Goal: Use online tool/utility: Utilize a website feature to perform a specific function

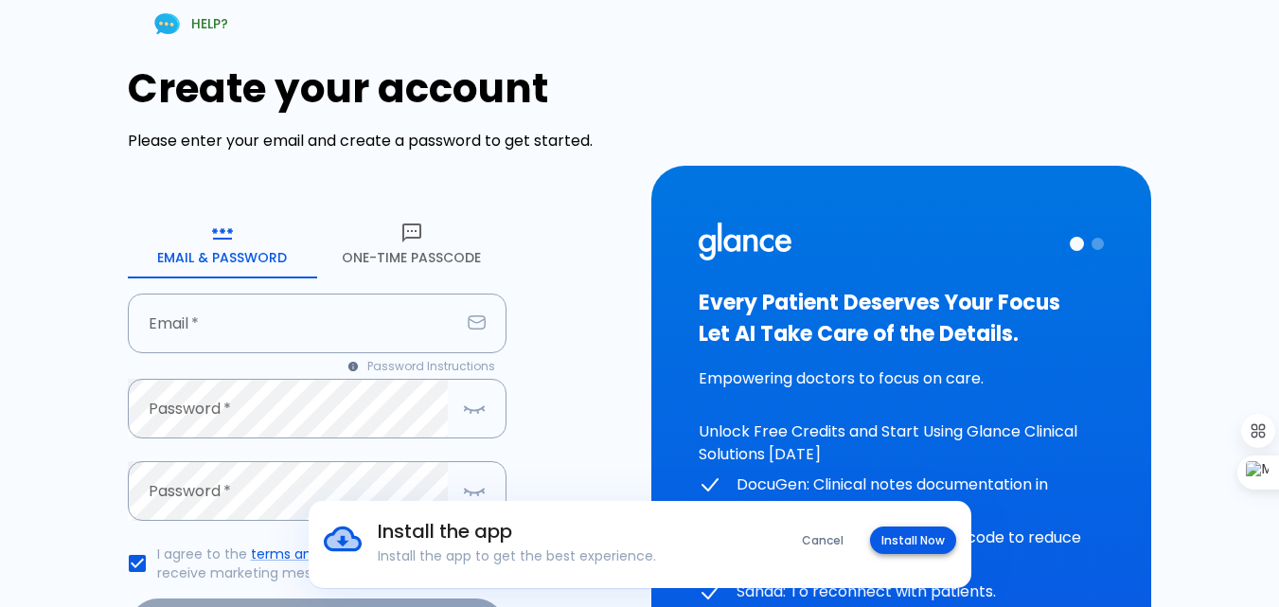
click at [932, 536] on button "Install Now" at bounding box center [913, 539] width 86 height 27
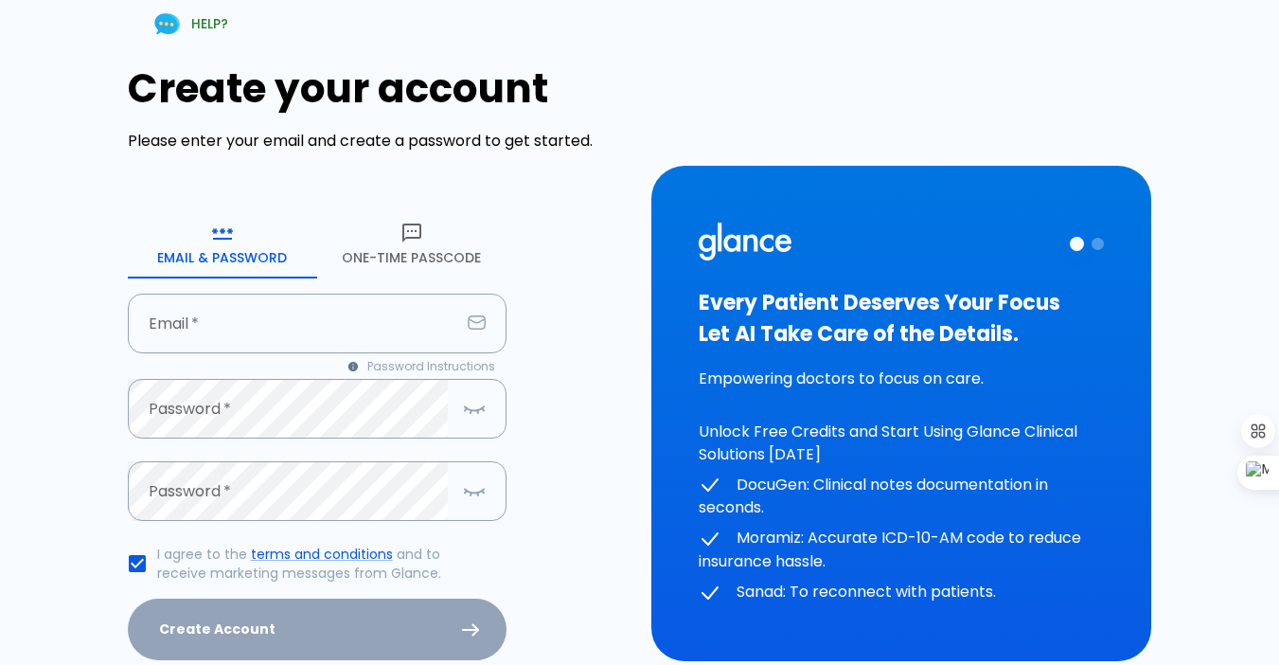
click at [389, 246] on button "One-Time Passcode" at bounding box center [411, 244] width 189 height 68
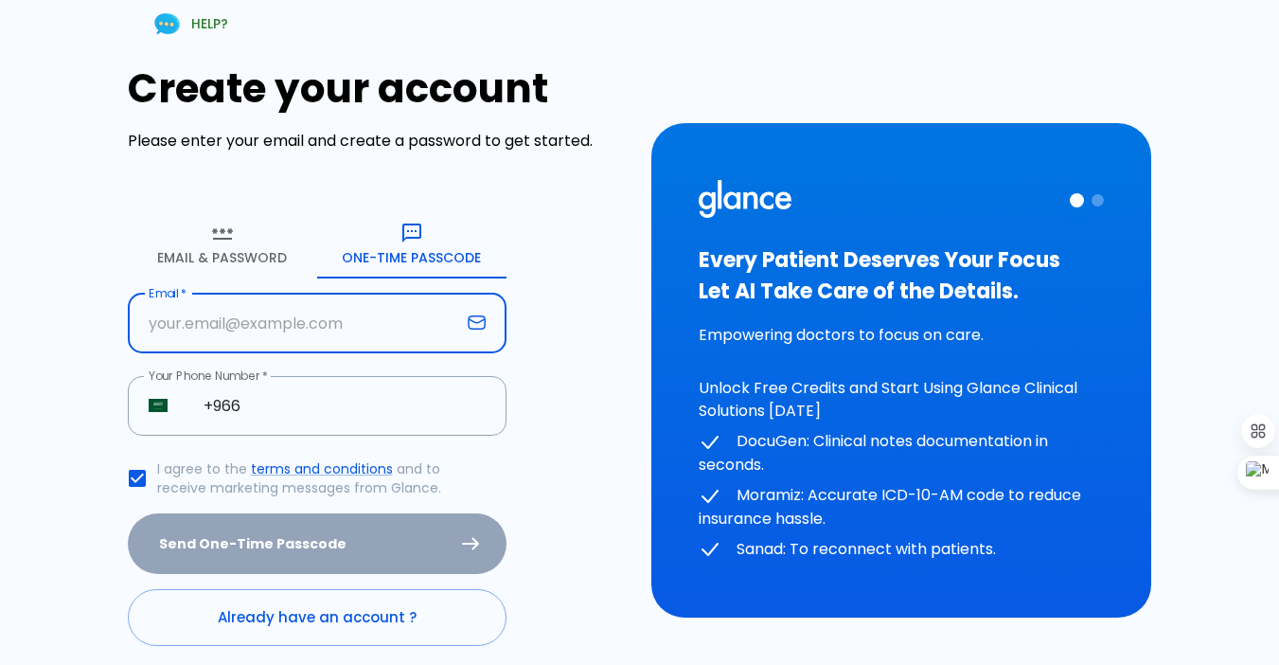
click at [265, 318] on input "text" at bounding box center [294, 324] width 332 height 60
type input "[EMAIL_ADDRESS][DOMAIN_NAME]"
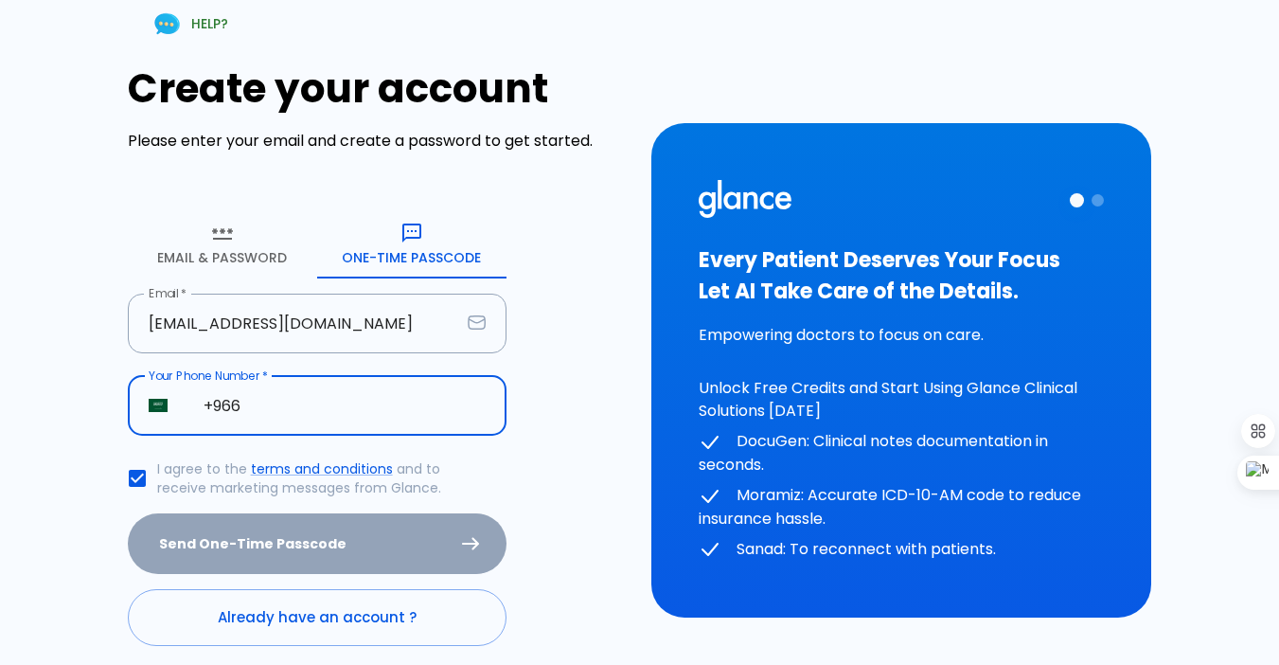
click at [261, 410] on input "+966" at bounding box center [345, 406] width 324 height 60
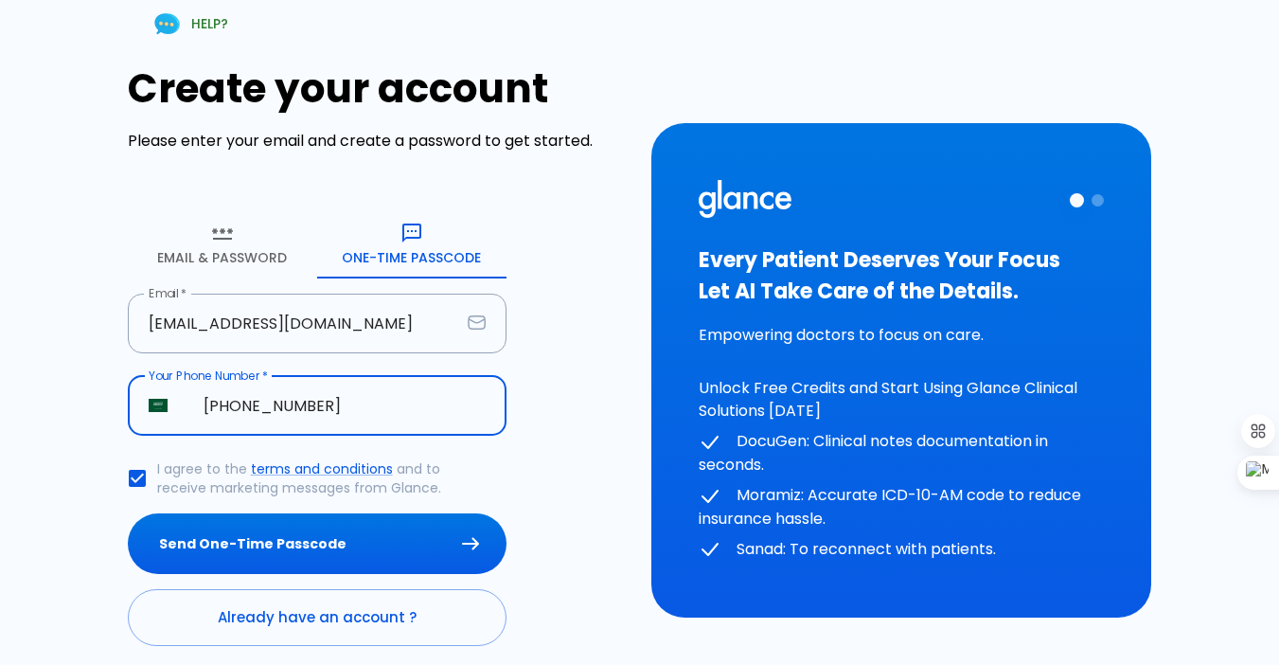
type input "[PHONE_NUMBER]"
click at [128, 513] on button "Send One-Time Passcode" at bounding box center [317, 544] width 379 height 62
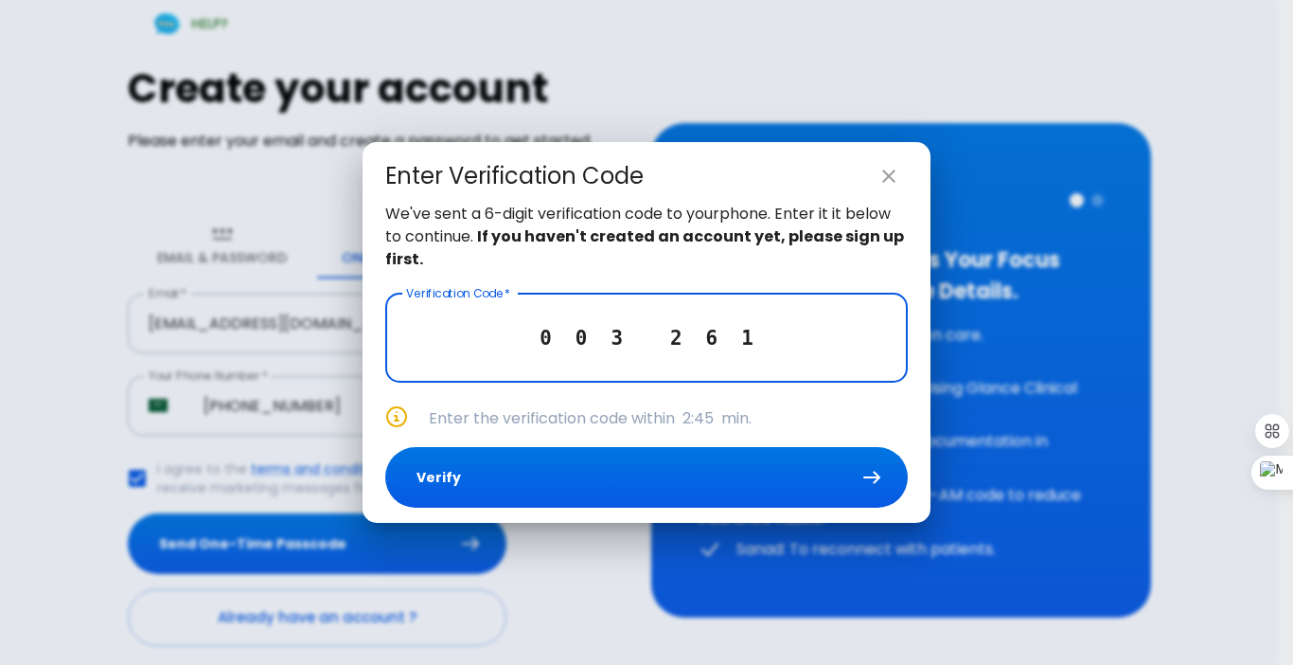
type input "0 0 3 2 6 1"
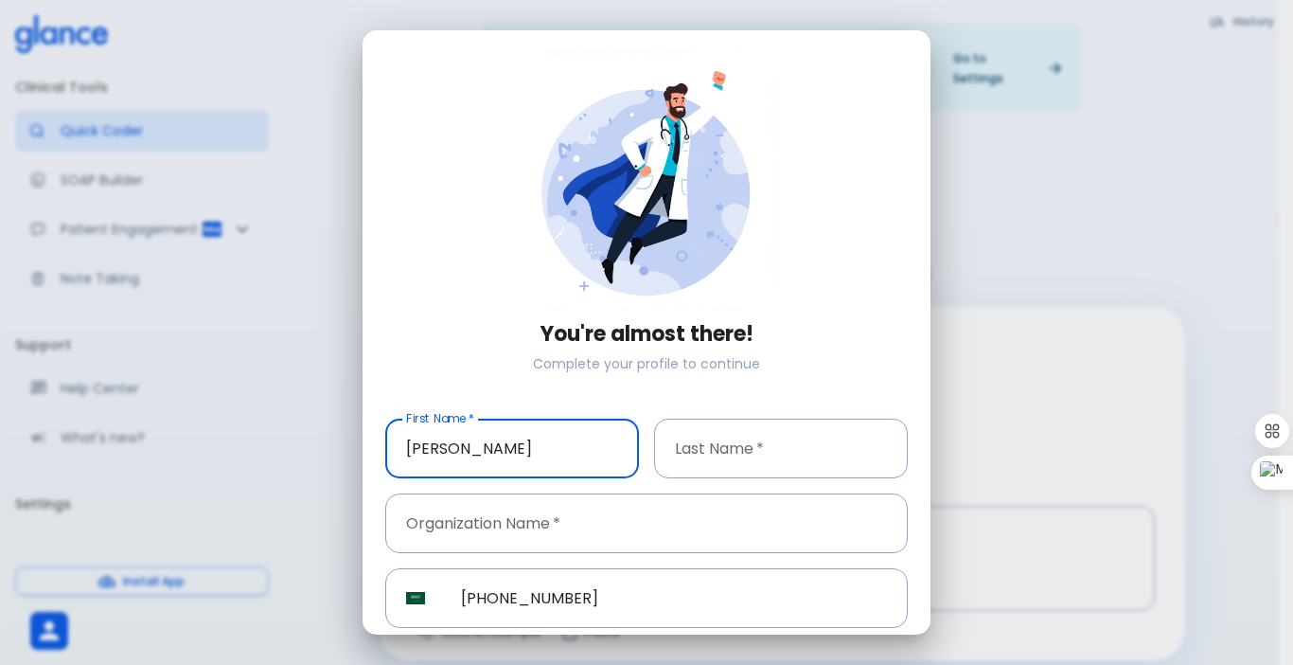
type input "[PERSON_NAME]"
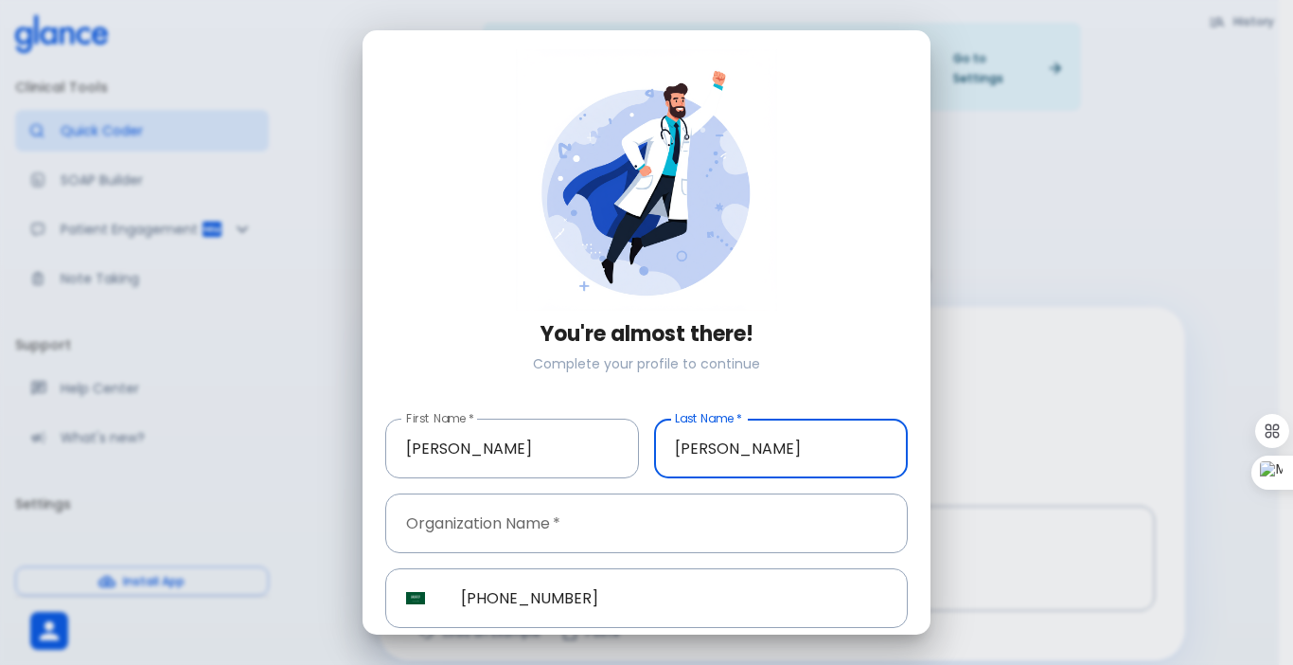
type input "[PERSON_NAME]"
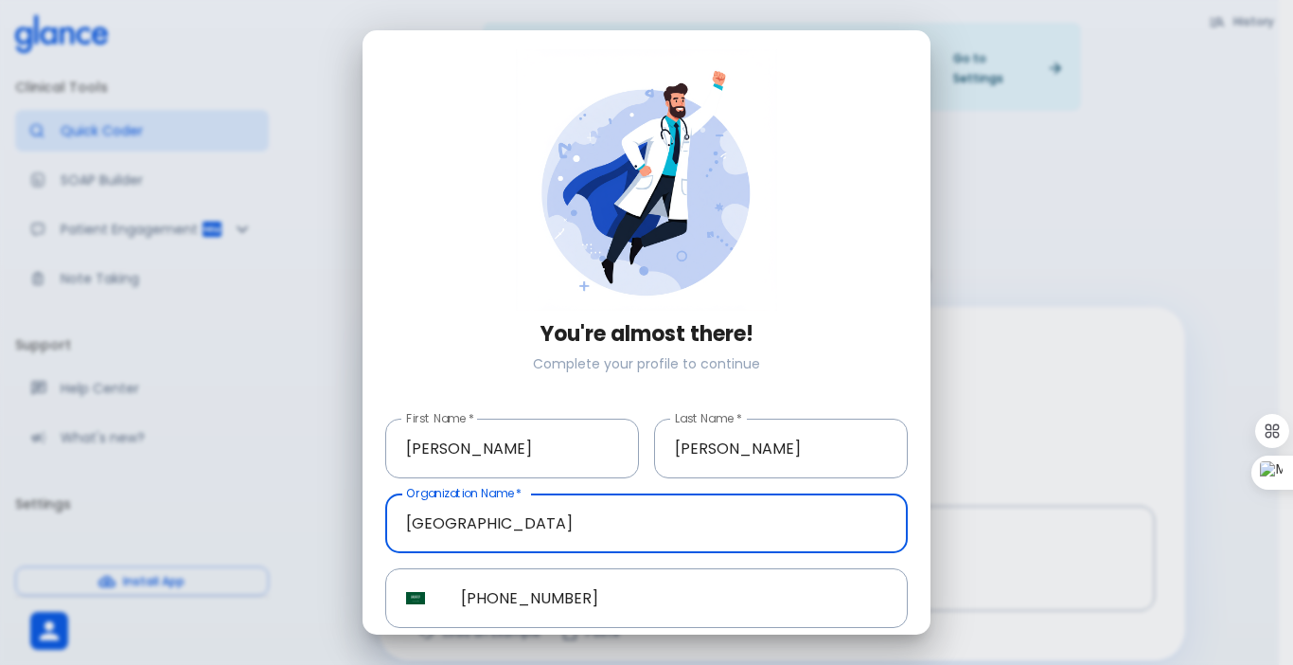
type input "[GEOGRAPHIC_DATA]"
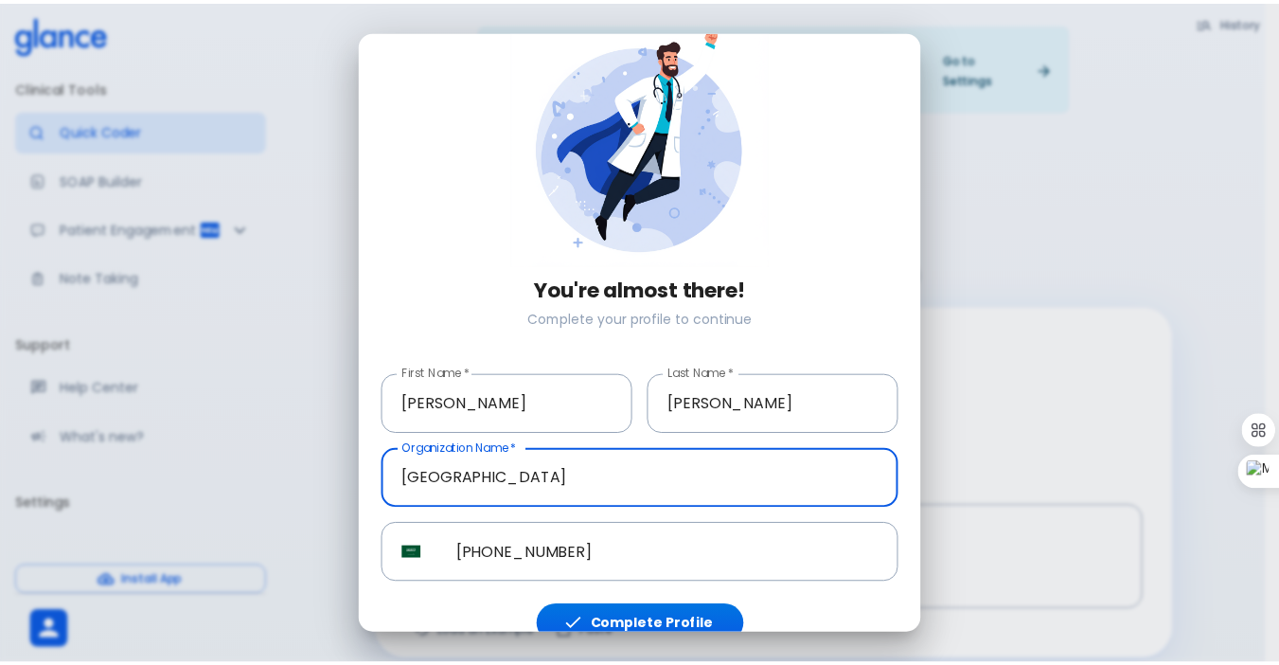
scroll to position [66, 0]
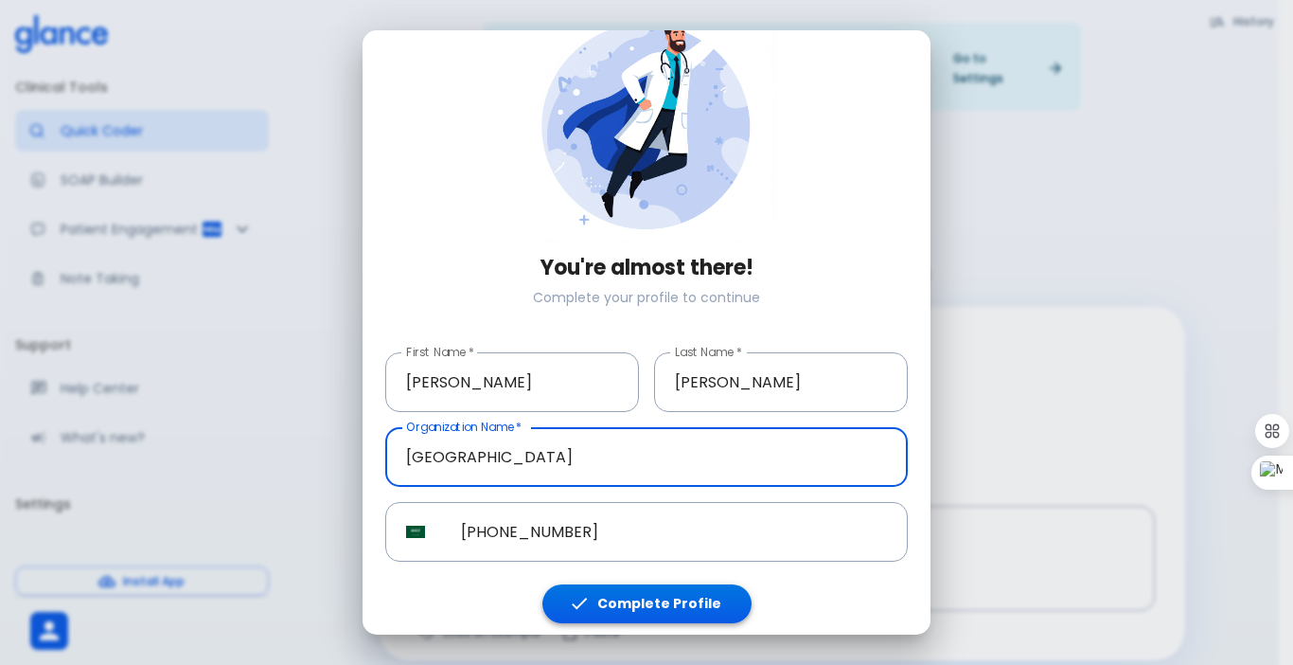
click at [668, 595] on button "Complete Profile" at bounding box center [647, 603] width 209 height 39
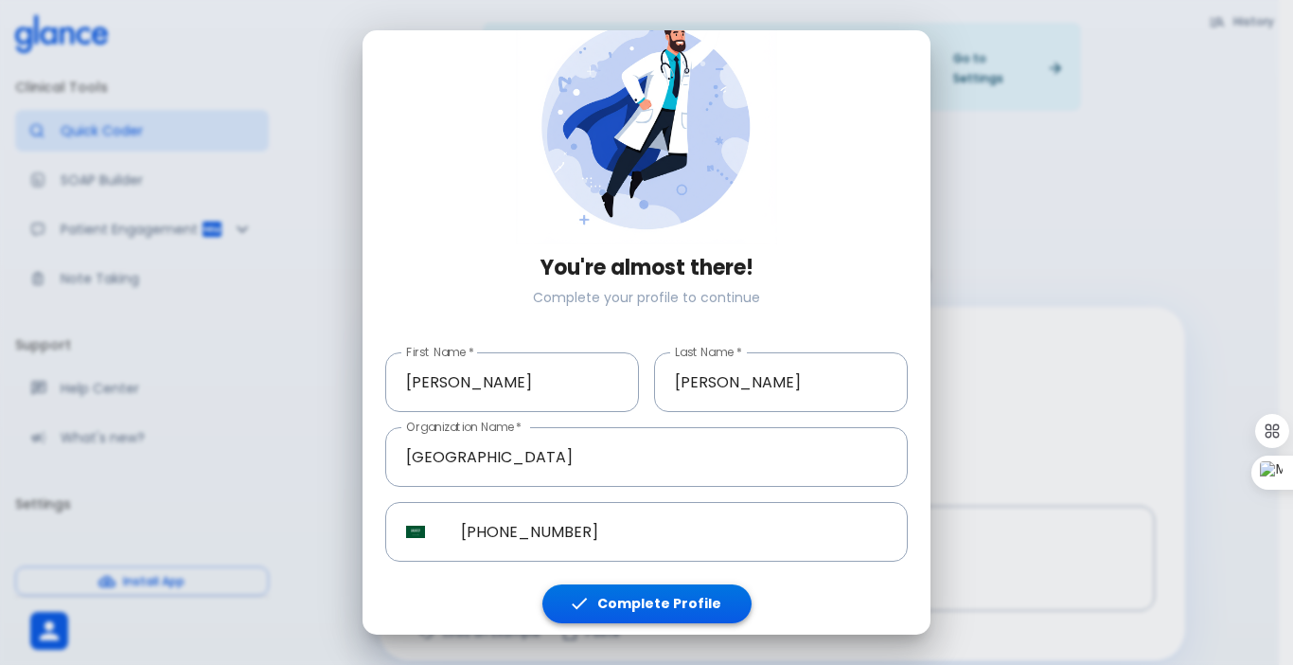
click at [667, 592] on button "Complete Profile" at bounding box center [647, 603] width 209 height 39
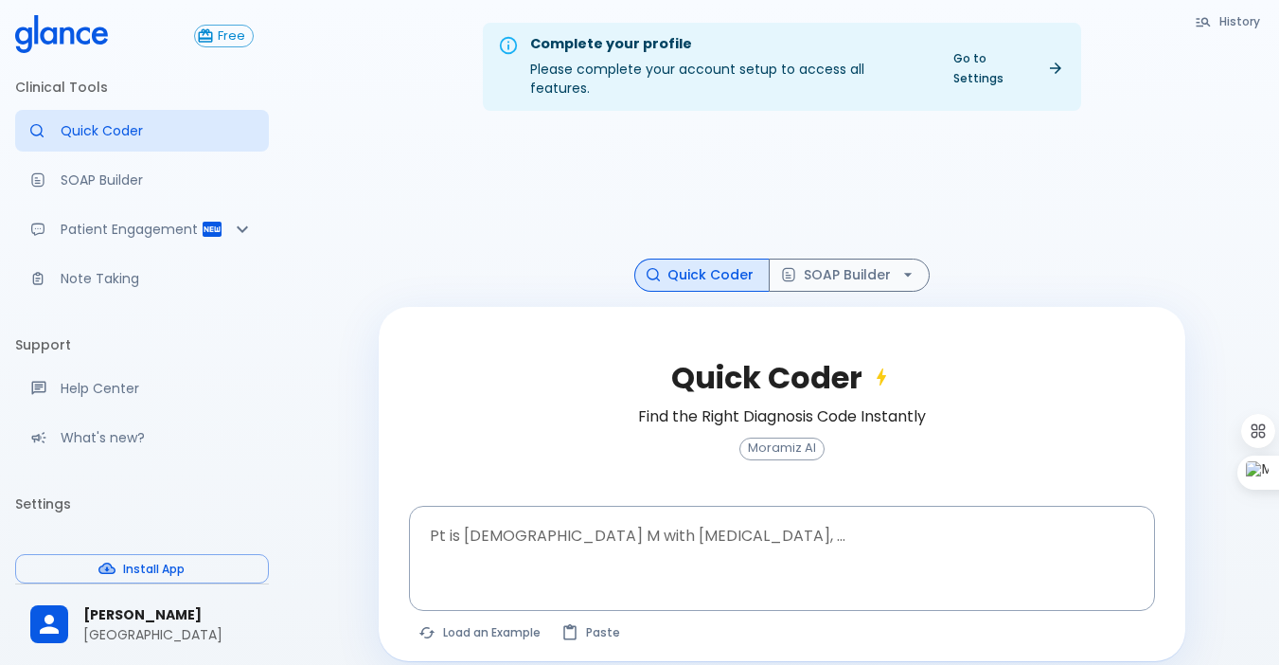
scroll to position [45, 0]
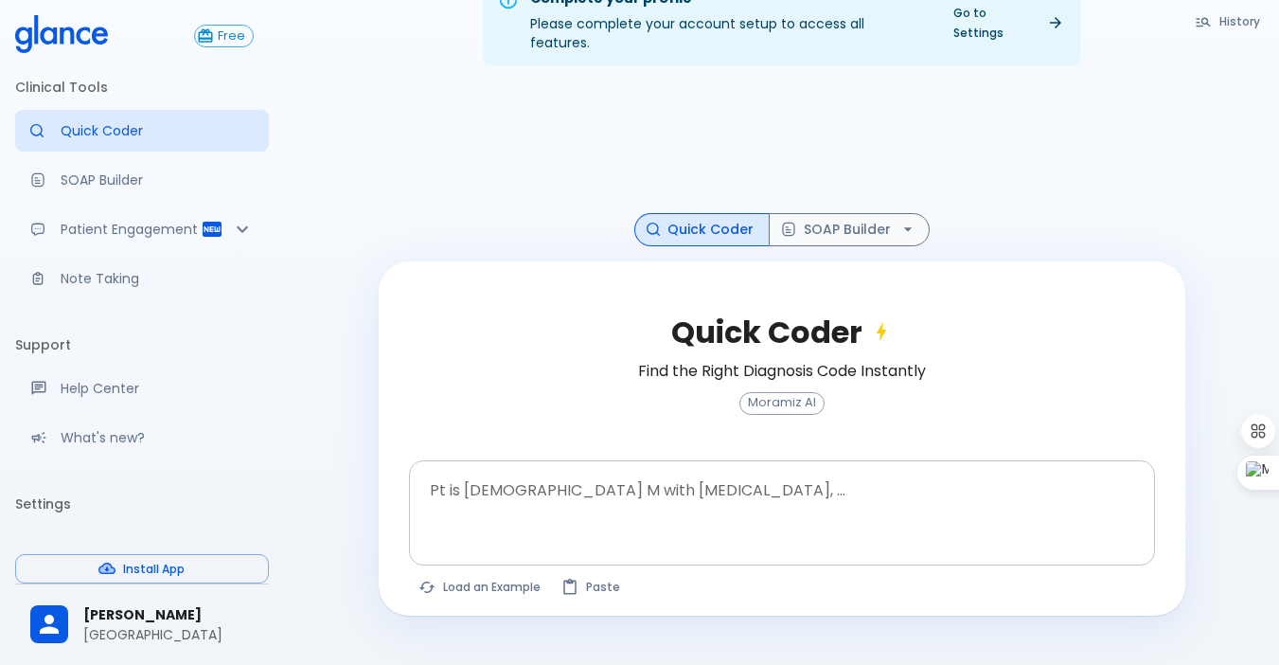
click at [763, 470] on textarea at bounding box center [782, 498] width 720 height 60
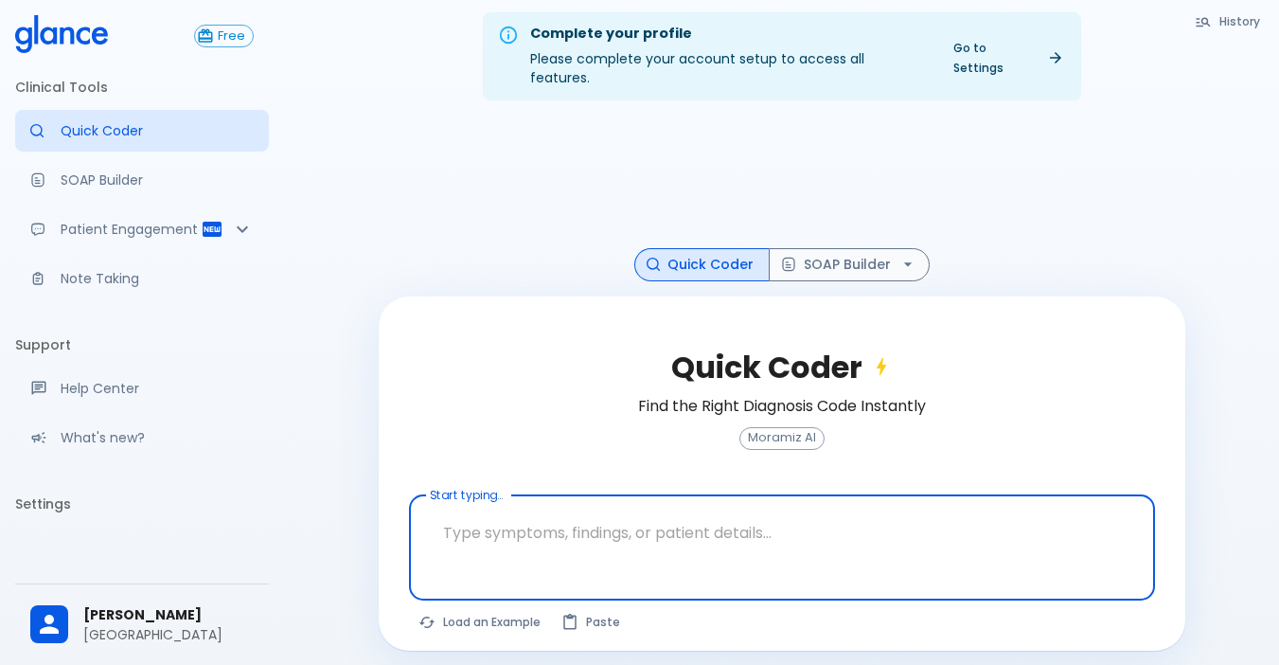
scroll to position [45, 0]
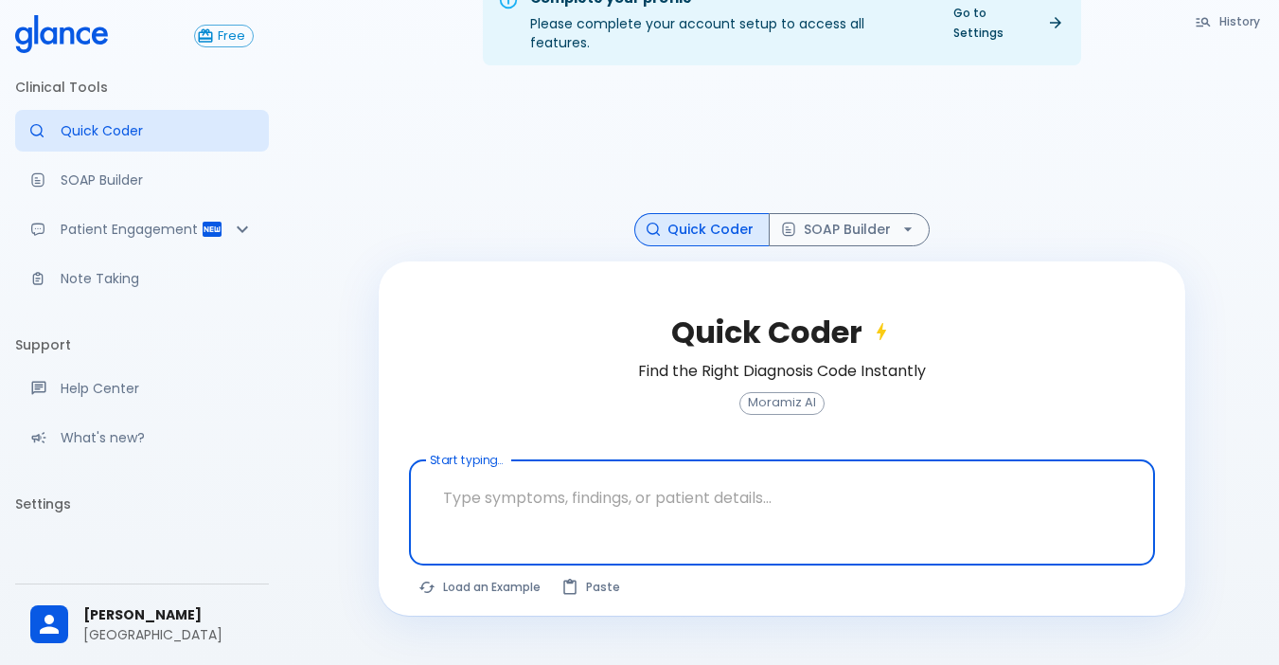
click at [573, 468] on textarea at bounding box center [782, 498] width 720 height 60
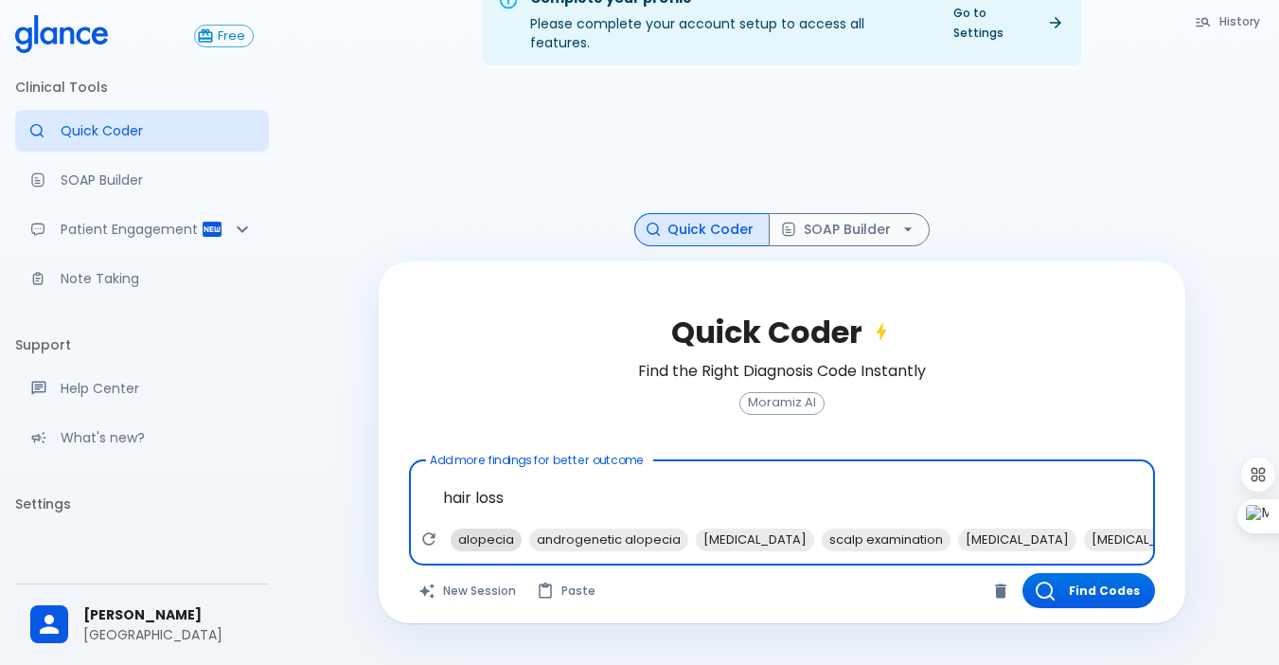
type textarea "hair loss"
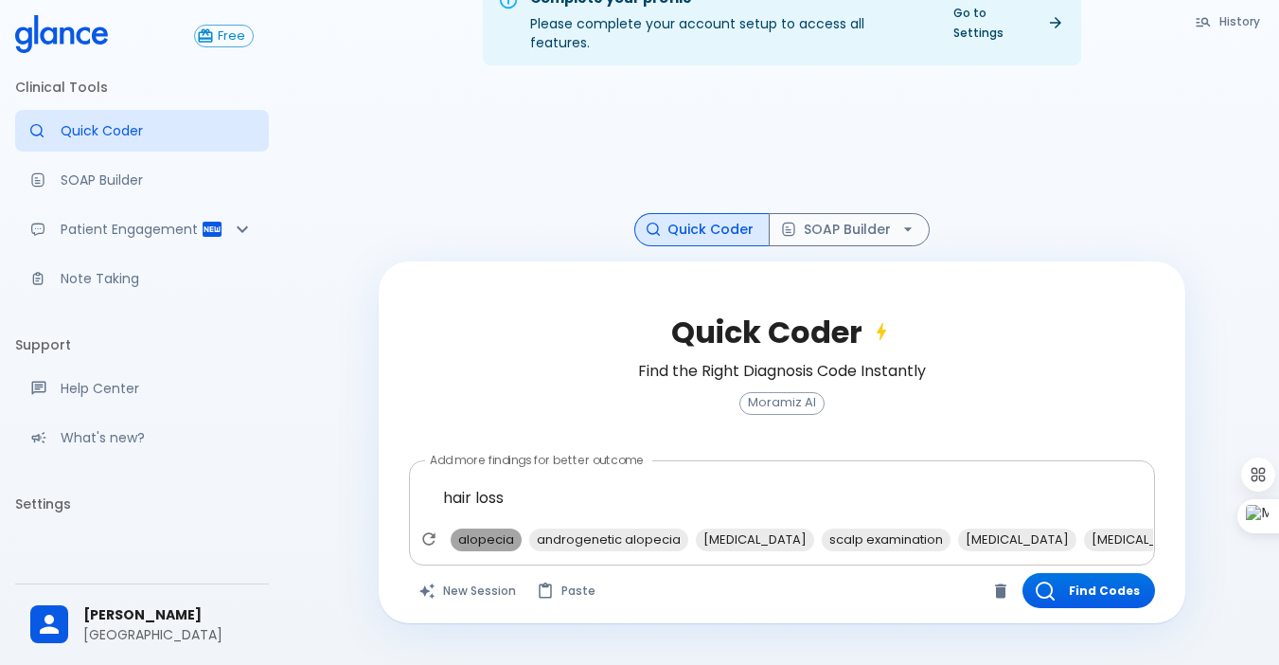
click at [485, 528] on span "alopecia" at bounding box center [486, 539] width 71 height 22
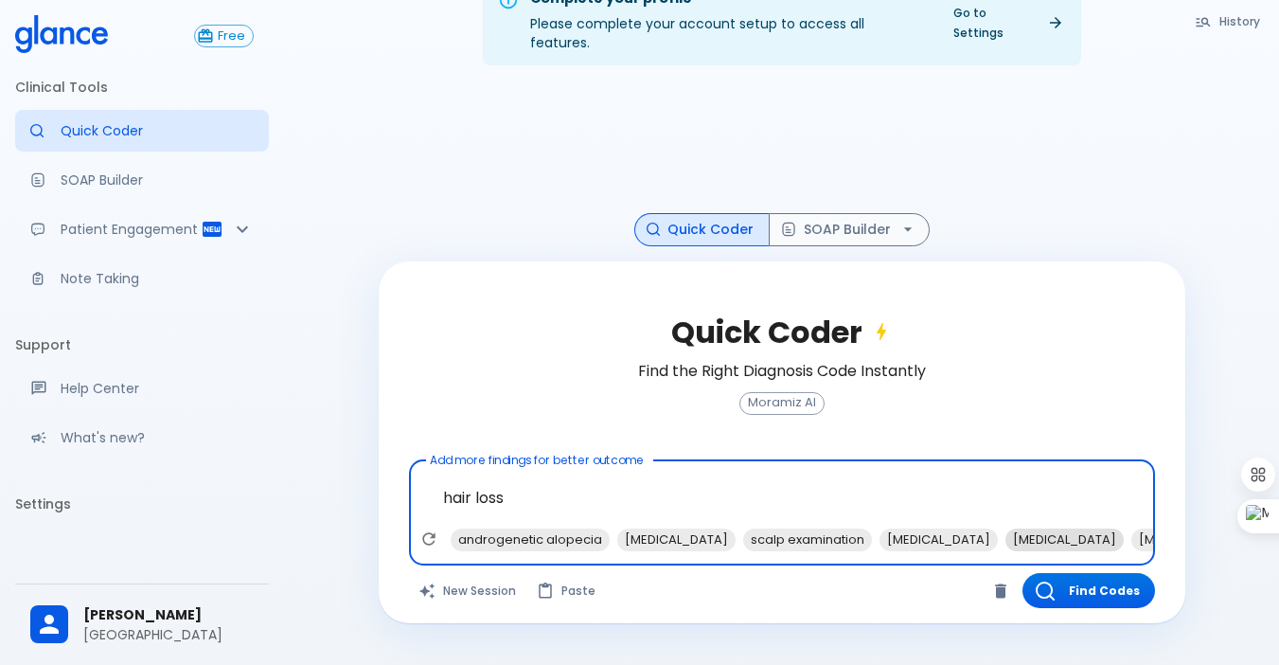
click at [1006, 528] on span "minoxidil" at bounding box center [1065, 539] width 118 height 22
click at [986, 528] on span "thyroid function tests" at bounding box center [1042, 539] width 118 height 22
click at [839, 528] on span "nutritional deficiencies" at bounding box center [916, 539] width 154 height 22
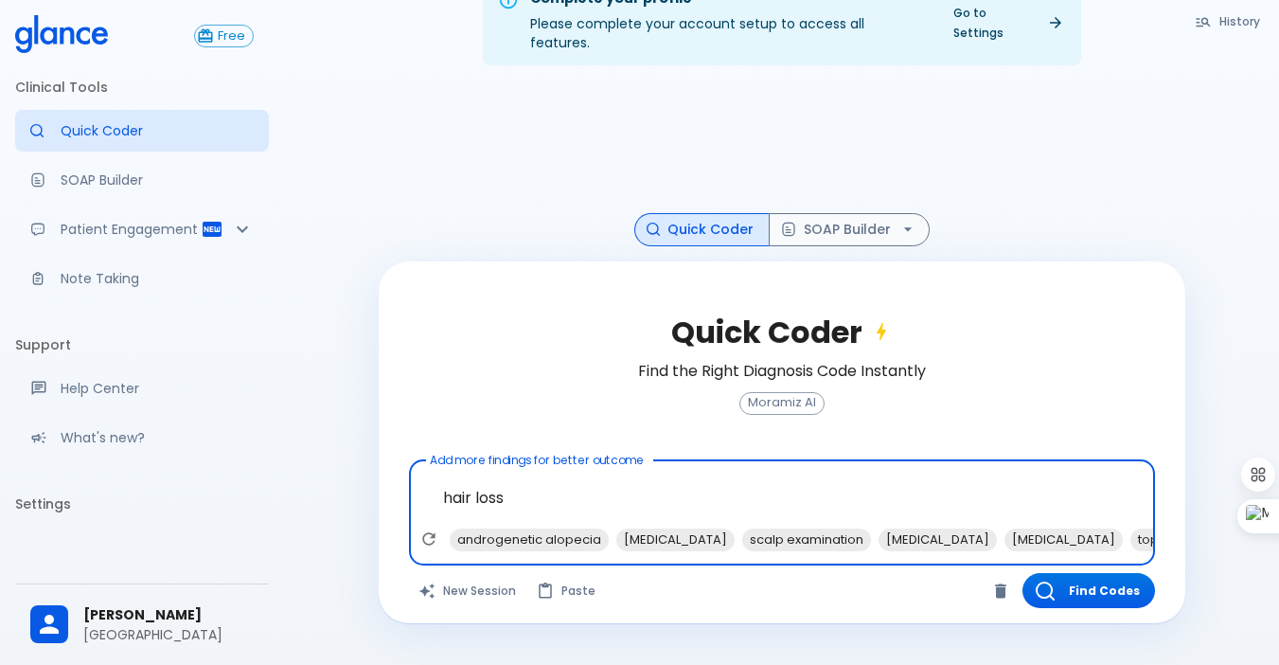
scroll to position [0, 0]
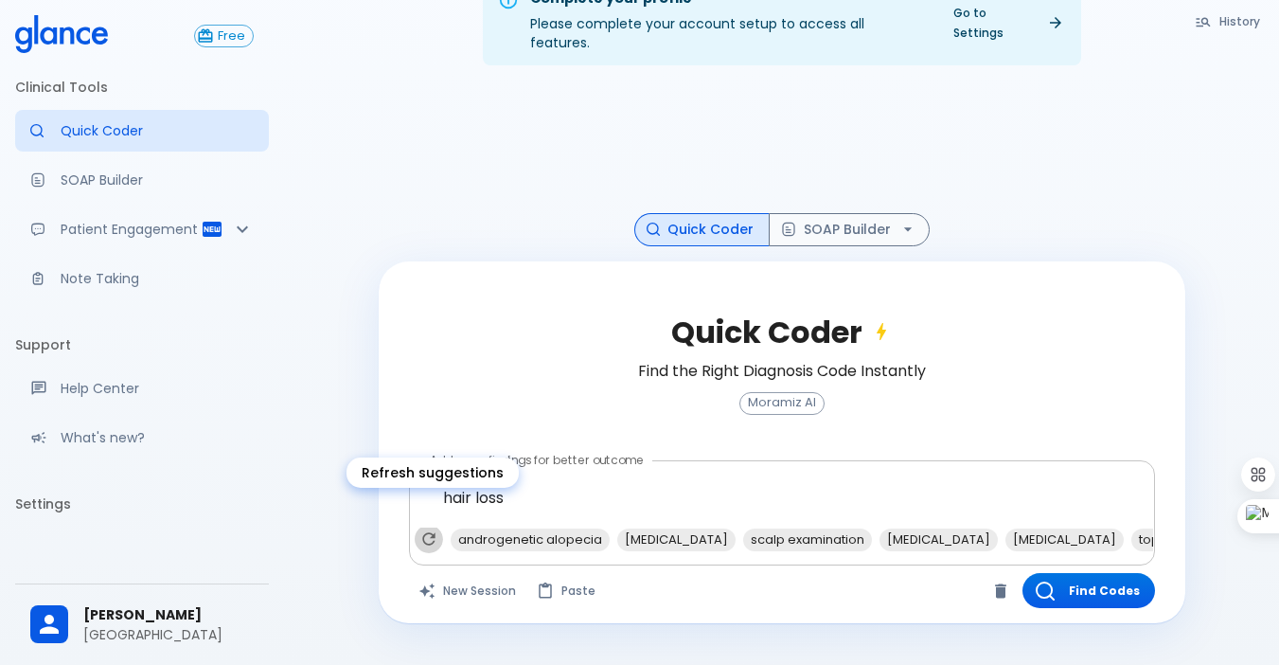
click at [427, 533] on icon "Refresh suggestions" at bounding box center [428, 539] width 12 height 12
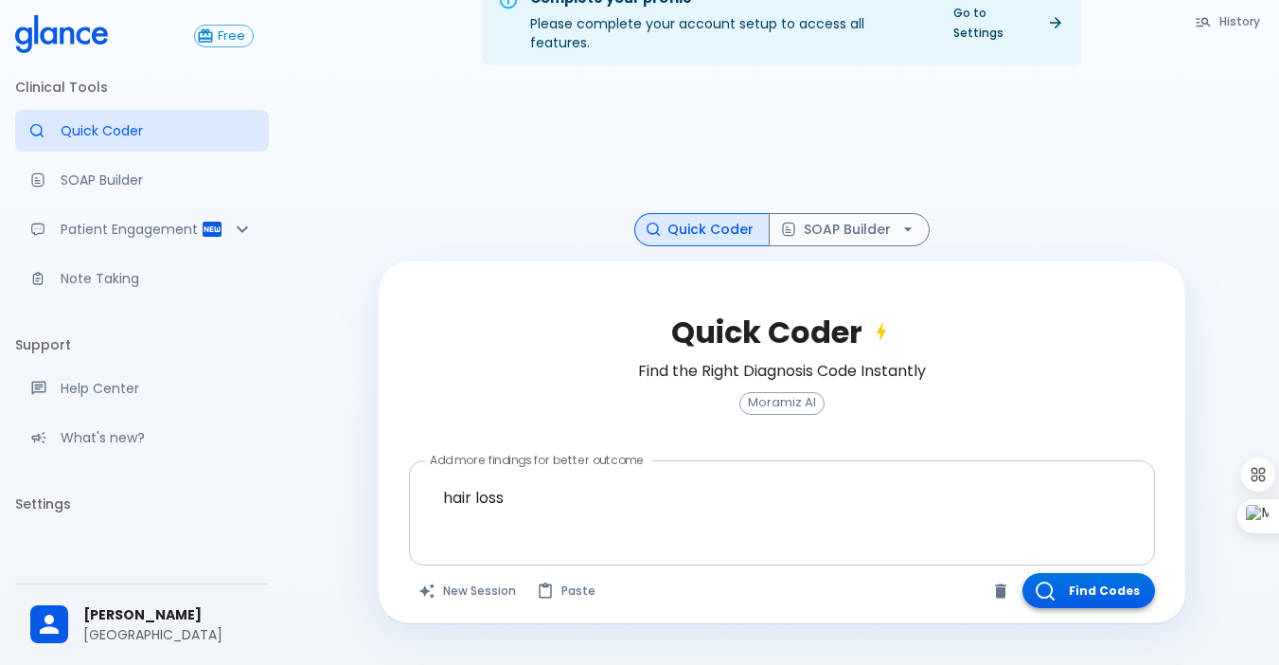
click at [1060, 573] on button "Find Codes" at bounding box center [1089, 590] width 133 height 35
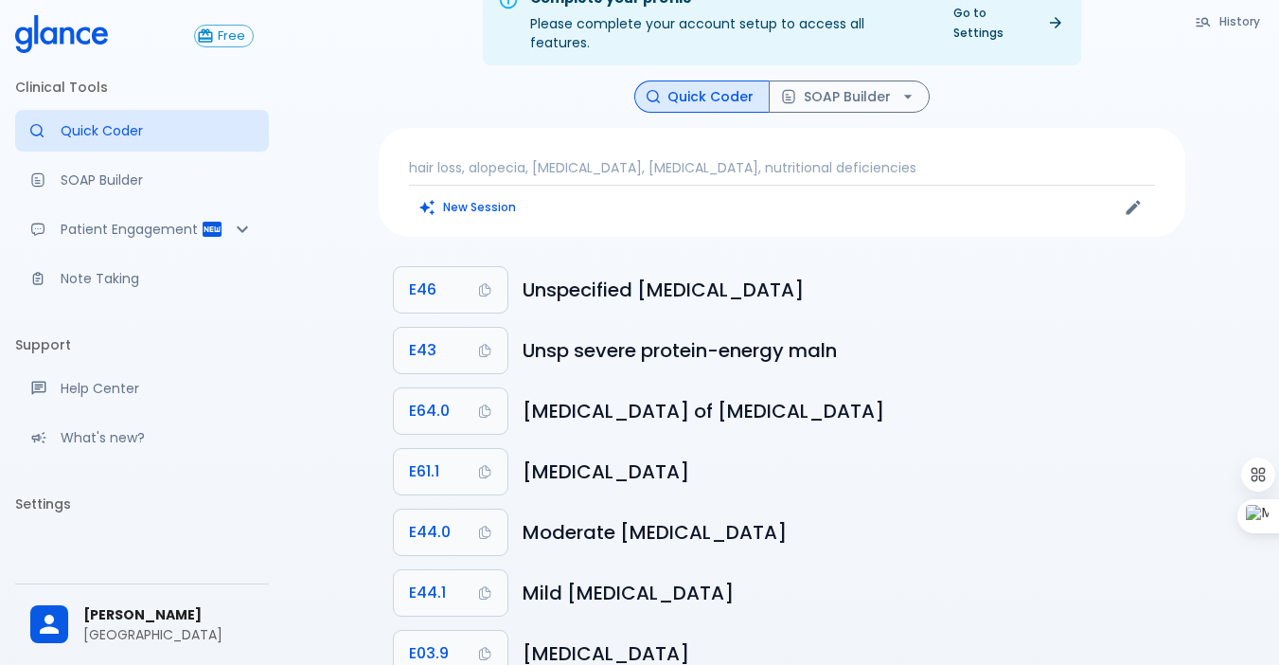
scroll to position [91, 0]
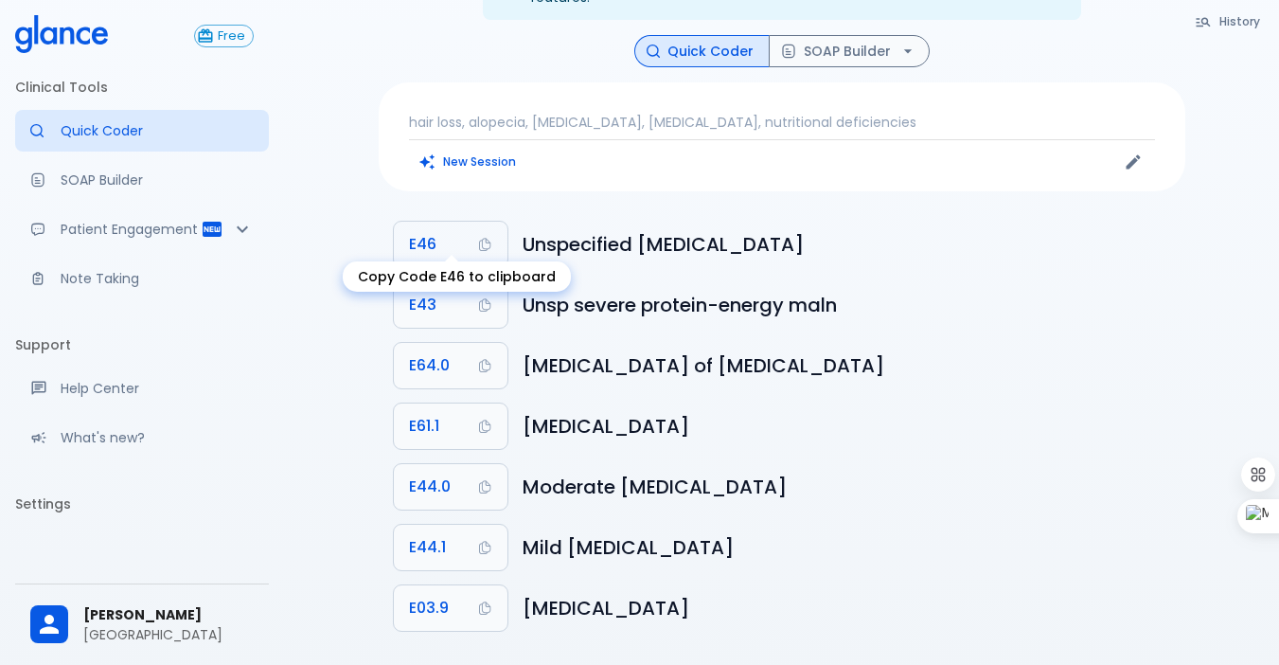
click at [419, 231] on span "E46" at bounding box center [422, 244] width 27 height 27
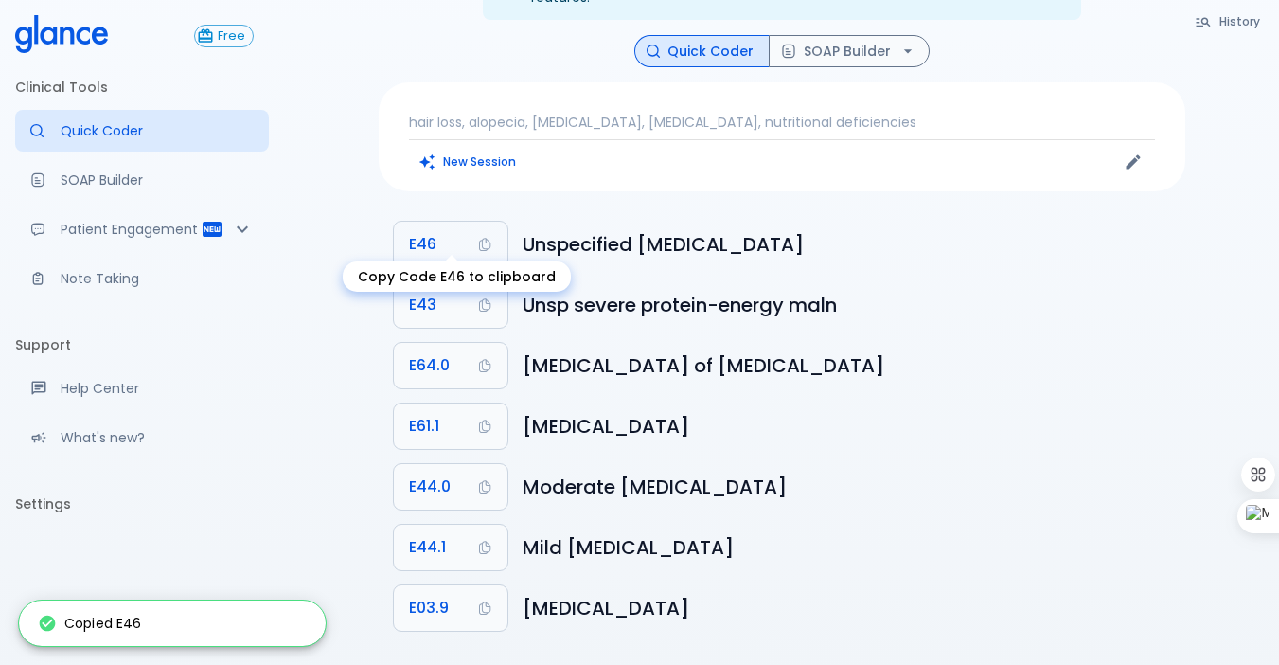
click at [430, 231] on span "E46" at bounding box center [422, 244] width 27 height 27
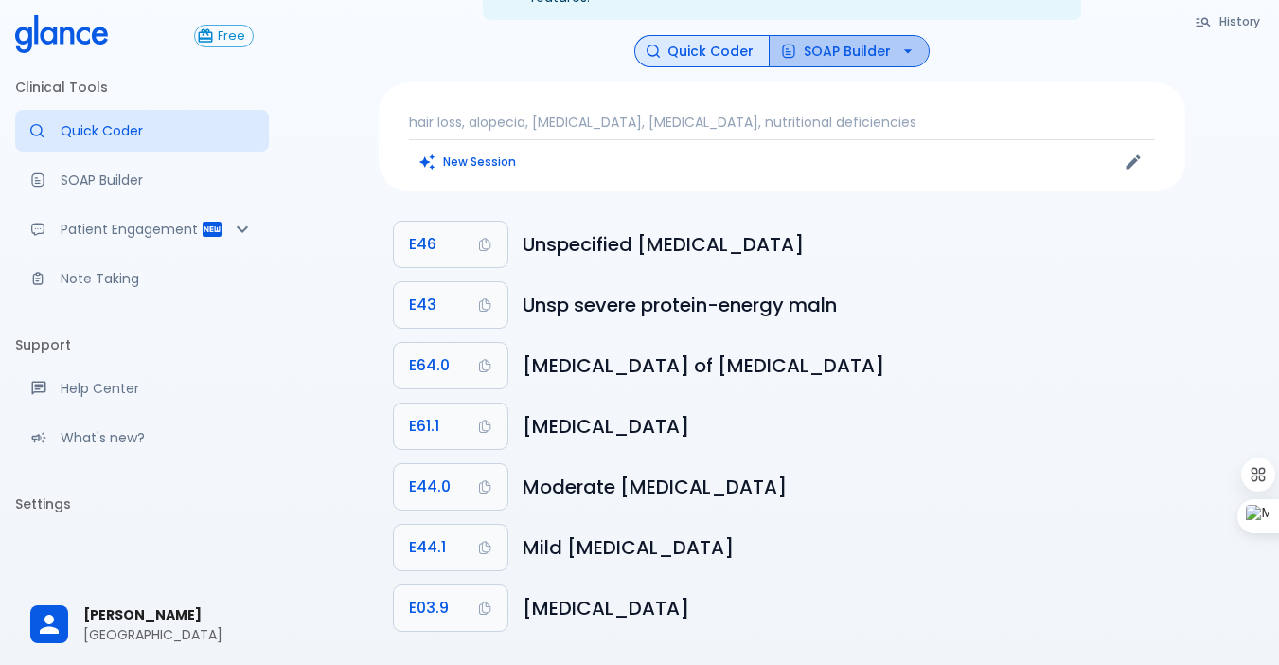
click at [831, 36] on button "SOAP Builder" at bounding box center [849, 51] width 161 height 33
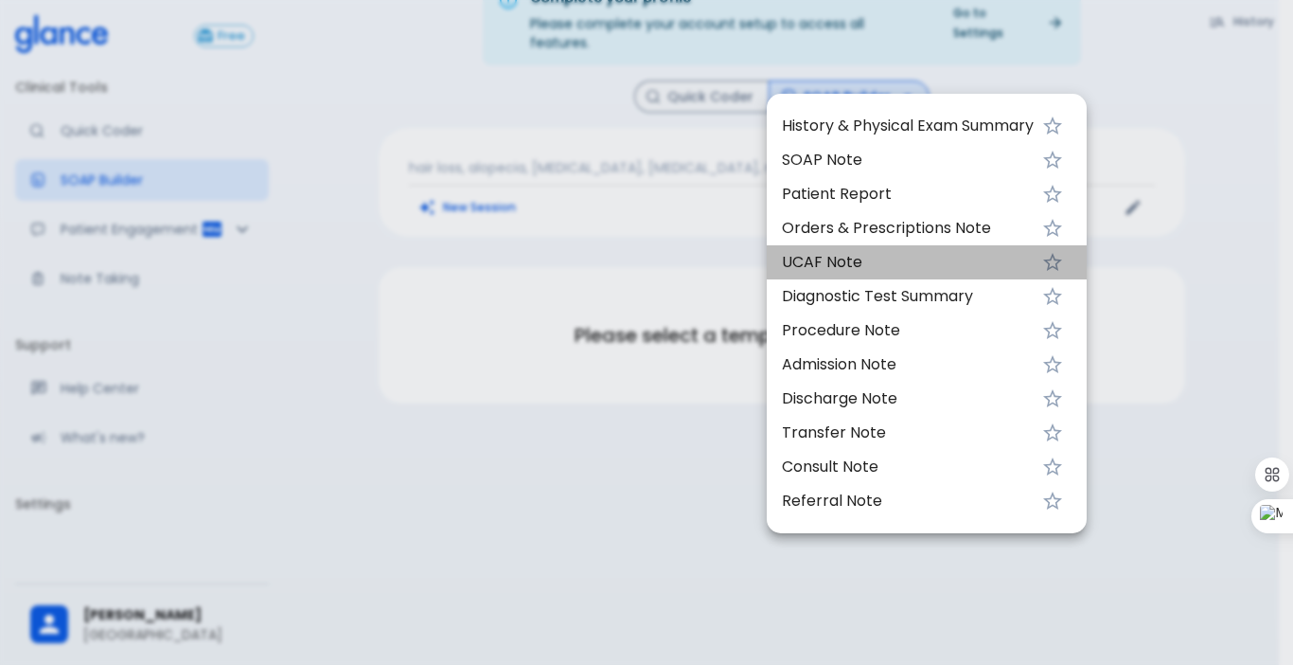
click at [840, 263] on span "UCAF Note" at bounding box center [908, 262] width 252 height 23
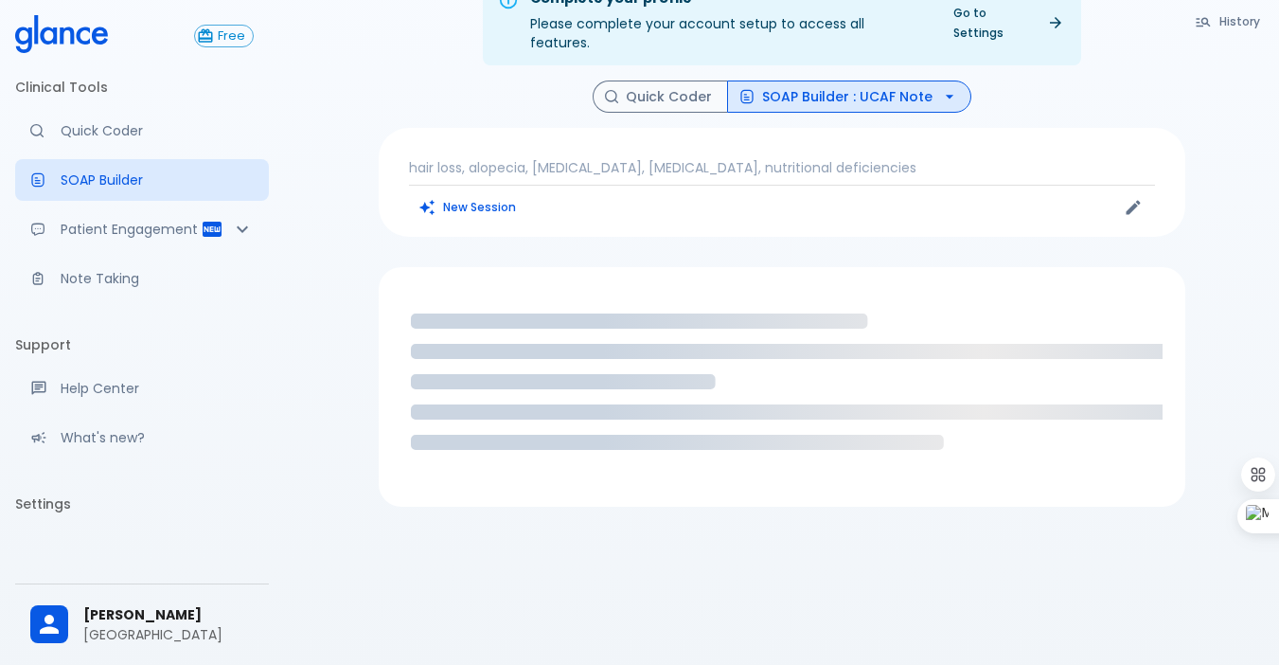
click at [840, 195] on span "UCAF Note" at bounding box center [898, 188] width 189 height 13
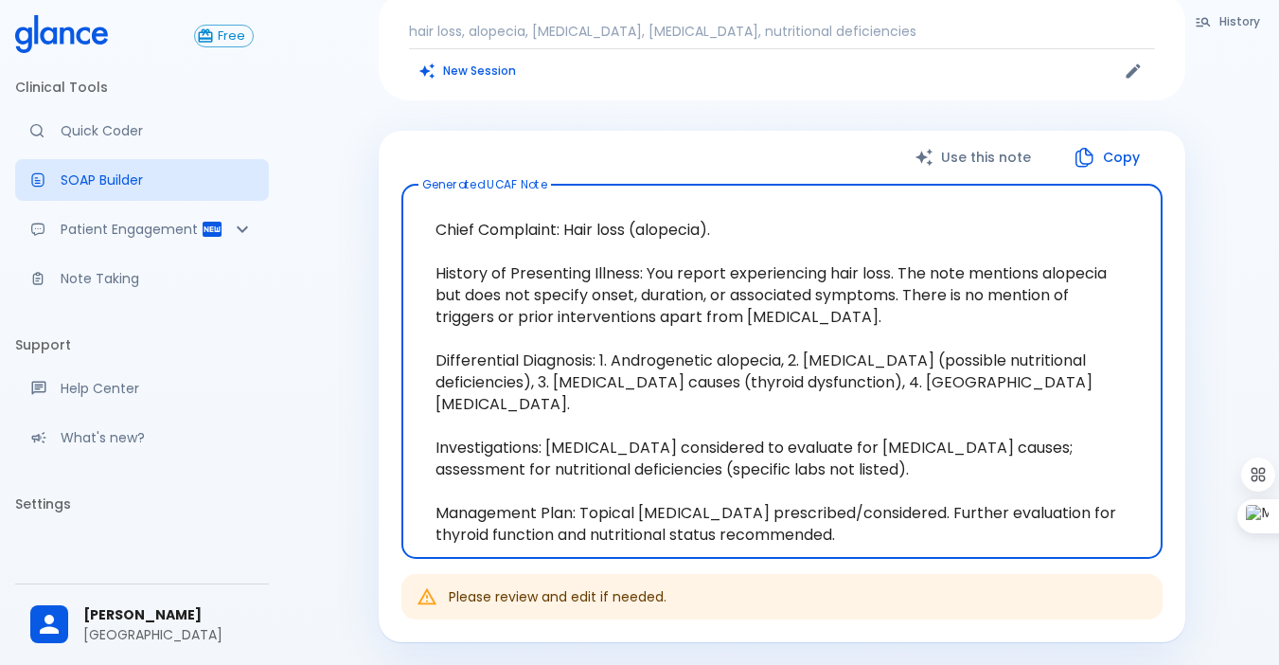
scroll to position [140, 0]
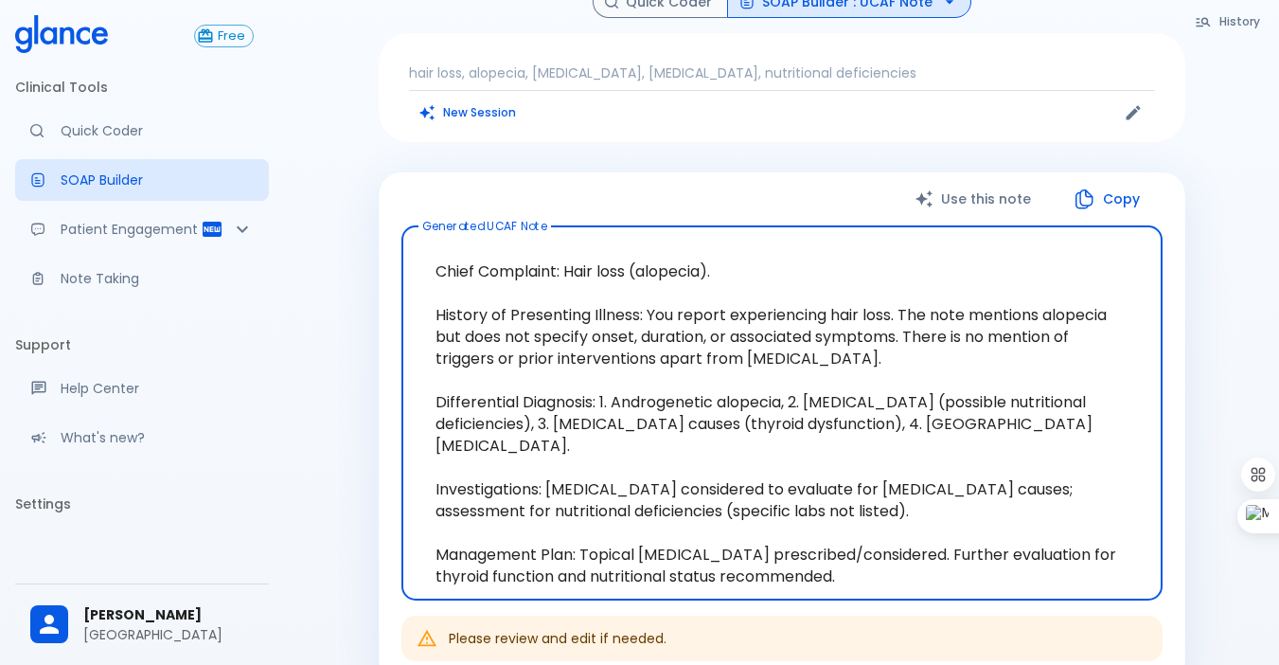
click at [1135, 187] on button "Copy" at bounding box center [1108, 199] width 109 height 39
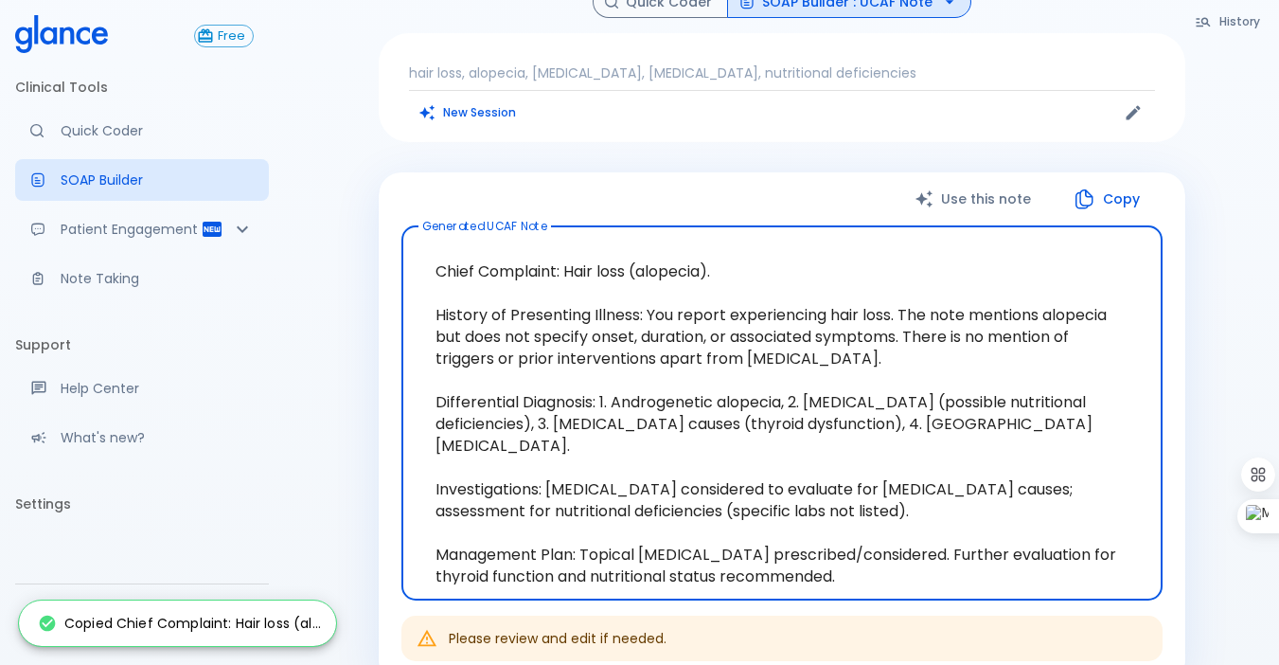
drag, startPoint x: 437, startPoint y: 305, endPoint x: 818, endPoint y: 344, distance: 382.6
click at [818, 344] on textarea "Chief Complaint: Hair loss (alopecia). History of Presenting Illness: You repor…" at bounding box center [782, 412] width 735 height 343
click at [635, 321] on textarea "Chief Complaint: Hair loss (alopecia). History of Presenting Illness: You repor…" at bounding box center [782, 412] width 735 height 343
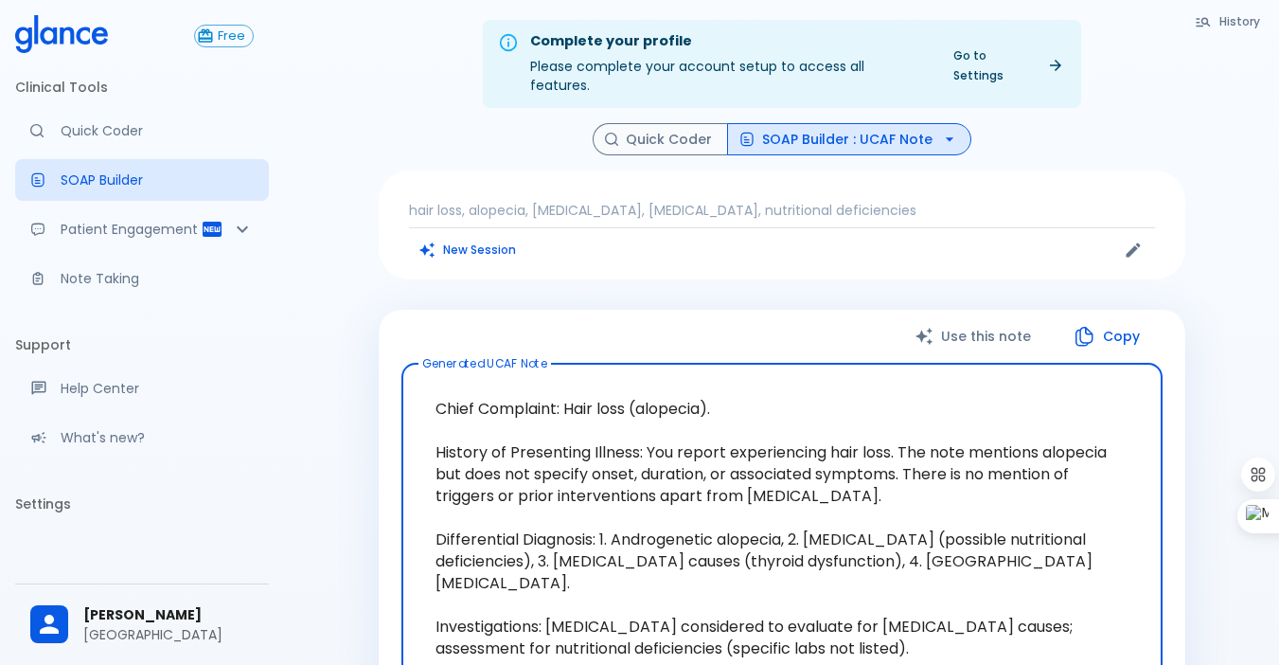
scroll to position [0, 0]
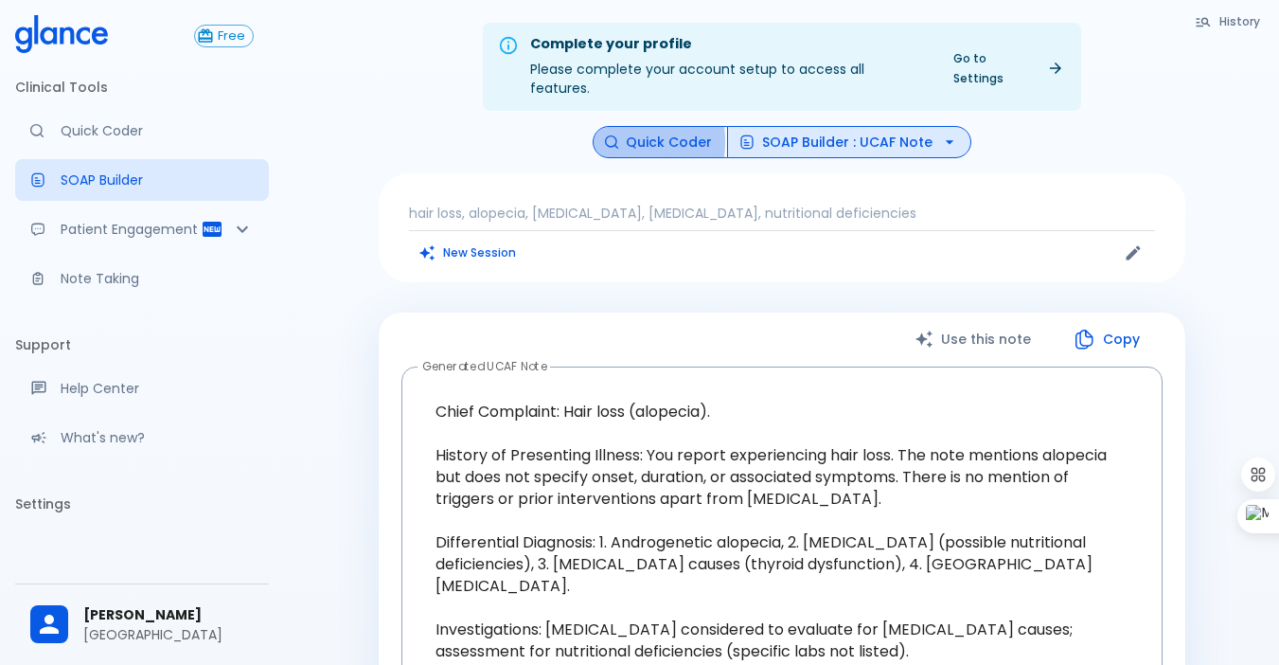
click at [612, 135] on icon "button" at bounding box center [611, 141] width 13 height 13
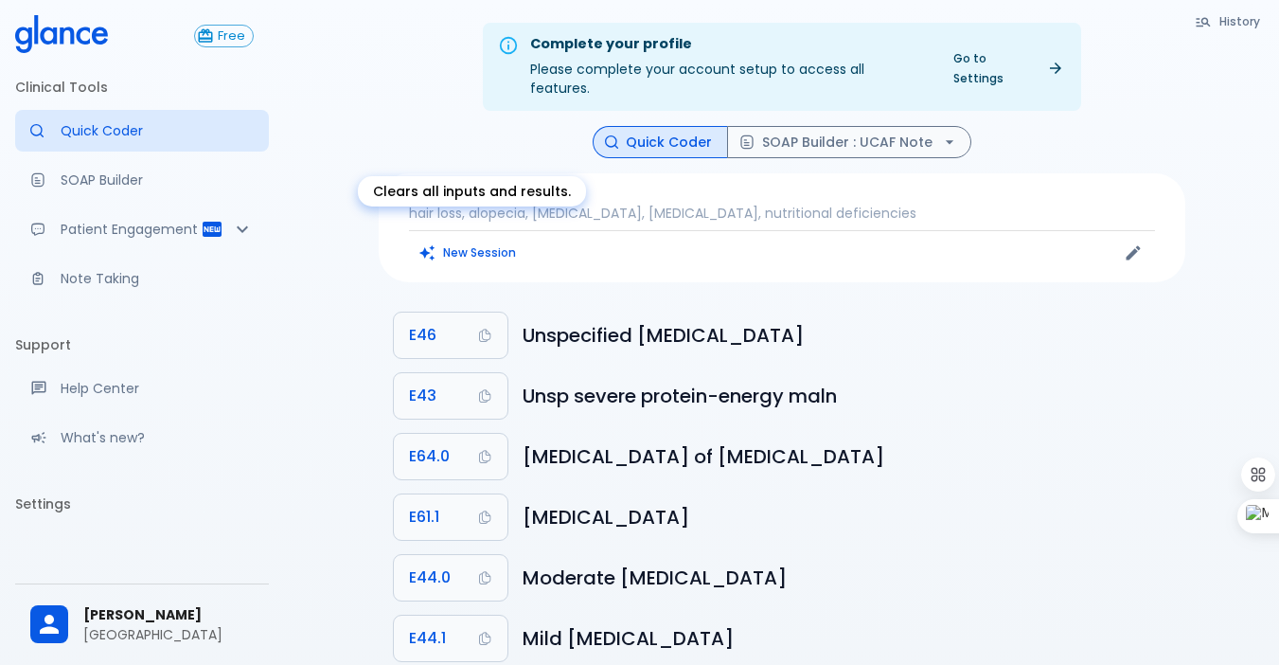
click at [475, 239] on button "New Session" at bounding box center [468, 252] width 118 height 27
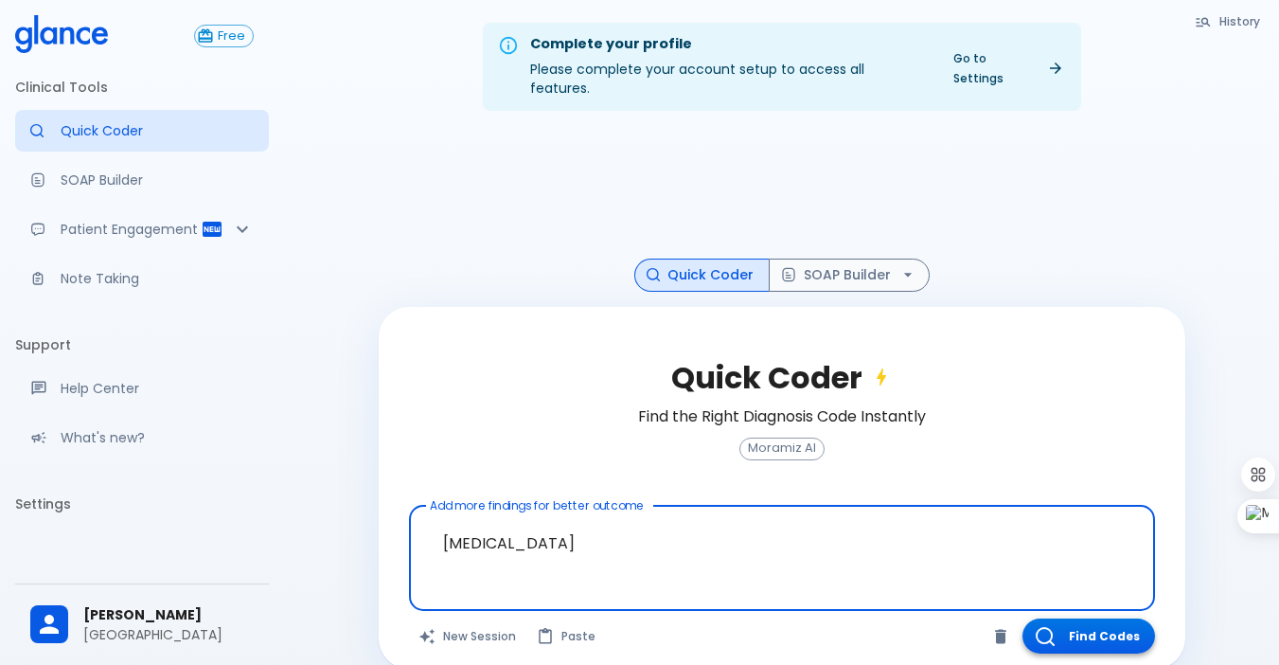
type textarea "eczema"
click at [1085, 618] on button "Find Codes" at bounding box center [1089, 635] width 133 height 35
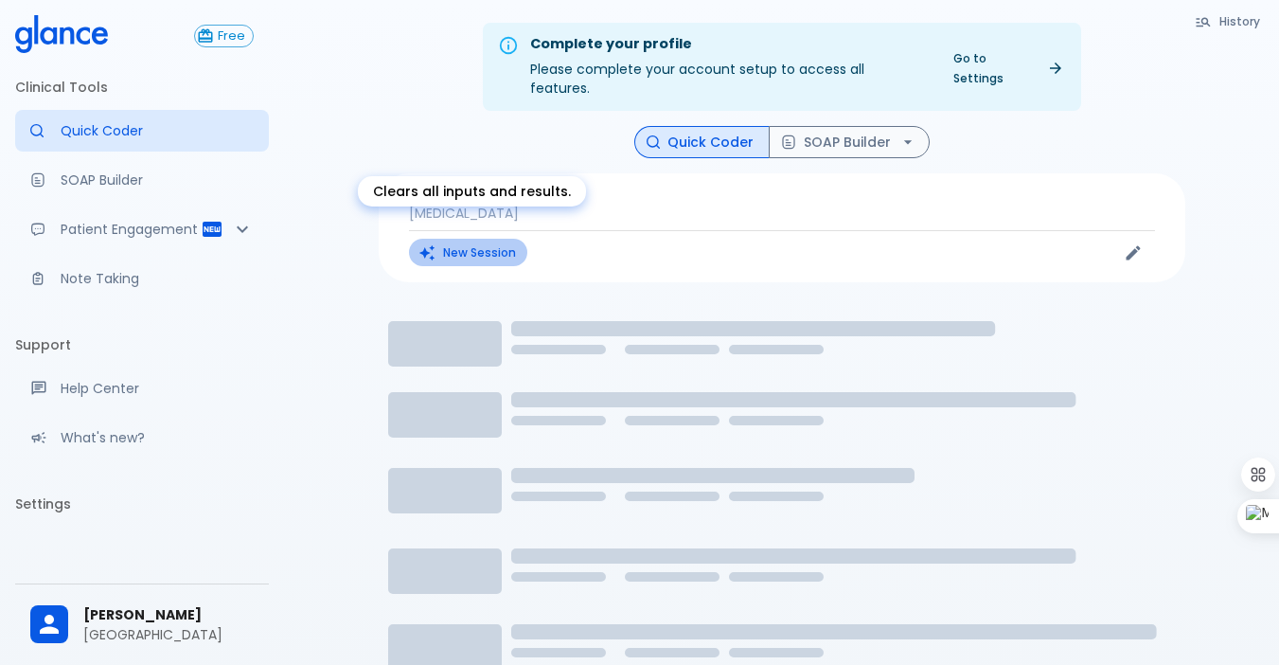
click at [493, 239] on button "New Session" at bounding box center [468, 252] width 118 height 27
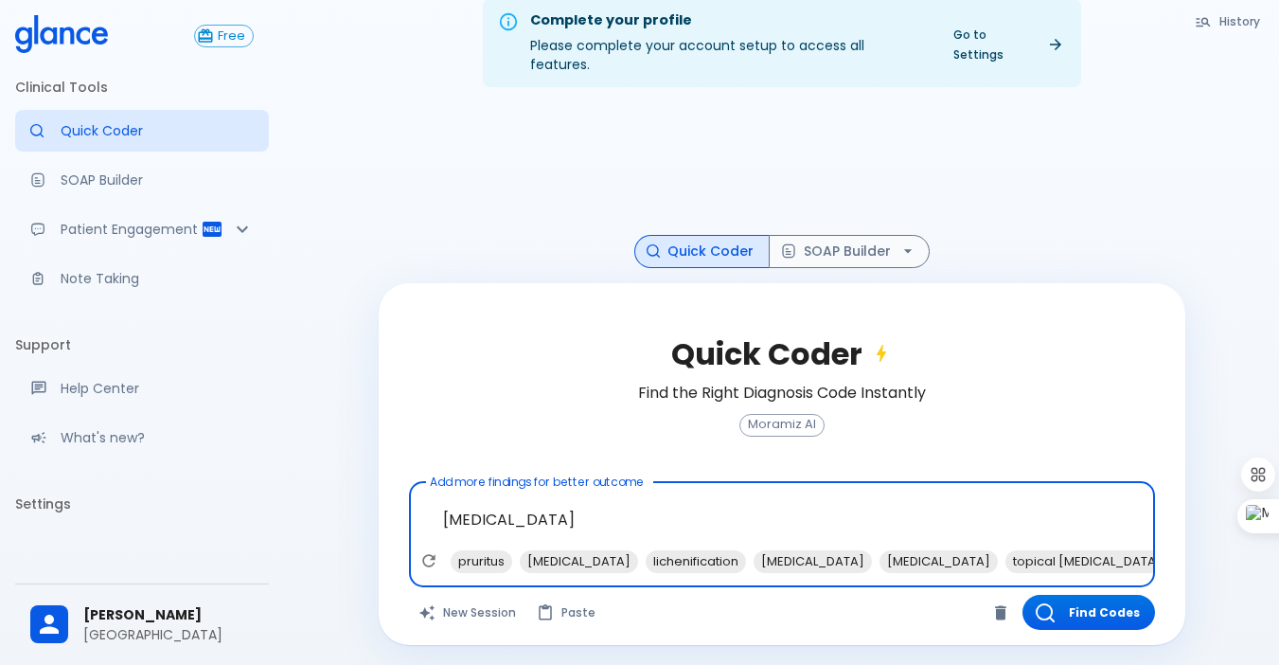
scroll to position [45, 0]
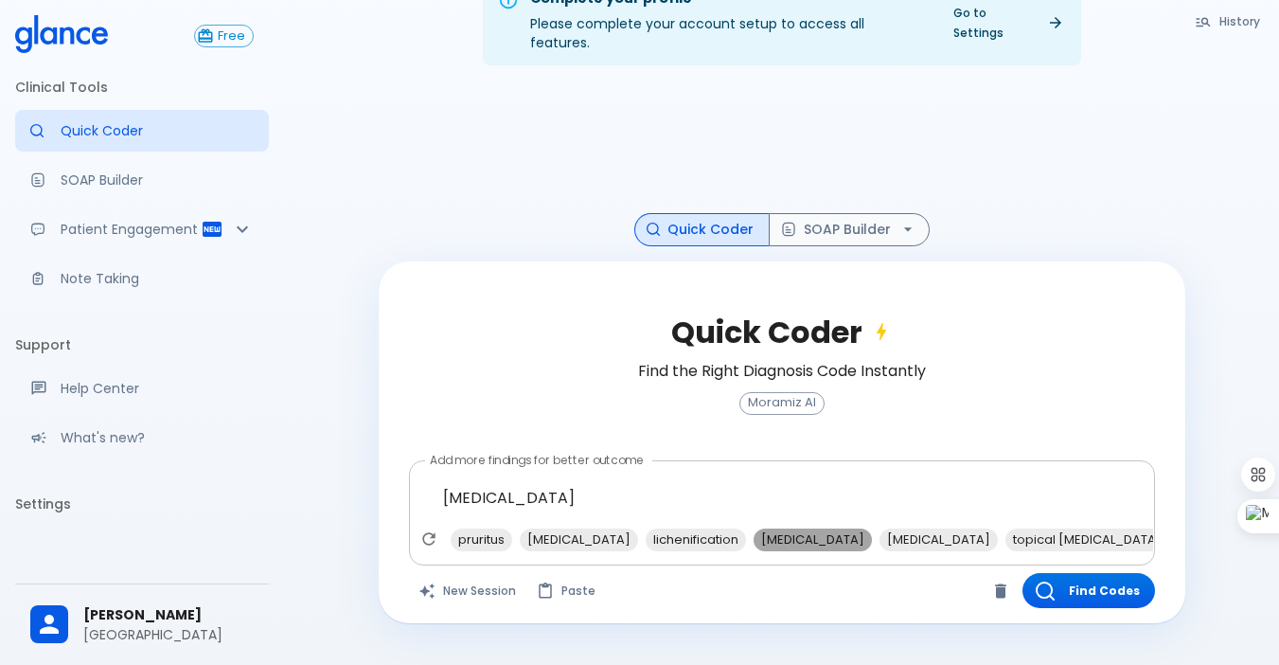
click at [775, 528] on span "atopic dermatitis" at bounding box center [813, 539] width 118 height 22
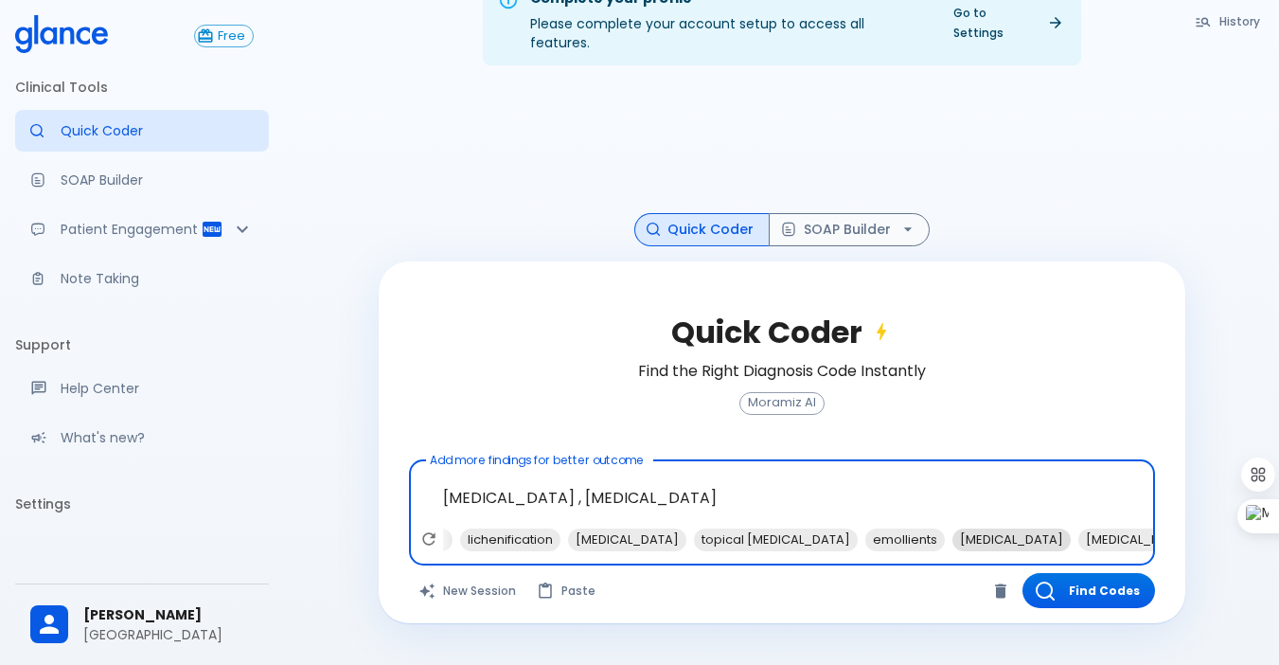
scroll to position [0, 195]
click at [978, 543] on div "pruritus erythema lichenification contact dermatitis topical corticosteroids em…" at bounding box center [784, 544] width 739 height 34
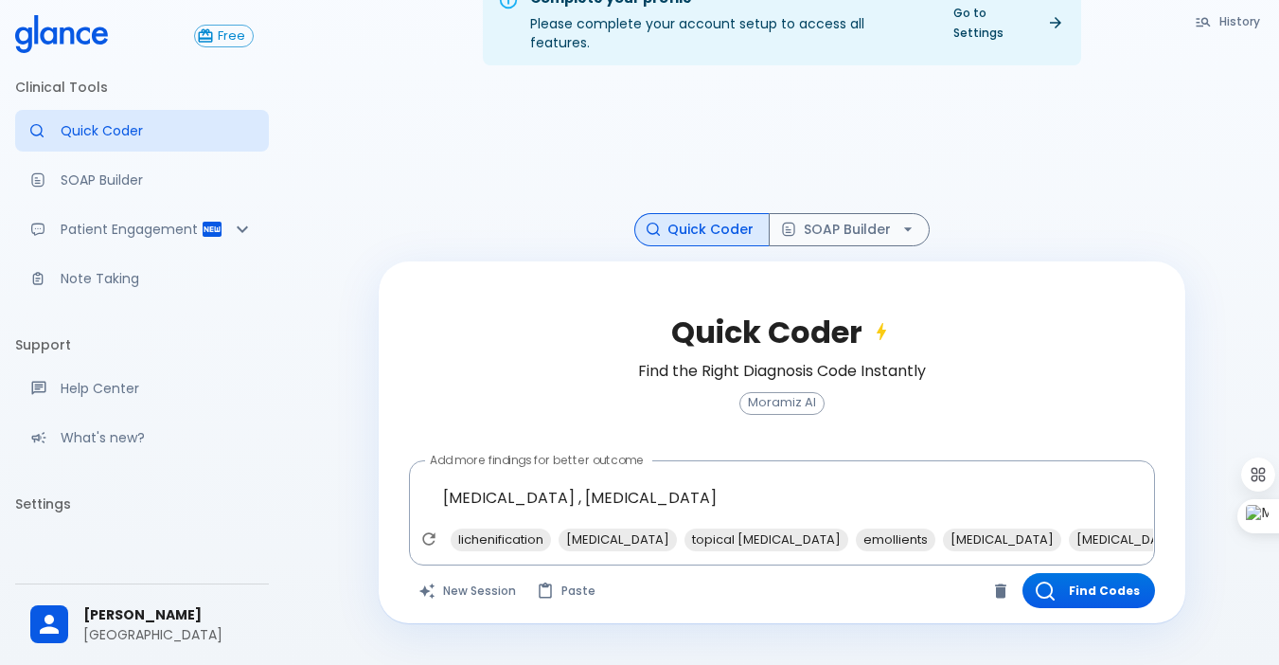
scroll to position [0, 276]
click at [863, 528] on span "antihistamines" at bounding box center [922, 539] width 118 height 22
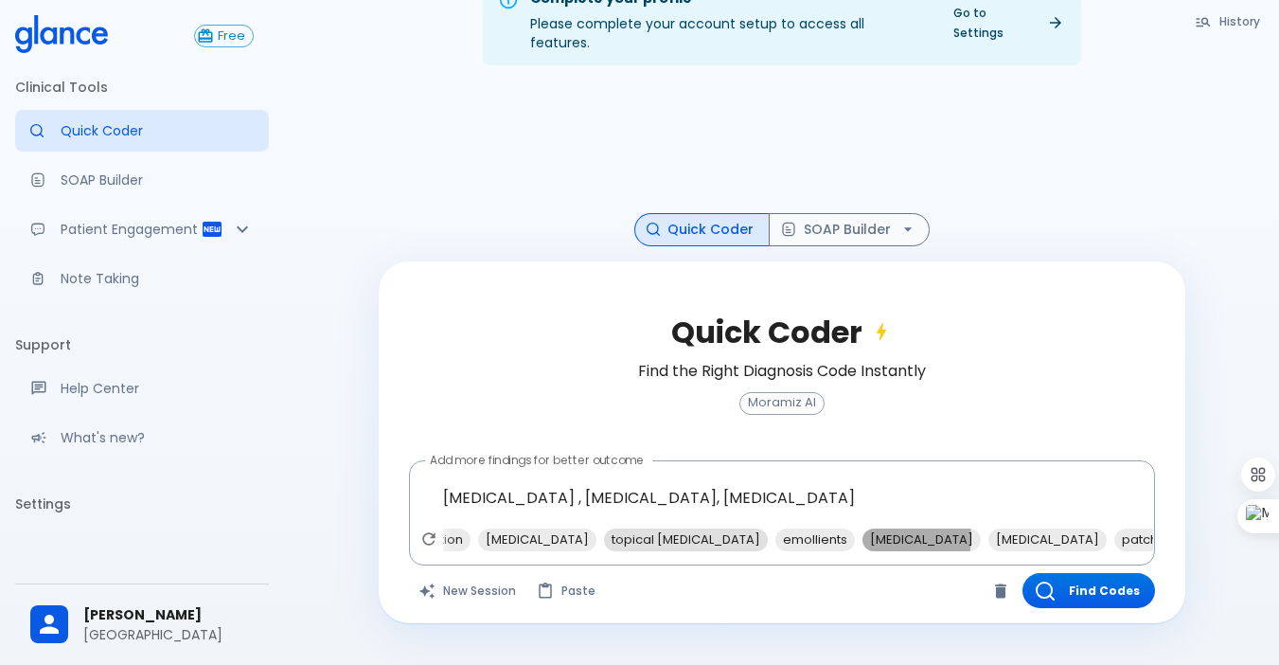
scroll to position [0, 162]
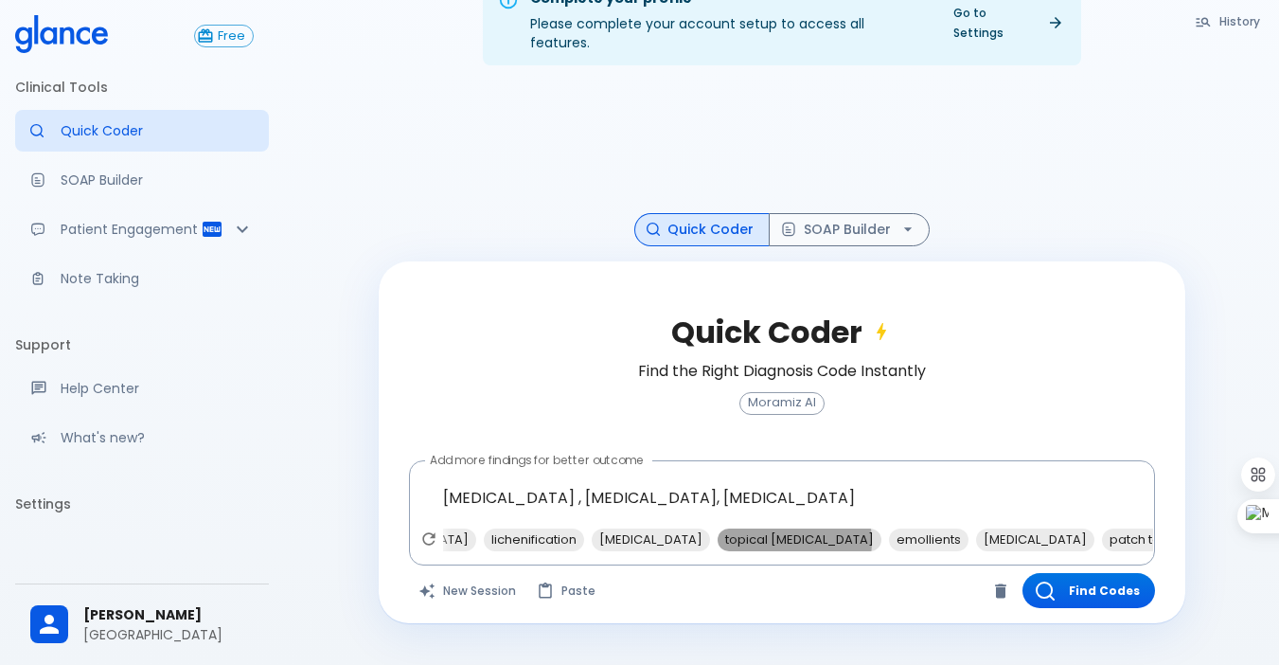
click at [747, 528] on span "topical corticosteroids" at bounding box center [800, 539] width 164 height 22
type textarea "eczema , atopic dermatitis, antihistamines, topical corticosteroids"
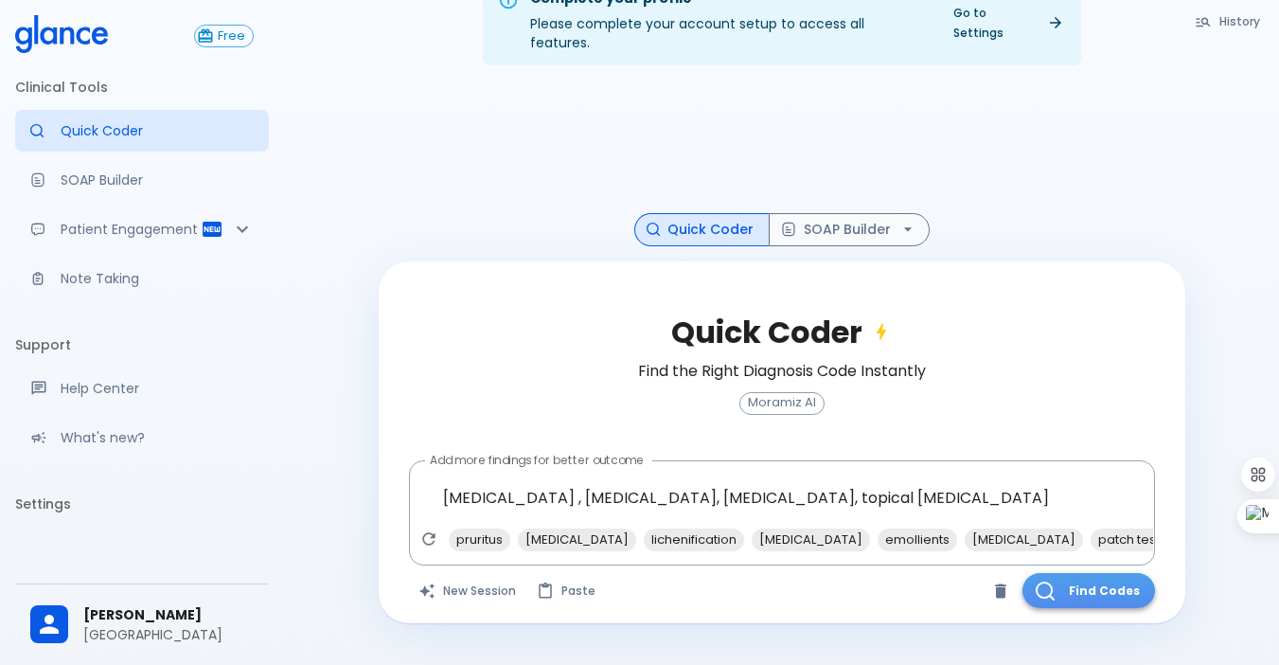
click at [1099, 576] on button "Find Codes" at bounding box center [1089, 590] width 133 height 35
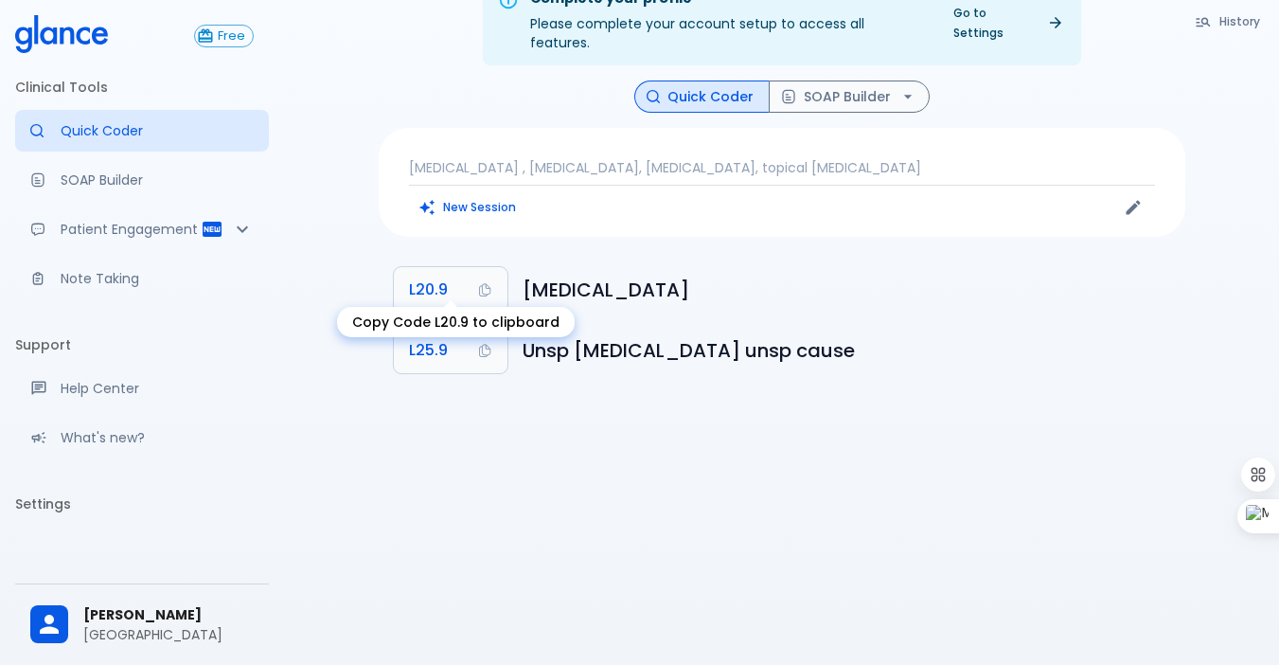
drag, startPoint x: 430, startPoint y: 272, endPoint x: 420, endPoint y: 303, distance: 32.6
click at [429, 276] on span "L20.9" at bounding box center [428, 289] width 39 height 27
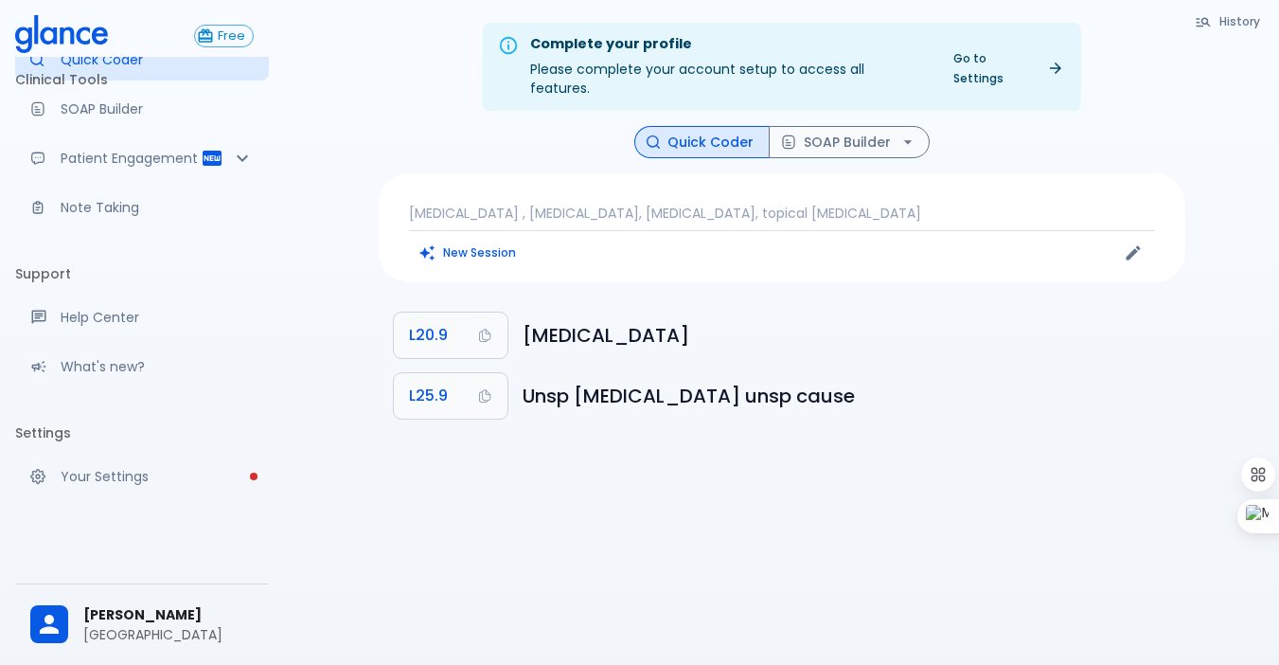
scroll to position [50, 0]
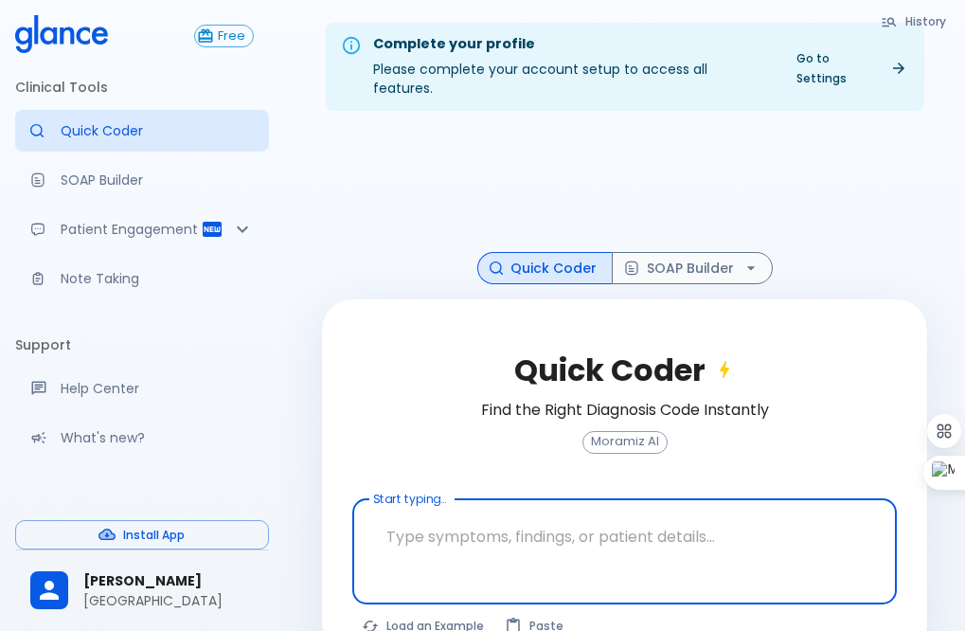
click at [492, 521] on textarea at bounding box center [624, 537] width 518 height 60
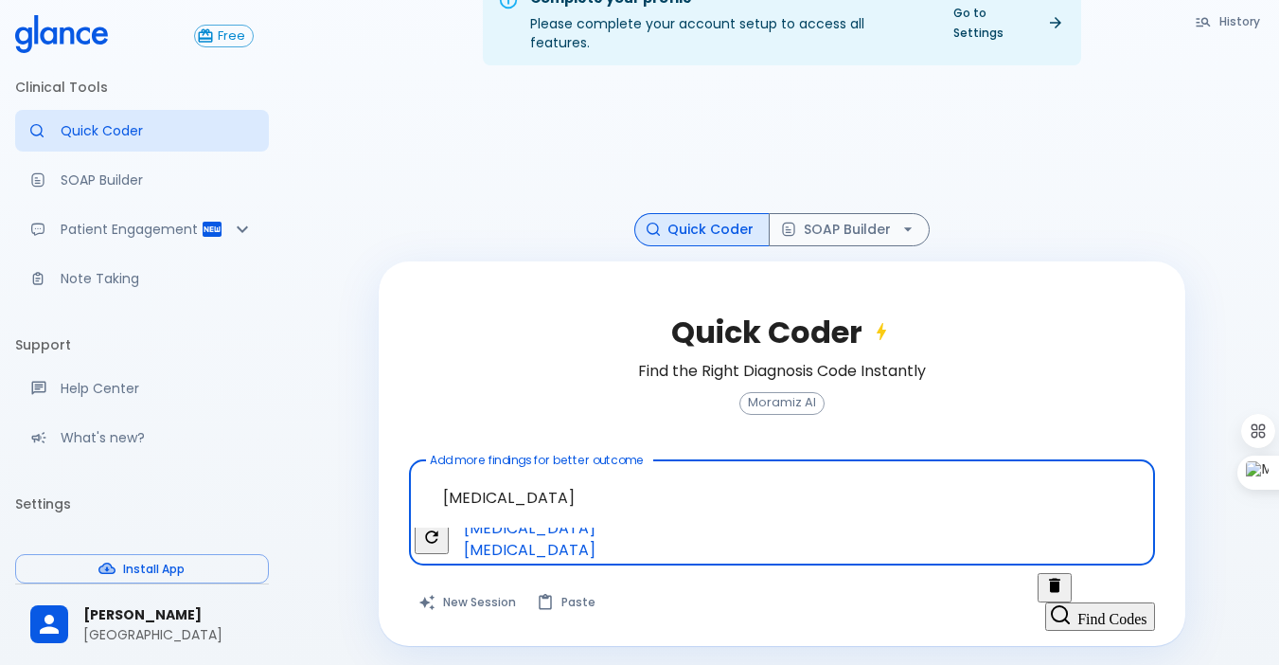
scroll to position [0, 172]
type textarea "herpes zoster"
click at [603, 517] on span "acyclovir" at bounding box center [529, 528] width 147 height 22
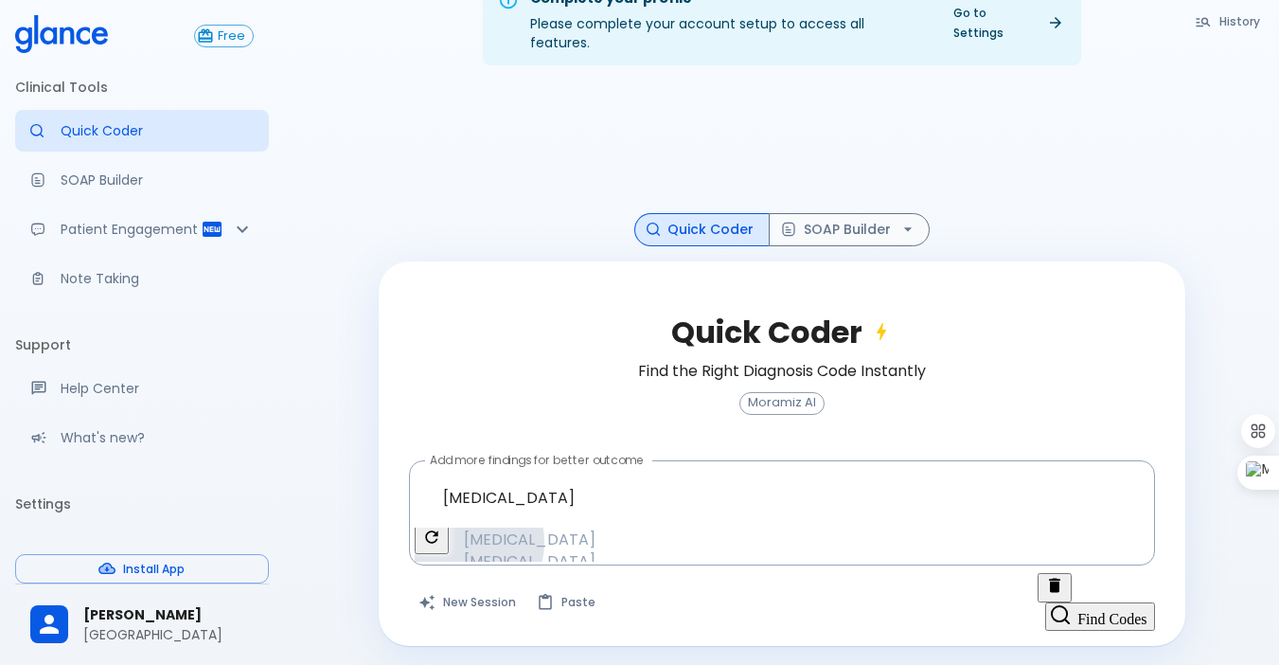
click at [606, 572] on span "topical analgesics" at bounding box center [531, 583] width 150 height 22
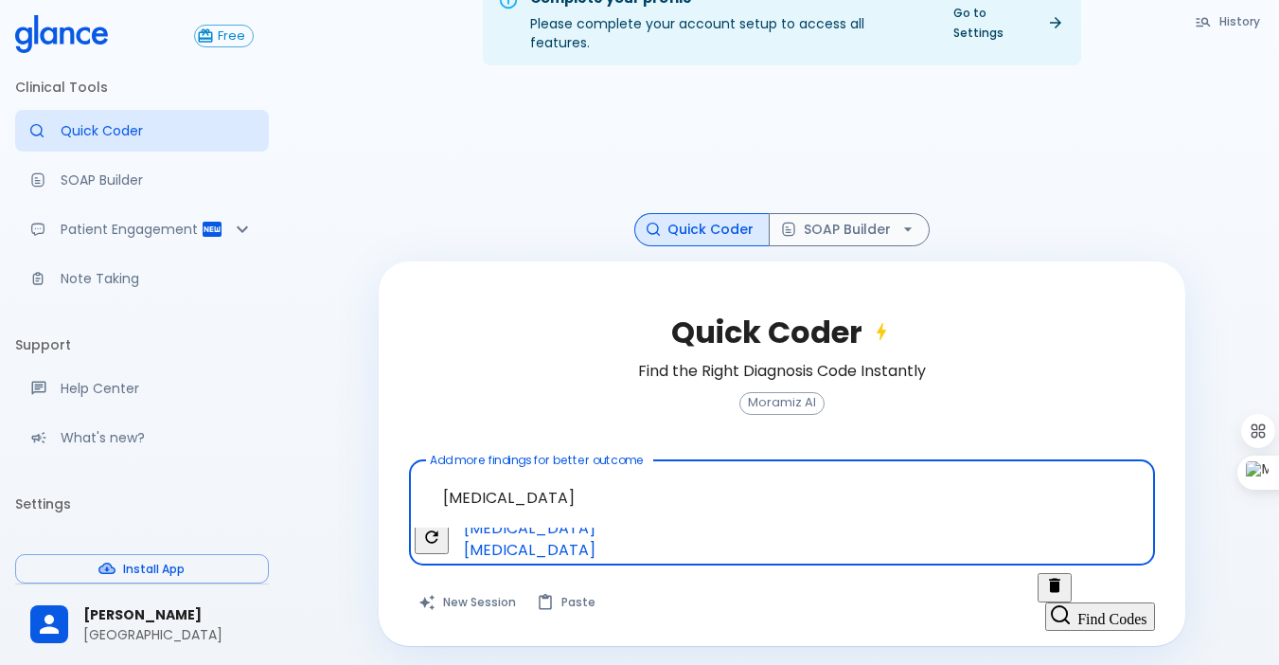
scroll to position [0, 97]
click at [603, 604] on span "zoster vaccine" at bounding box center [529, 615] width 147 height 22
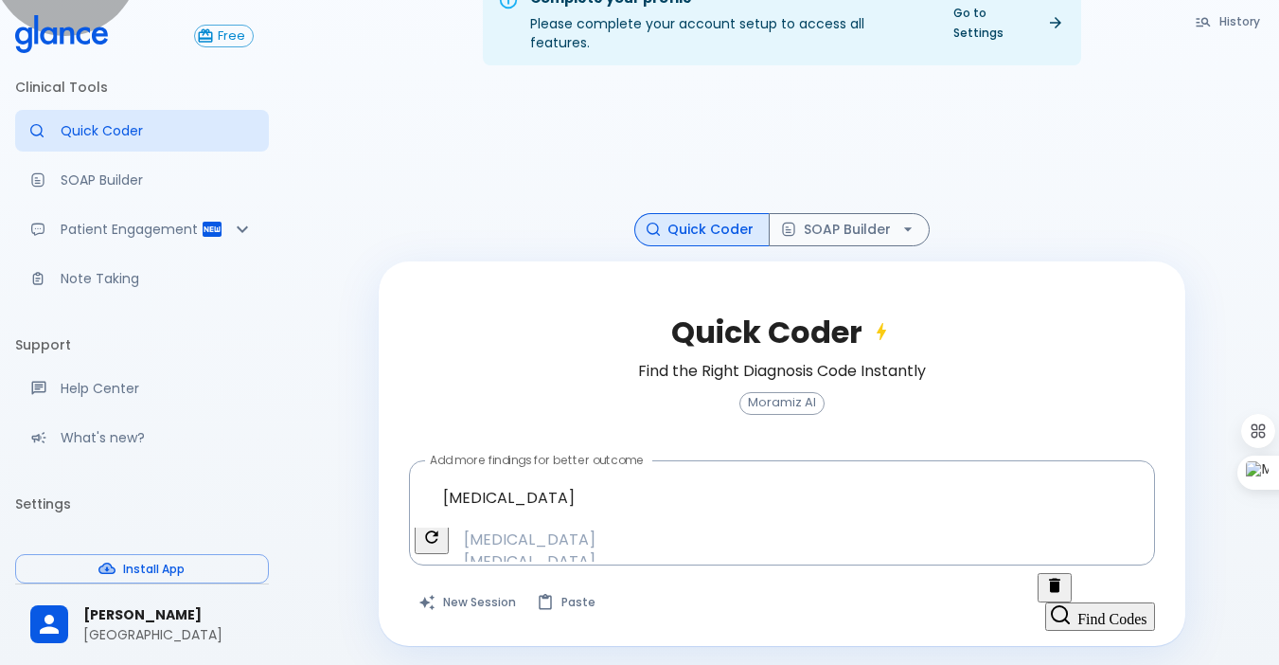
click at [1087, 602] on button "Find Codes" at bounding box center [1099, 616] width 109 height 28
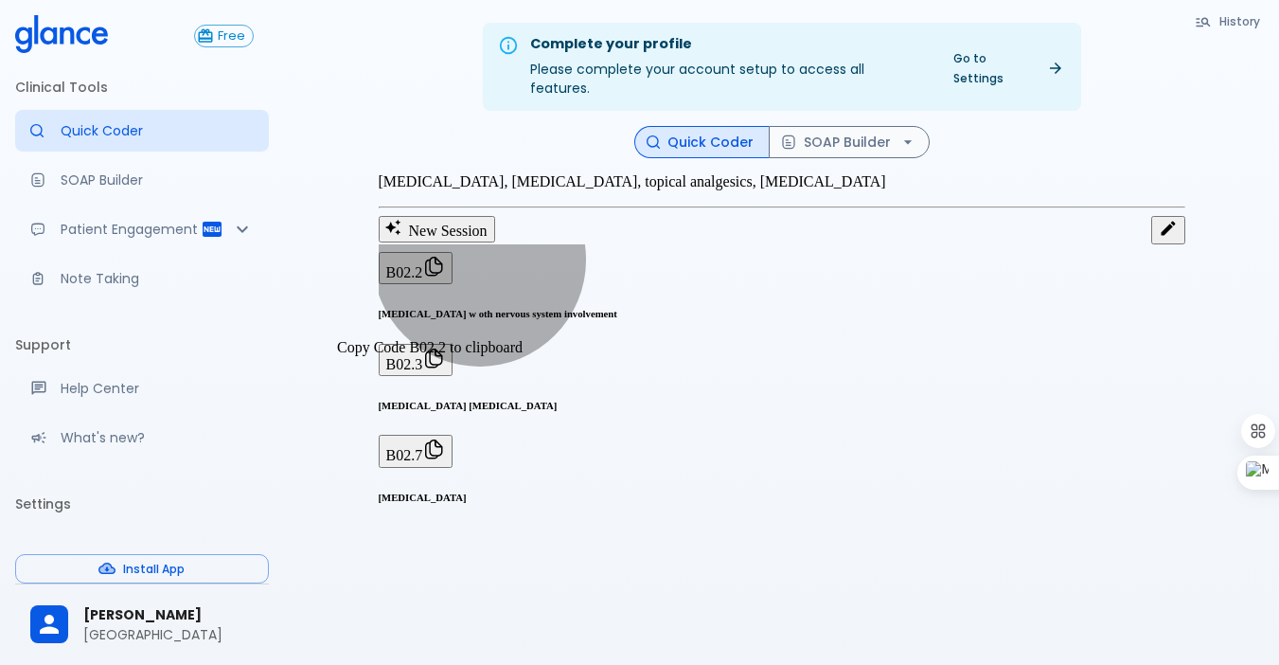
click at [454, 284] on button "B02.2" at bounding box center [416, 268] width 75 height 32
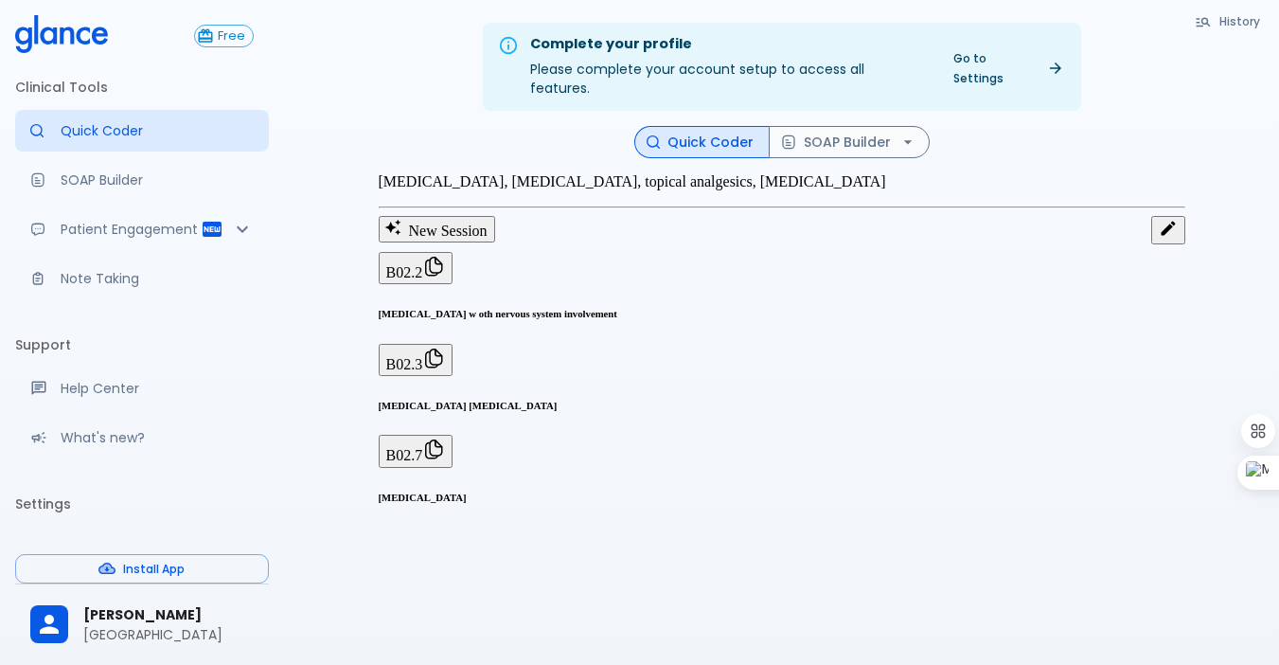
click at [560, 187] on p "herpes zoster, acyclovir, topical analgesics, zoster vaccine" at bounding box center [782, 181] width 807 height 17
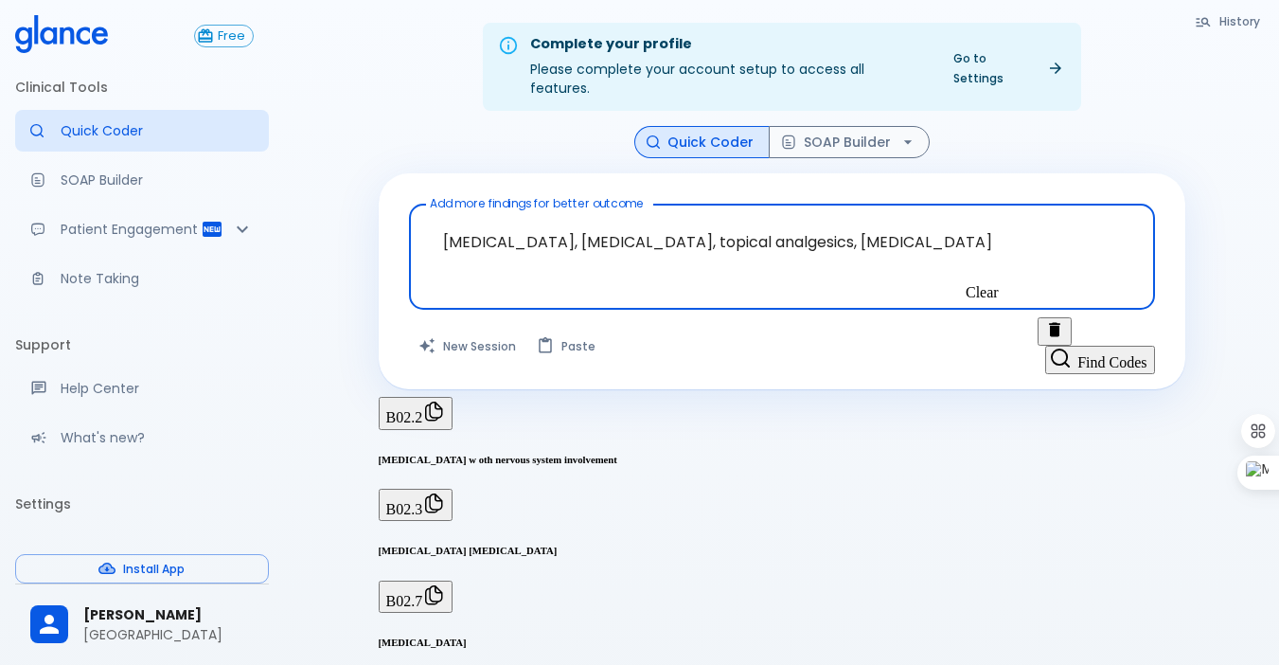
click at [1049, 322] on icon "Clear" at bounding box center [1054, 329] width 11 height 14
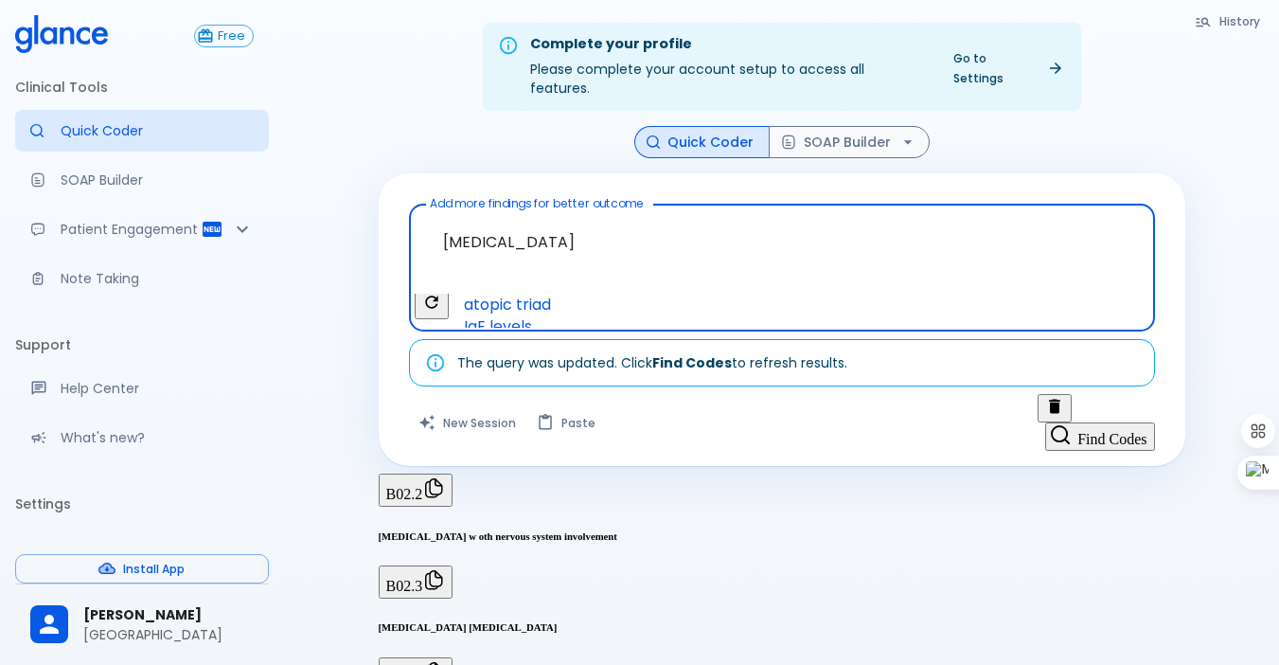
scroll to position [0, 163]
click at [598, 250] on span "topical corticosteroids" at bounding box center [557, 239] width 203 height 22
click at [549, 261] on span "emollients" at bounding box center [502, 251] width 93 height 22
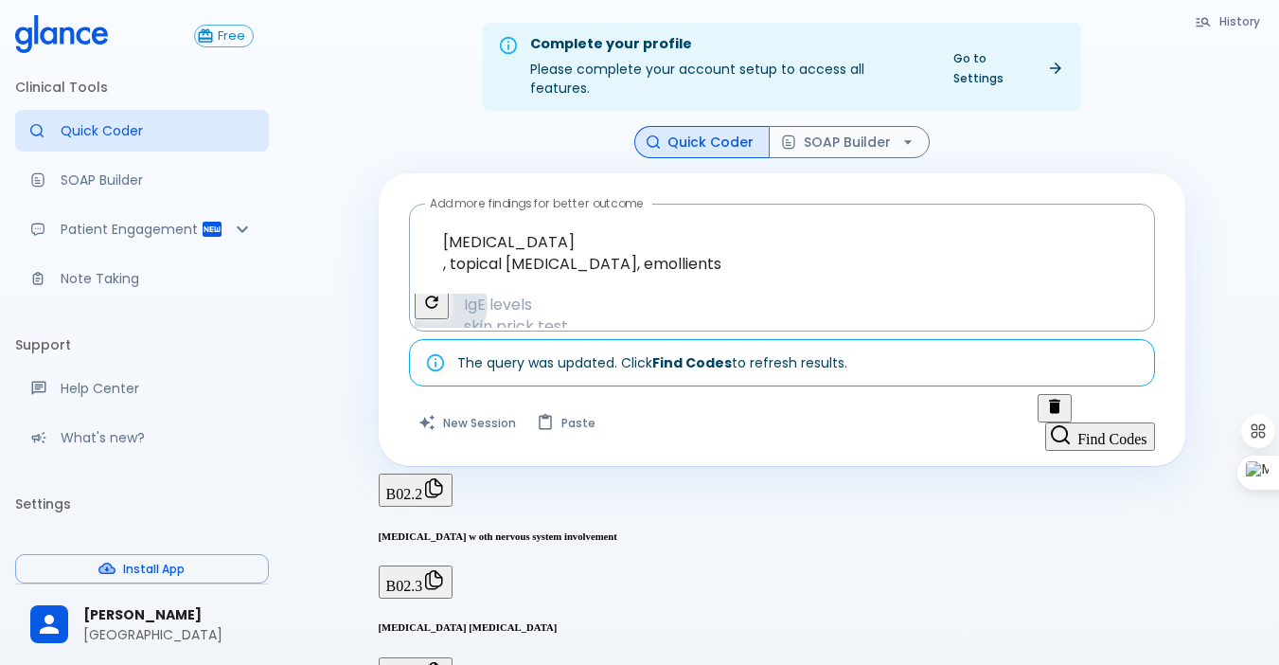
click at [540, 294] on span "IgE levels" at bounding box center [497, 305] width 83 height 22
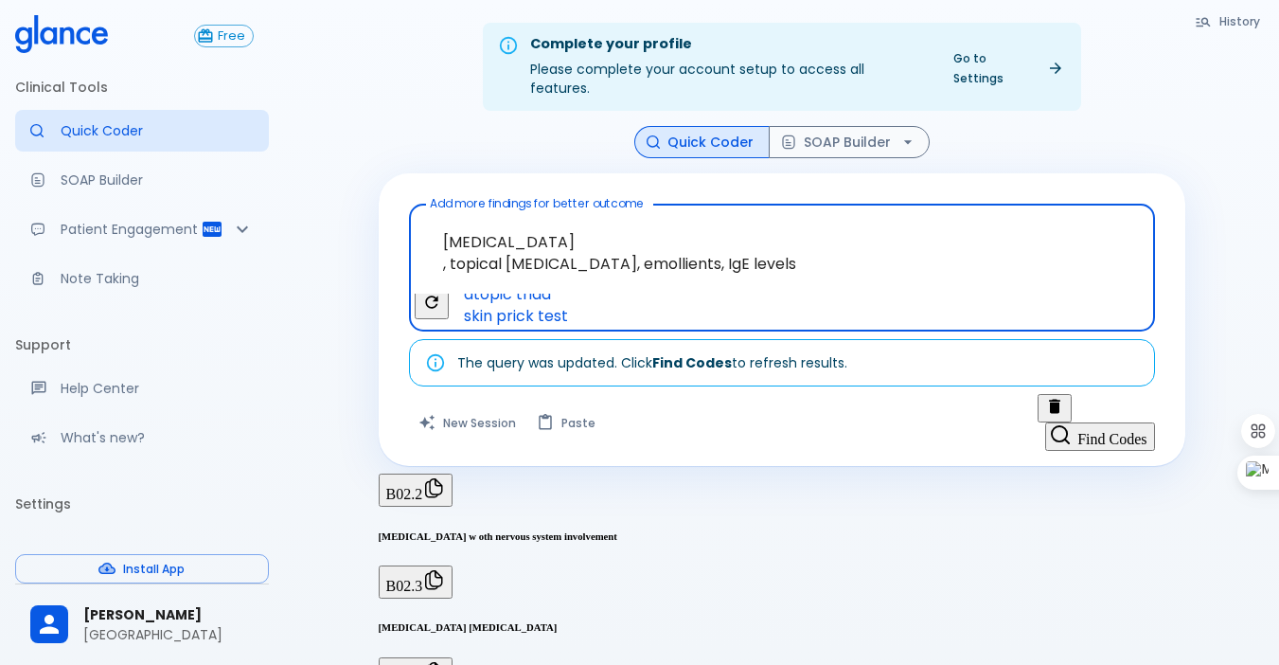
scroll to position [0, 221]
click at [603, 327] on span "dupilumab" at bounding box center [529, 338] width 147 height 22
type textarea "atopic dermatitis , topical corticosteroids, emollients, IgE levels, dupilumab"
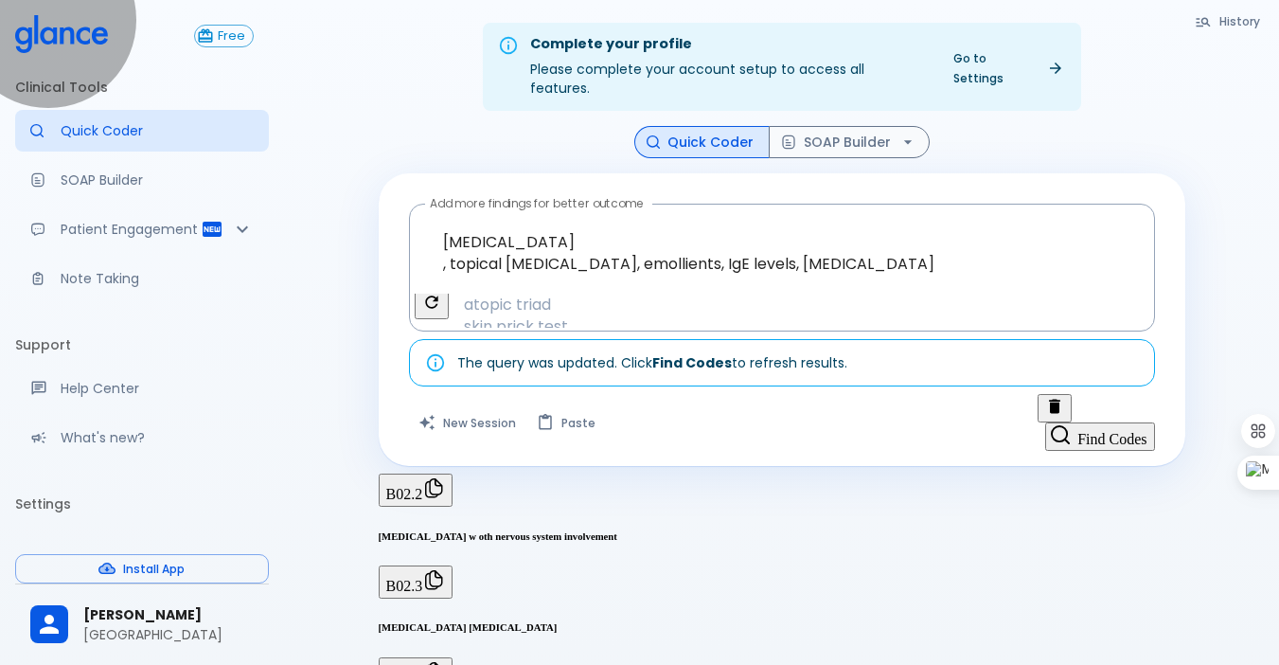
click at [1070, 422] on button "Find Codes" at bounding box center [1099, 436] width 109 height 28
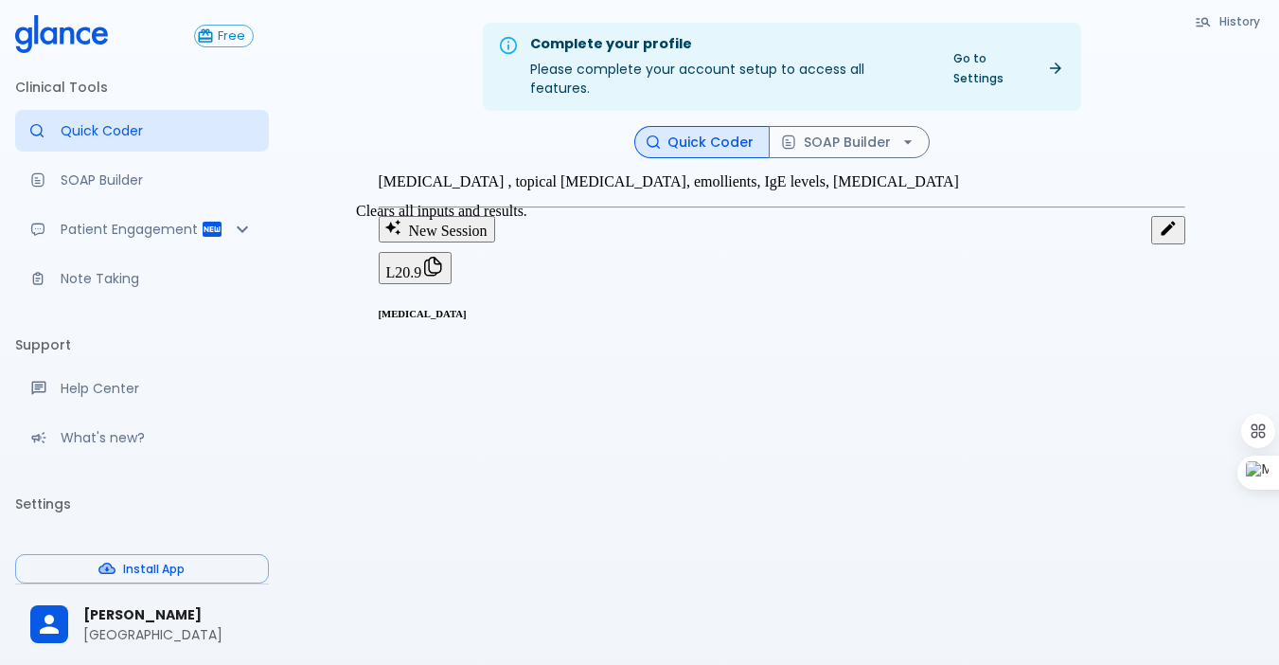
click at [471, 223] on button "New Session" at bounding box center [437, 229] width 116 height 27
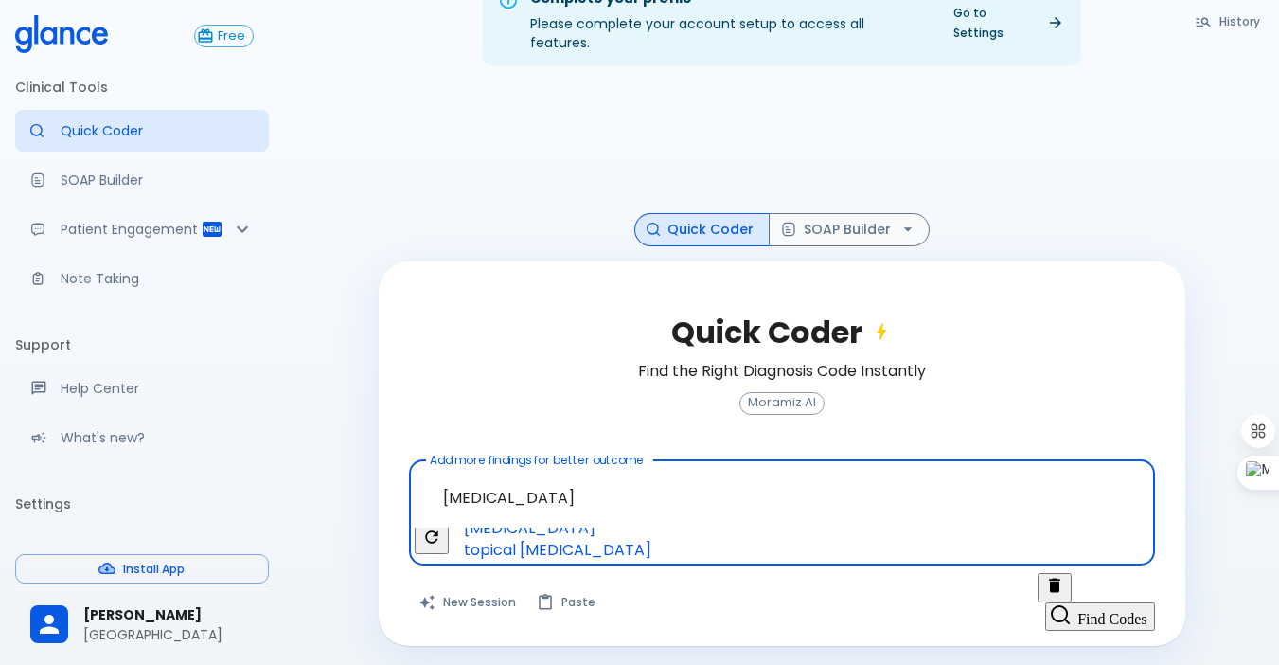
scroll to position [0, 519]
click at [603, 604] on span "immunotherapy" at bounding box center [529, 615] width 147 height 22
click at [603, 572] on span "minoxidil" at bounding box center [529, 583] width 147 height 22
type textarea "alopecia areata, immunotherapy, minoxidil"
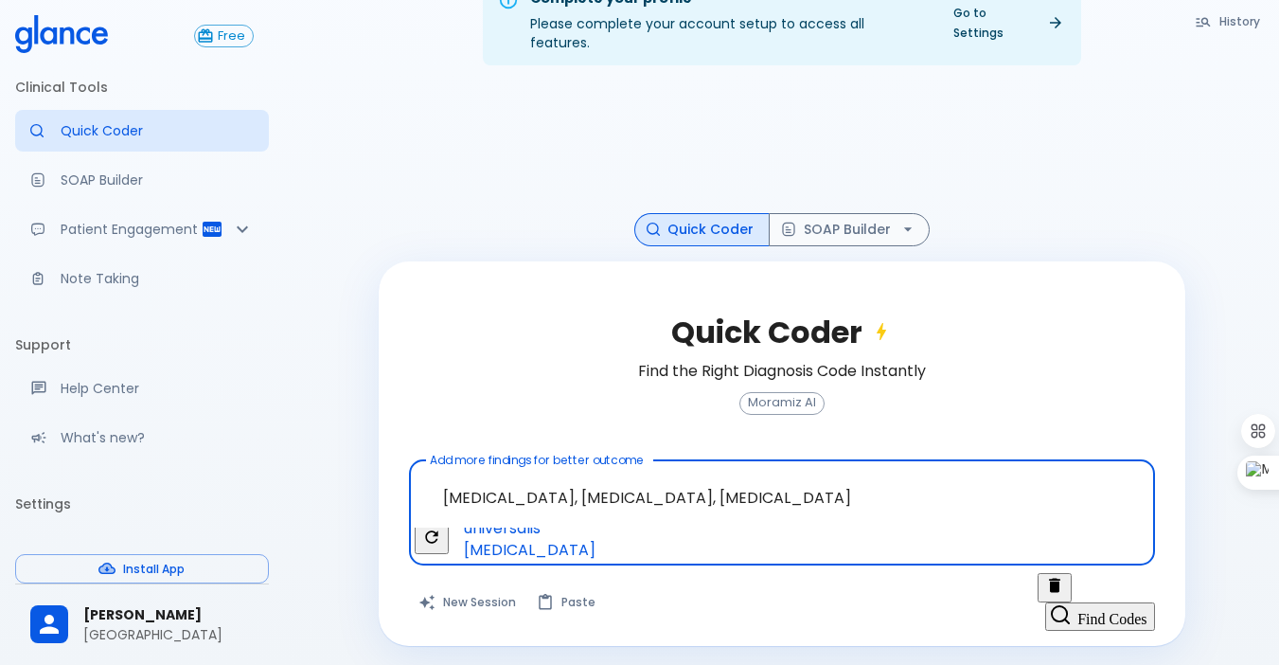
scroll to position [0, 11]
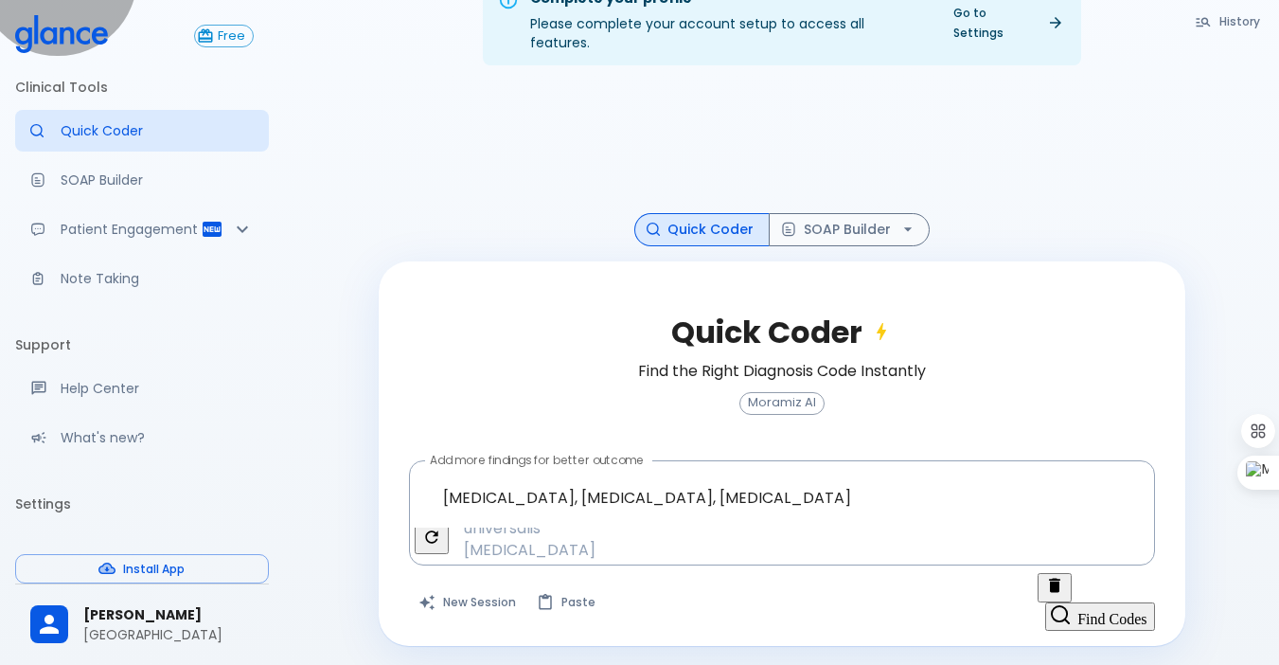
click at [1079, 602] on button "Find Codes" at bounding box center [1099, 616] width 109 height 28
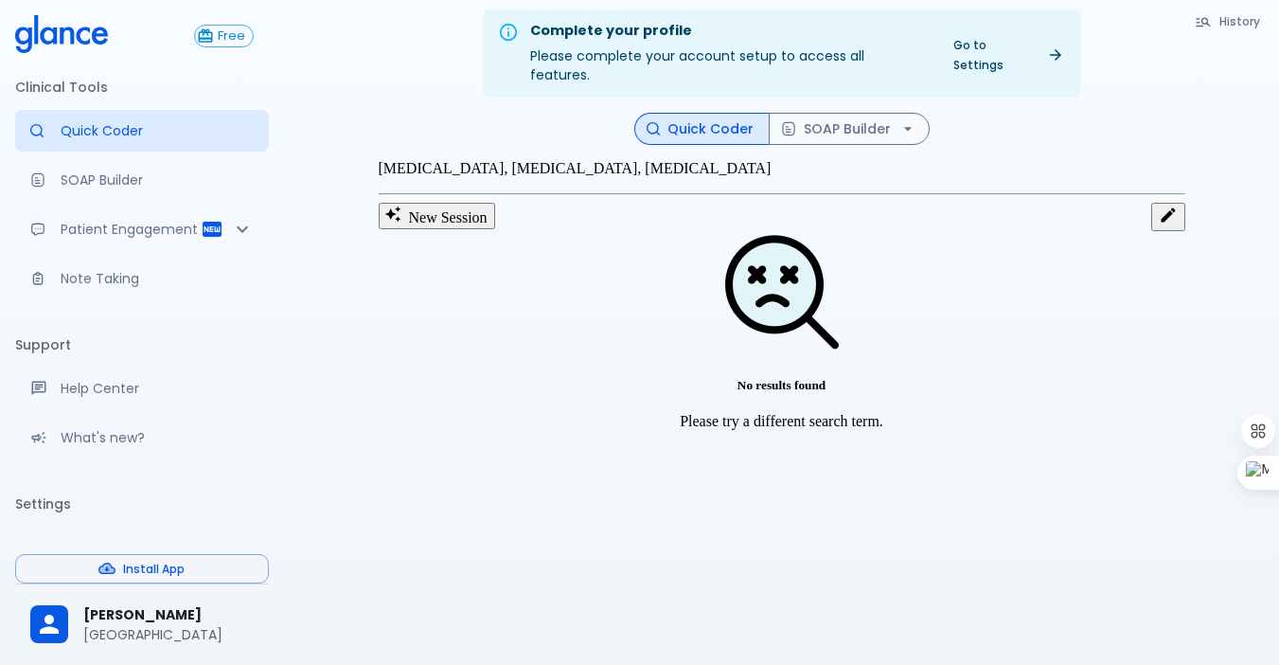
scroll to position [0, 0]
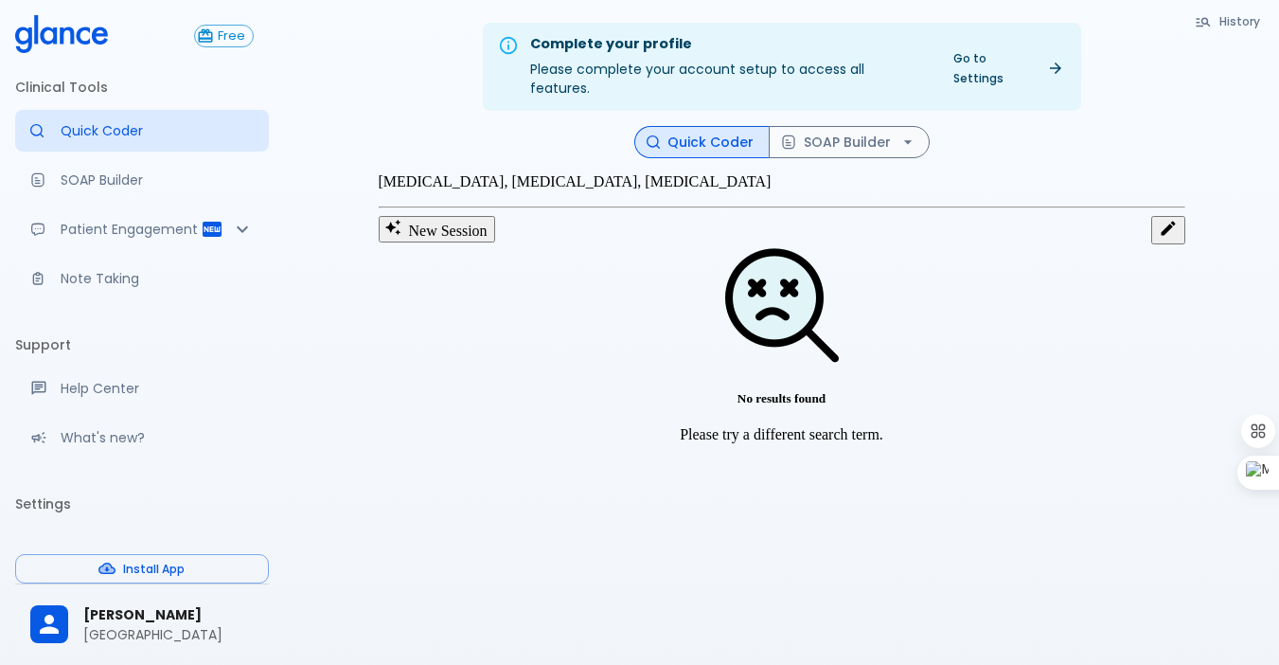
click at [418, 190] on p "alopecia areata, immunotherapy, minoxidil" at bounding box center [782, 181] width 807 height 17
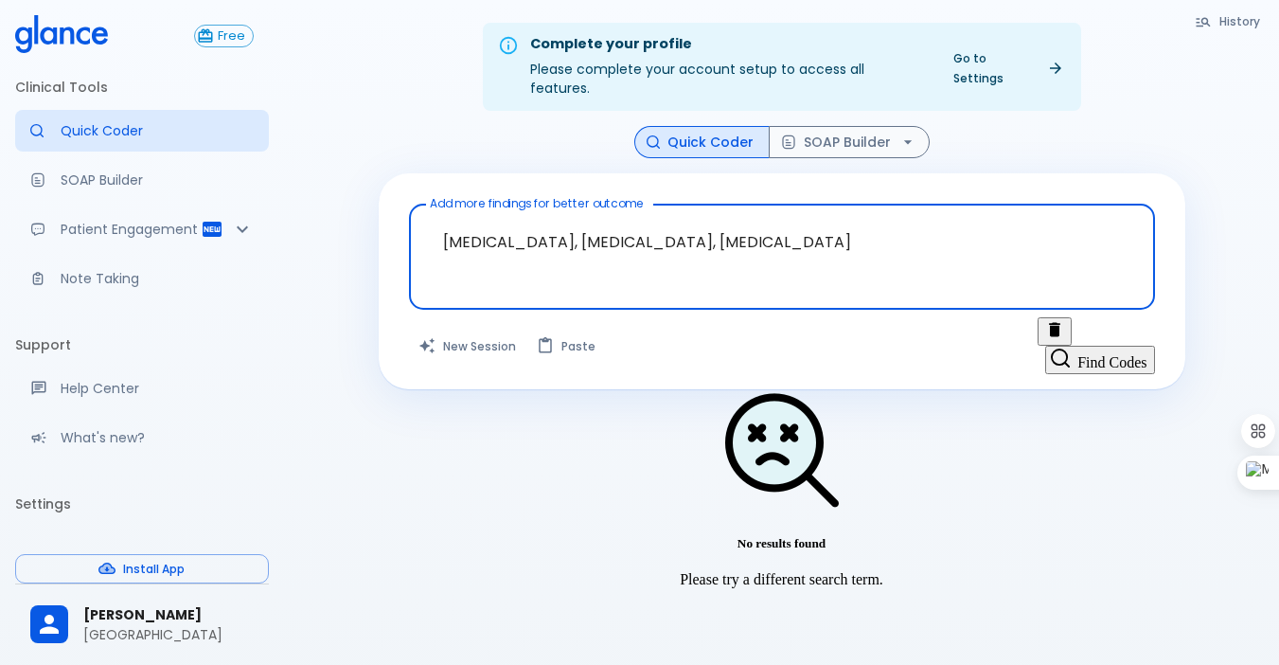
drag, startPoint x: 775, startPoint y: 224, endPoint x: 383, endPoint y: 232, distance: 392.1
click at [383, 232] on div "Add more findings for better outcome alopecia areata, immunotherapy, minoxidil …" at bounding box center [782, 281] width 807 height 216
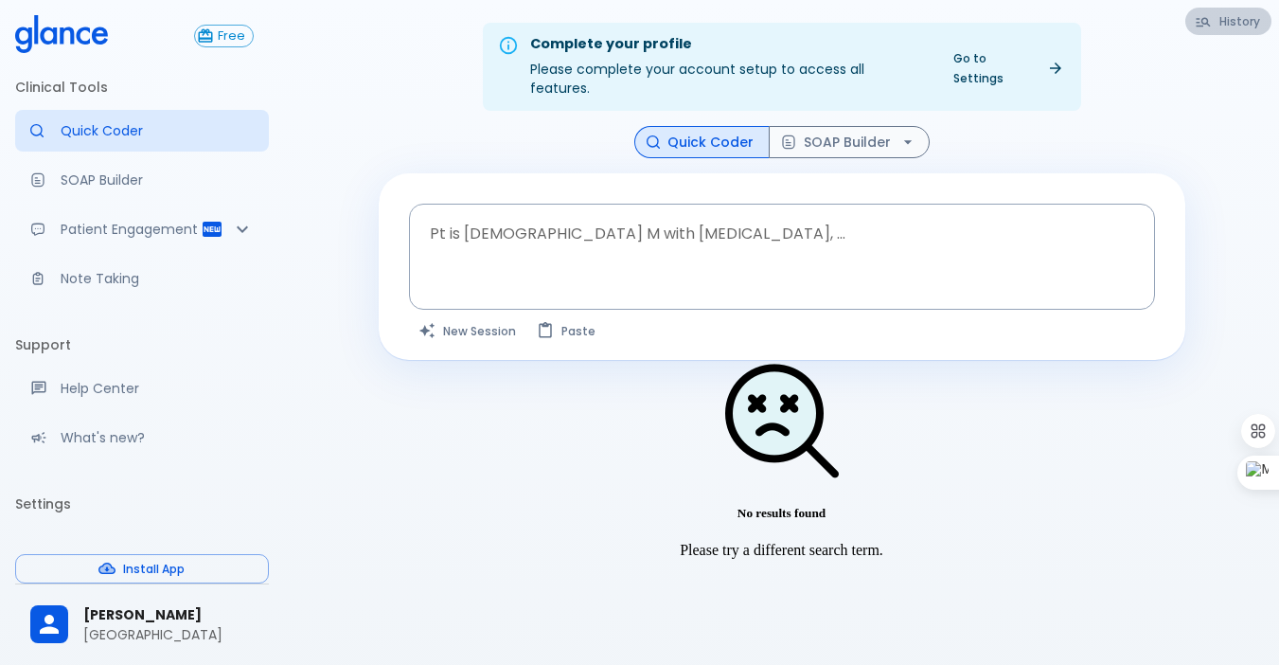
click at [1227, 21] on button "History" at bounding box center [1228, 21] width 86 height 27
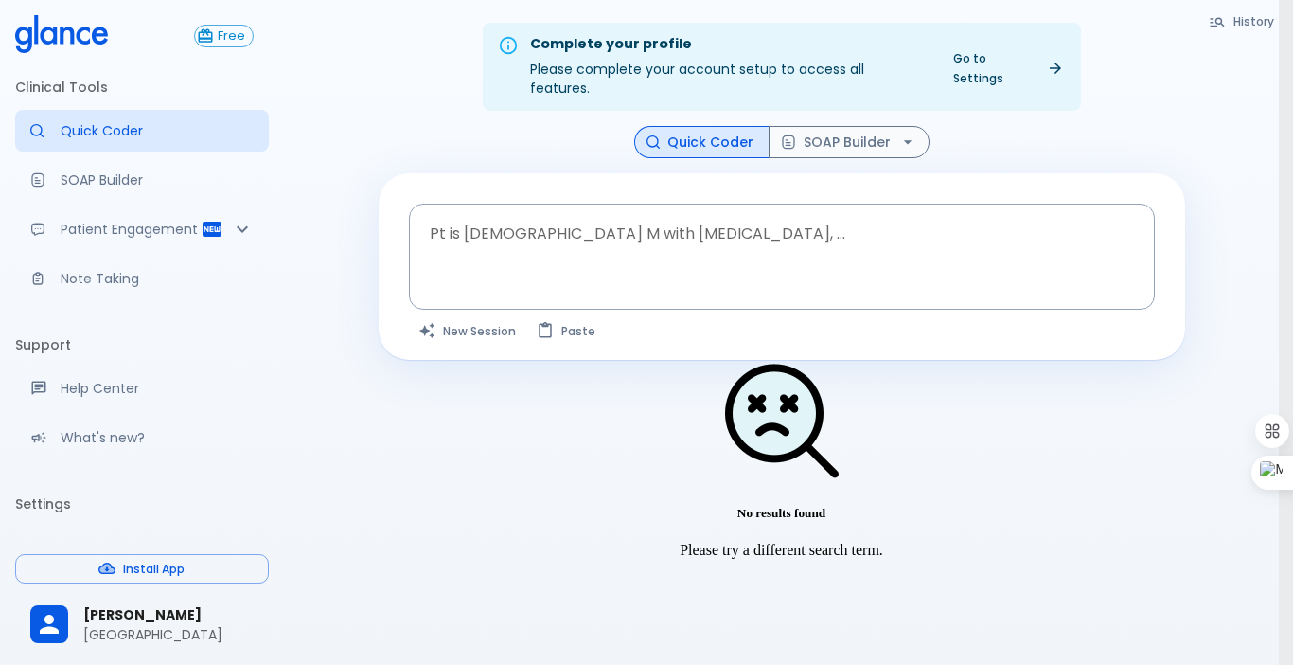
drag, startPoint x: 392, startPoint y: 124, endPoint x: 498, endPoint y: 152, distance: 109.8
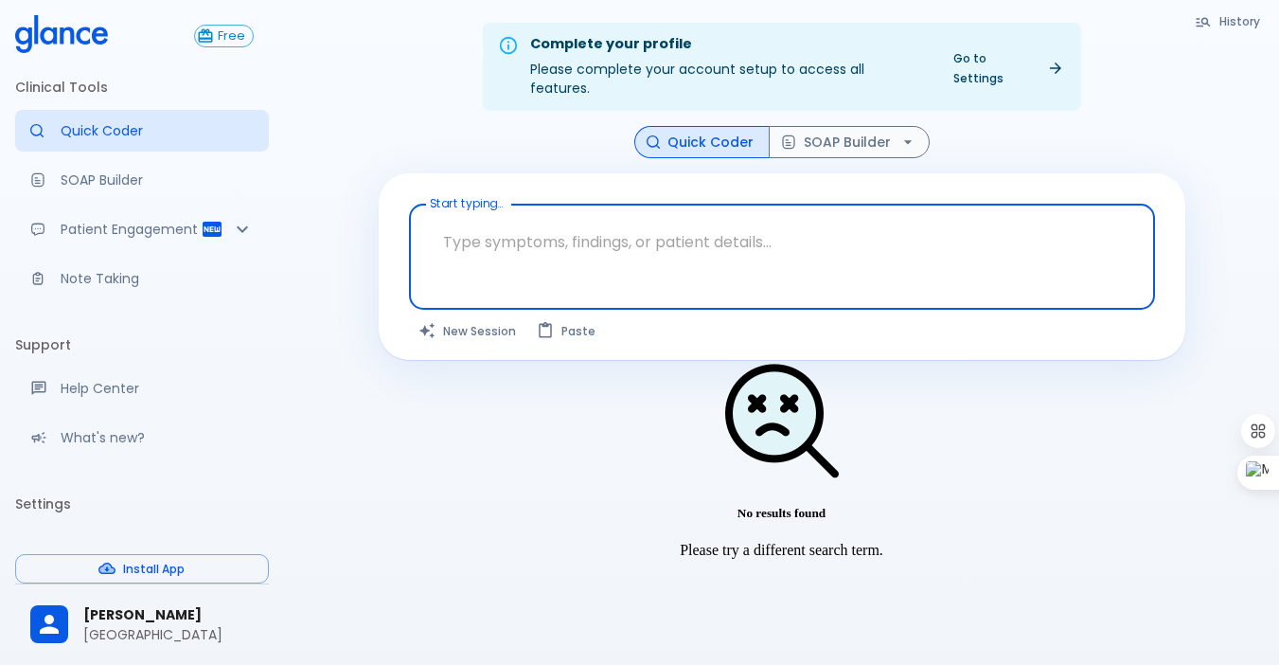
click at [563, 212] on textarea at bounding box center [782, 242] width 720 height 60
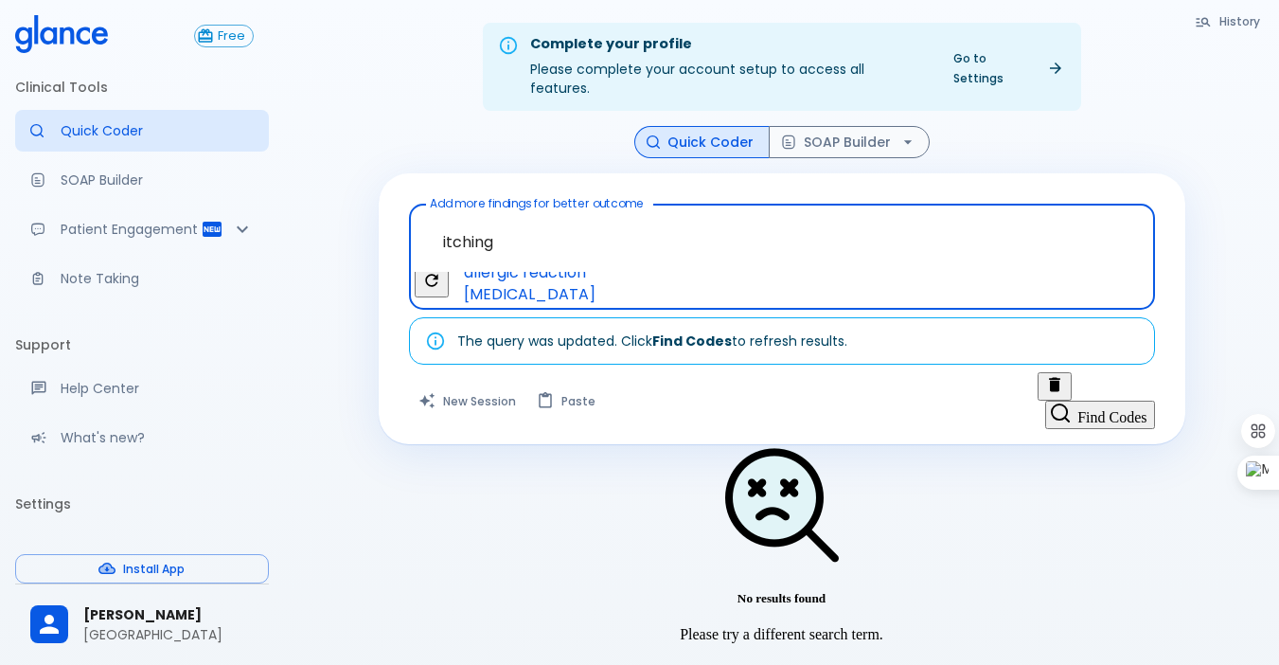
scroll to position [0, 236]
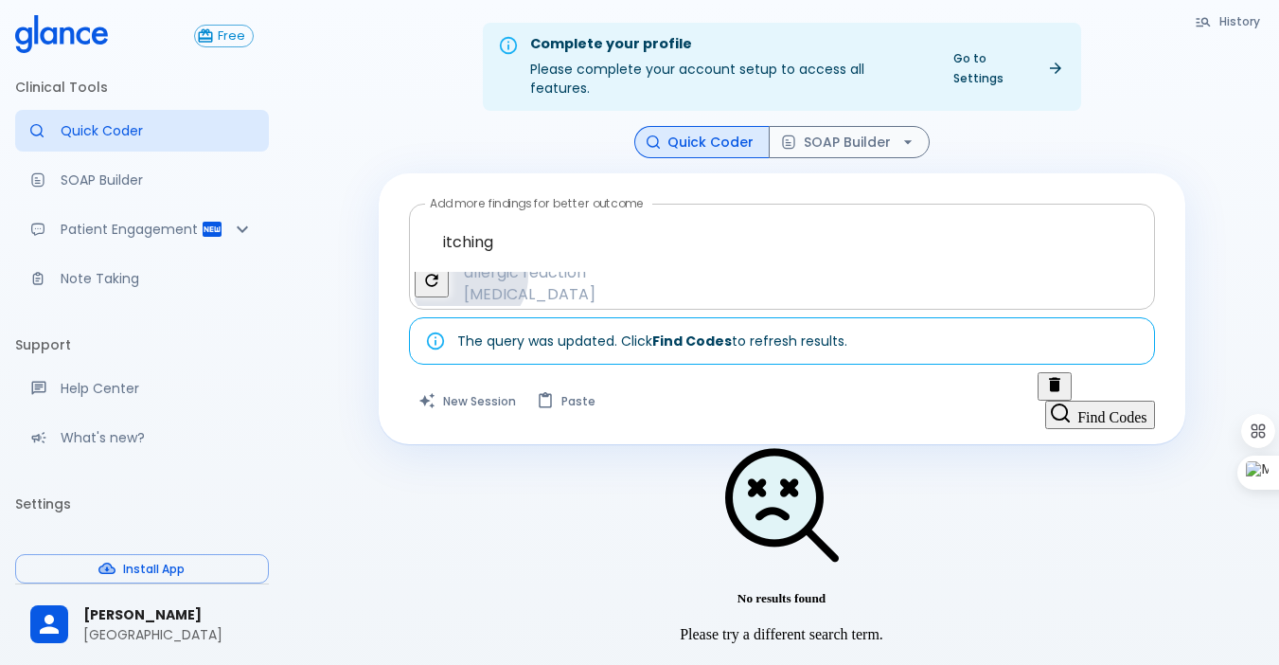
click at [603, 305] on span "antihistamines" at bounding box center [529, 316] width 147 height 22
type textarea "itching, antihistamines"
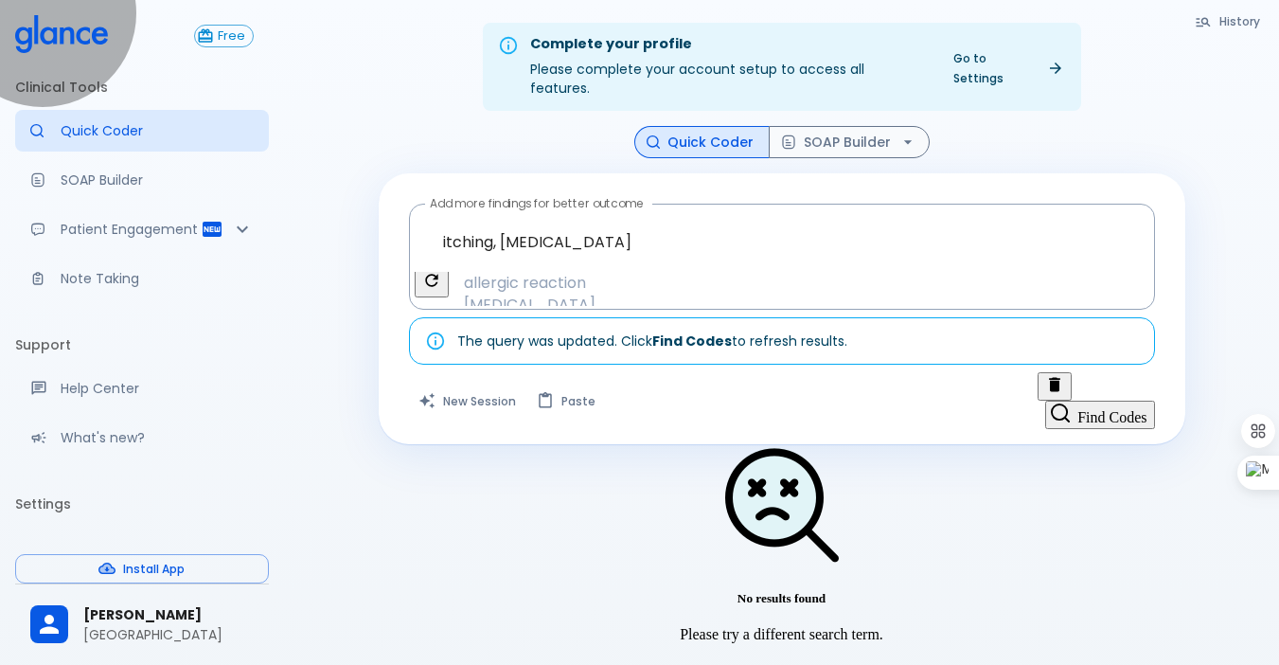
click at [1064, 401] on button "Find Codes" at bounding box center [1099, 415] width 109 height 28
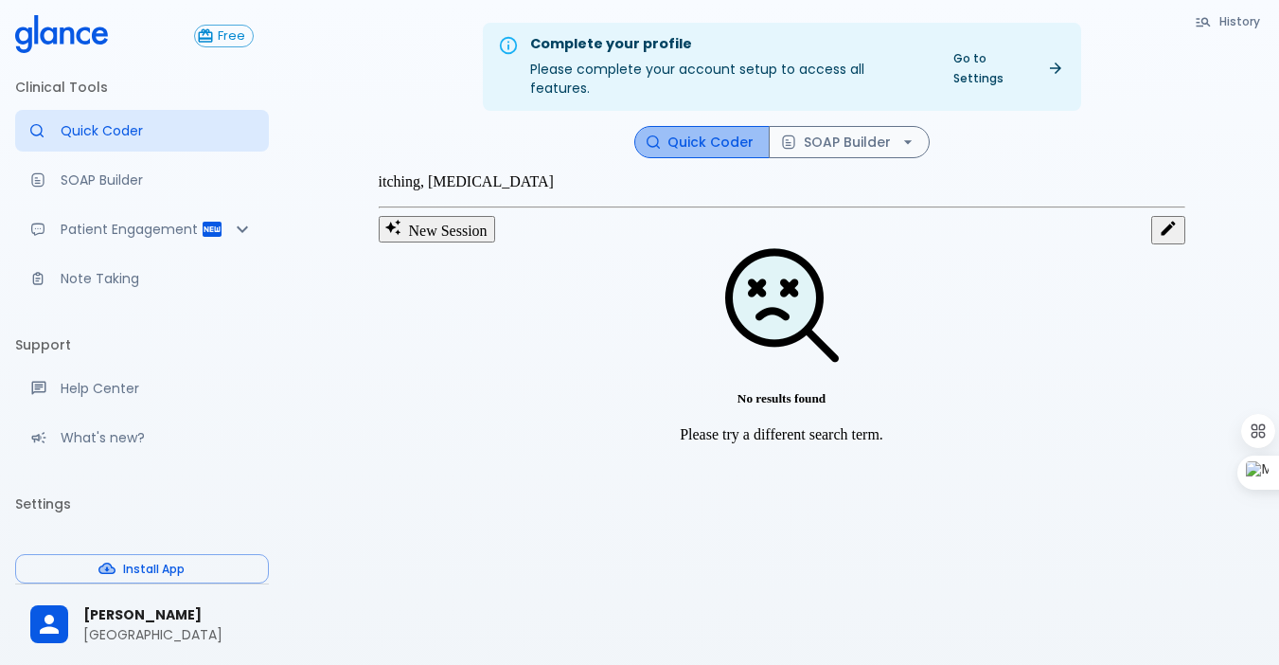
click at [713, 127] on button "Quick Coder" at bounding box center [701, 142] width 135 height 33
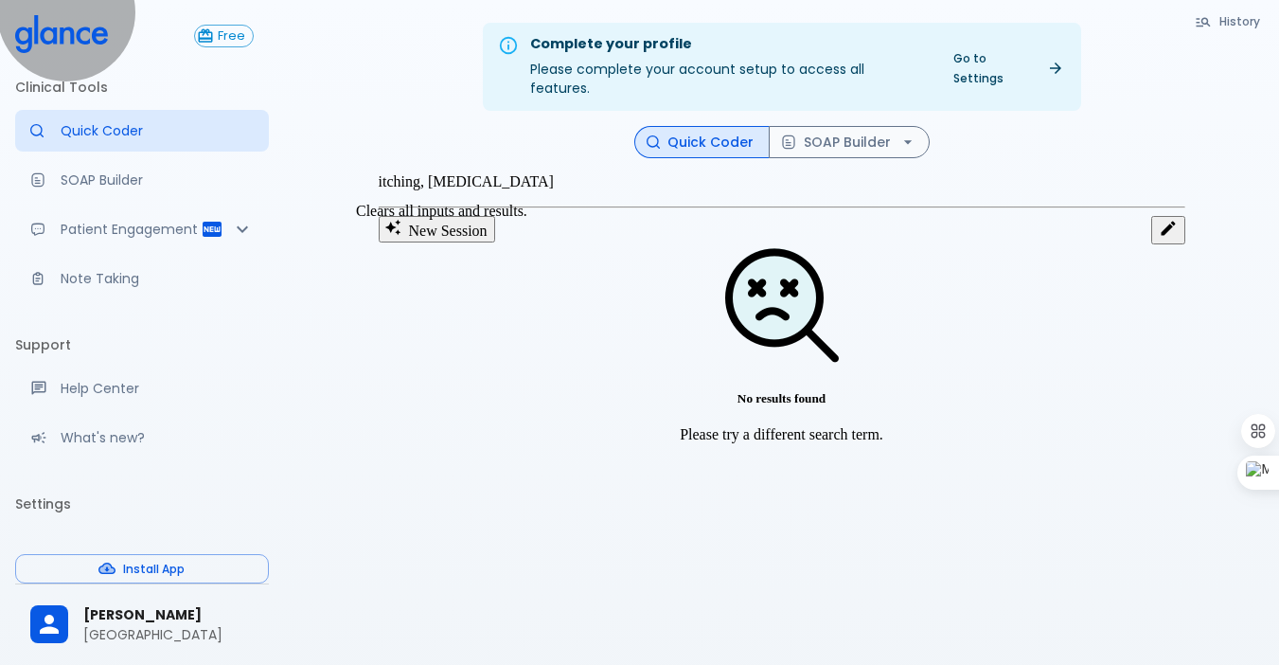
click at [474, 232] on button "New Session" at bounding box center [437, 229] width 116 height 27
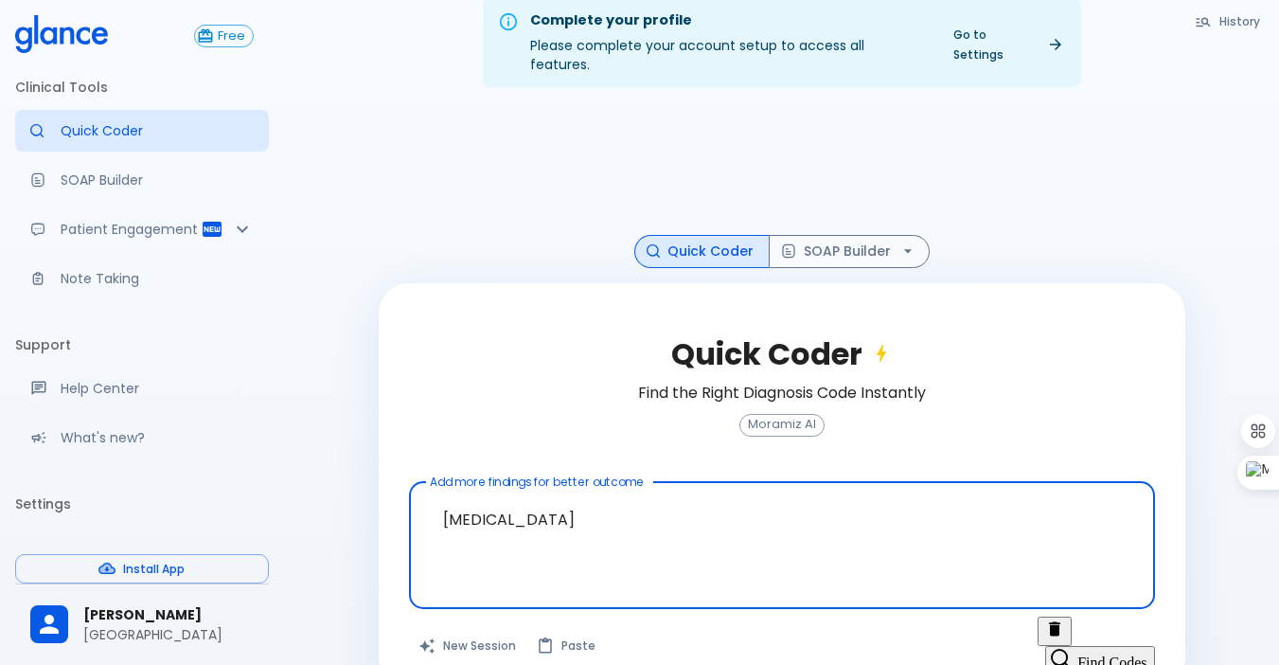
scroll to position [45, 0]
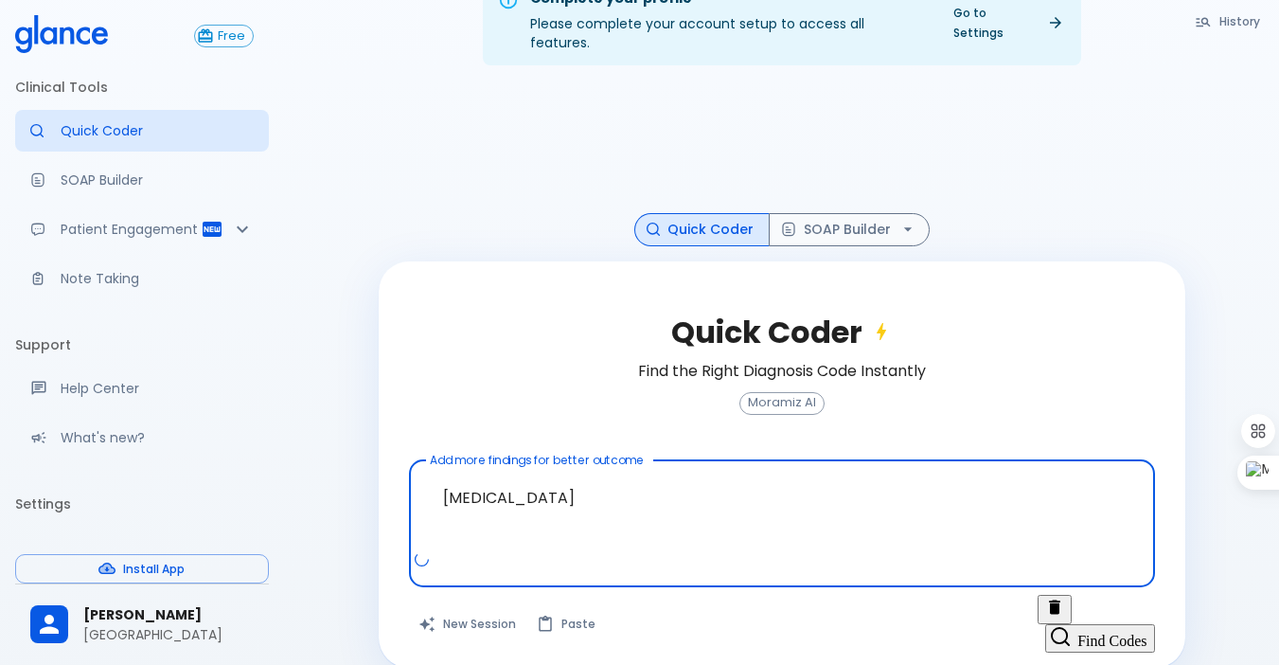
type textarea "antihistamine"
click at [1107, 624] on button "Find Codes" at bounding box center [1099, 638] width 109 height 28
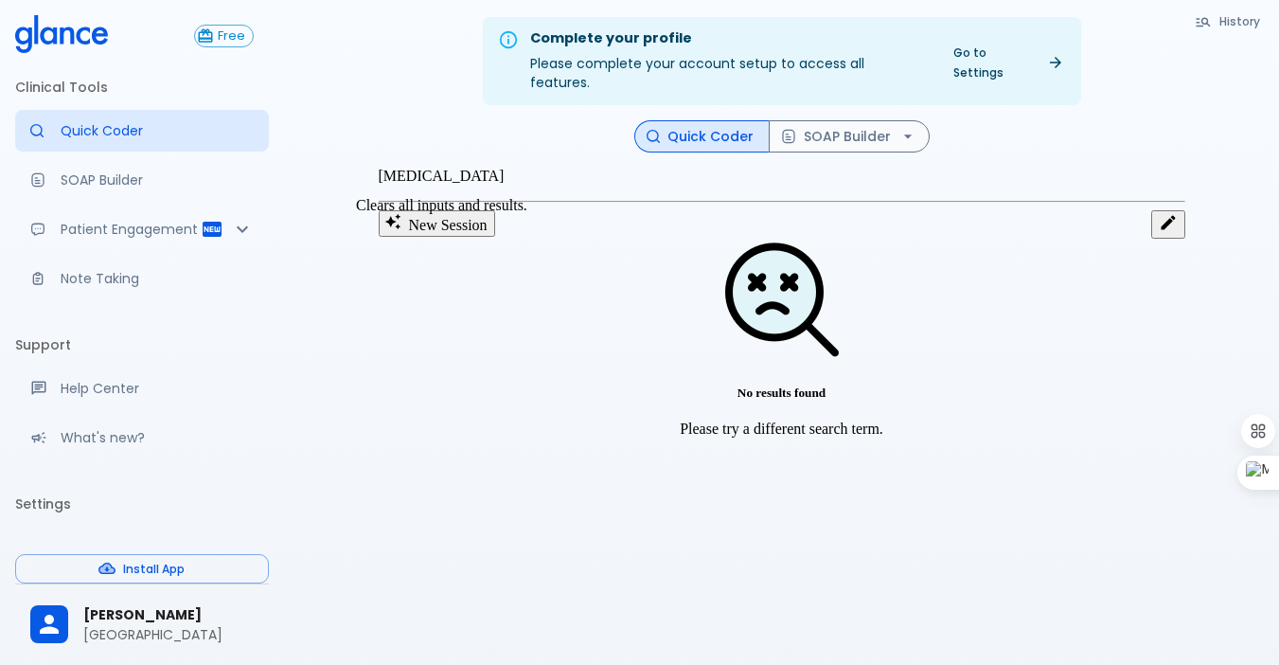
scroll to position [0, 0]
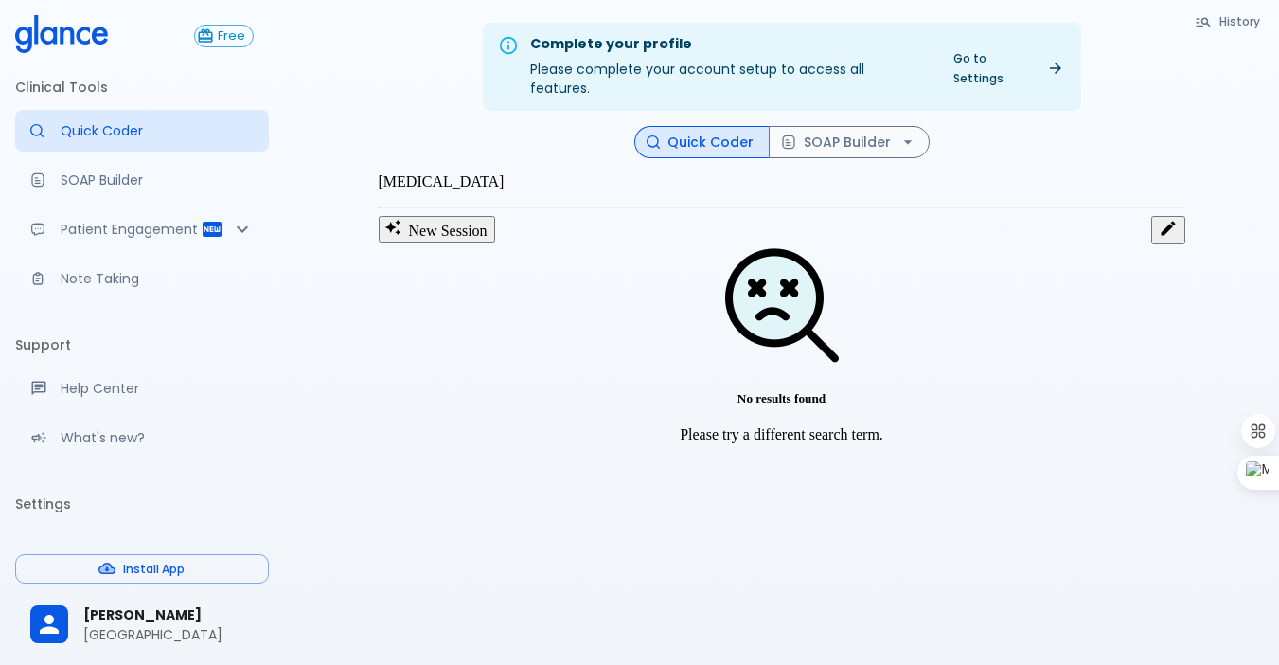
click at [521, 190] on p "antihistamine" at bounding box center [782, 181] width 807 height 17
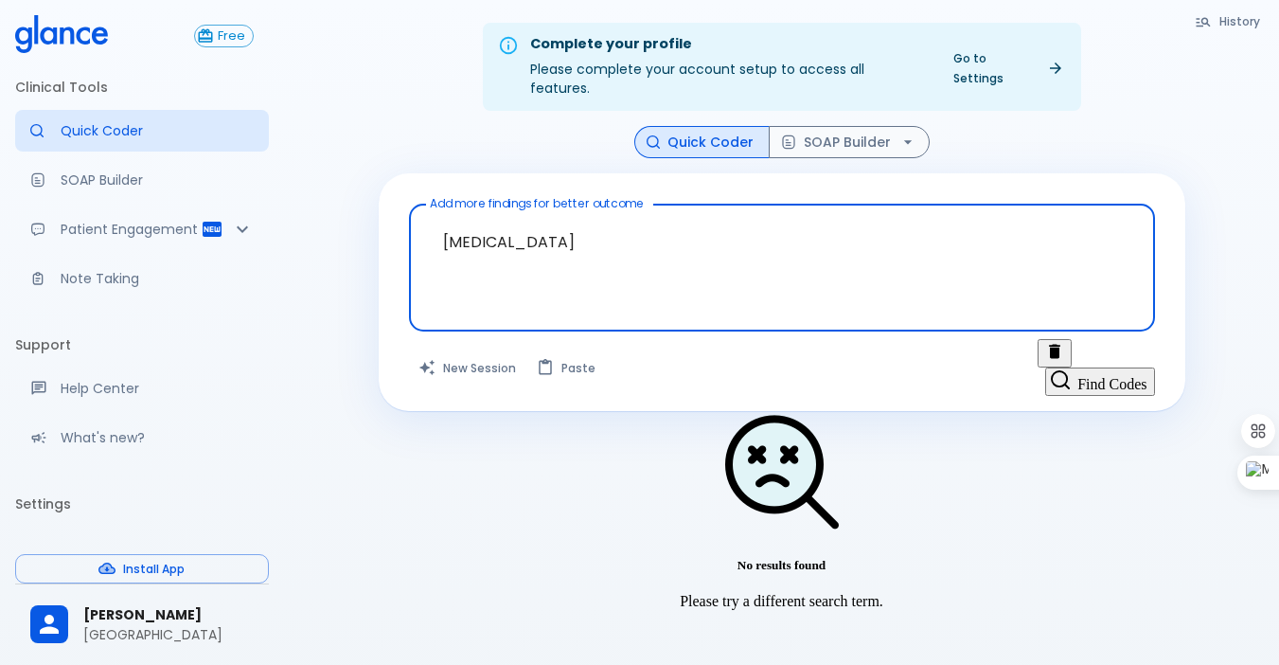
drag, startPoint x: 579, startPoint y: 236, endPoint x: 336, endPoint y: 273, distance: 246.1
click at [303, 245] on div "Complete your profile Please complete your account setup to access all features…" at bounding box center [781, 355] width 995 height 710
drag, startPoint x: 554, startPoint y: 220, endPoint x: 346, endPoint y: 227, distance: 208.4
click at [356, 224] on div "History Quick Coder SOAP Builder Add more findings for better outcome antihista…" at bounding box center [782, 368] width 852 height 485
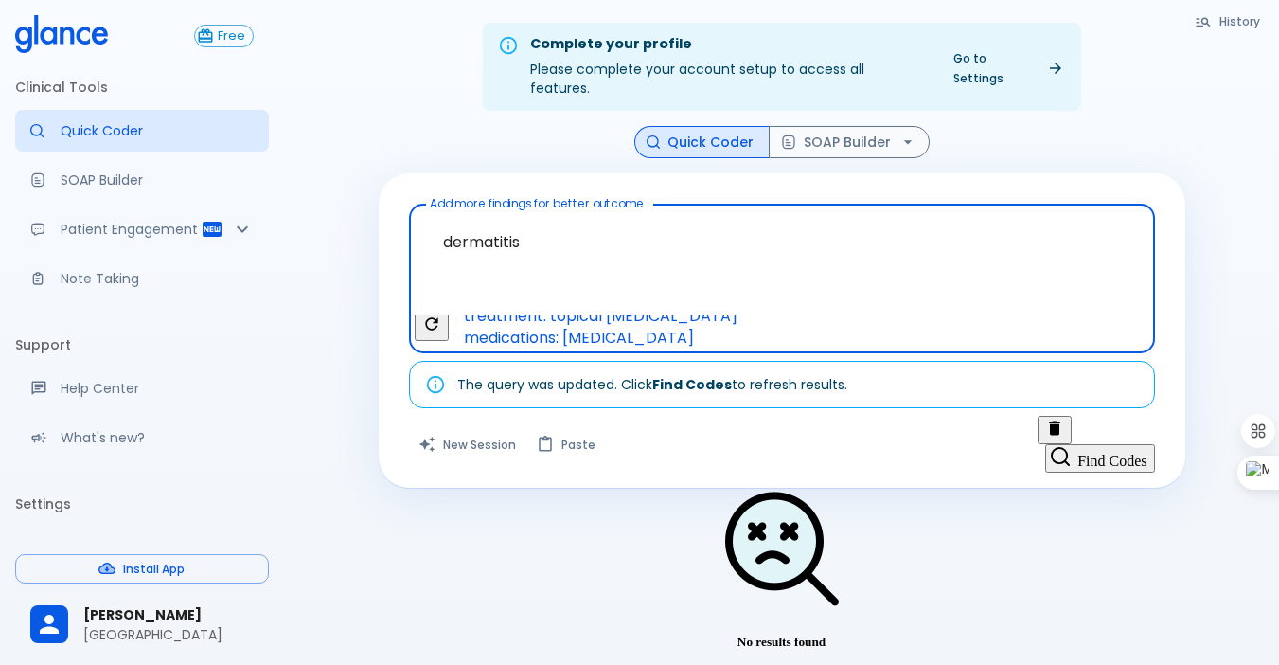
click at [578, 261] on span "contact dermatitis" at bounding box center [529, 251] width 147 height 22
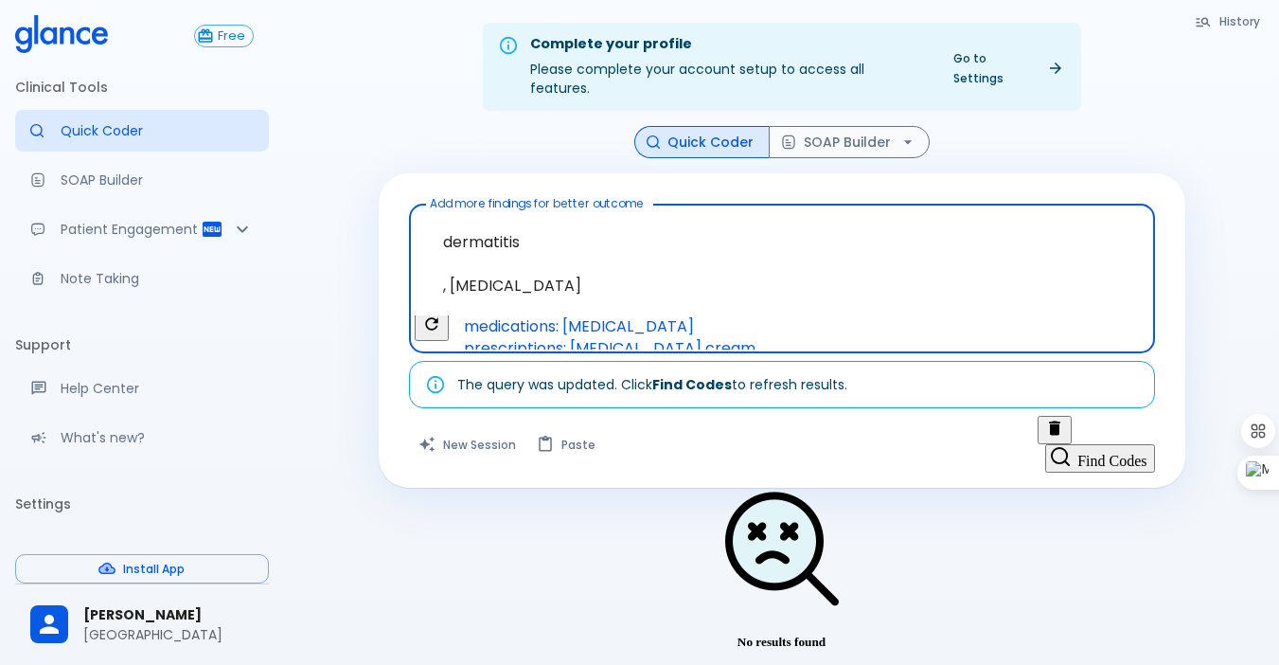
scroll to position [0, 481]
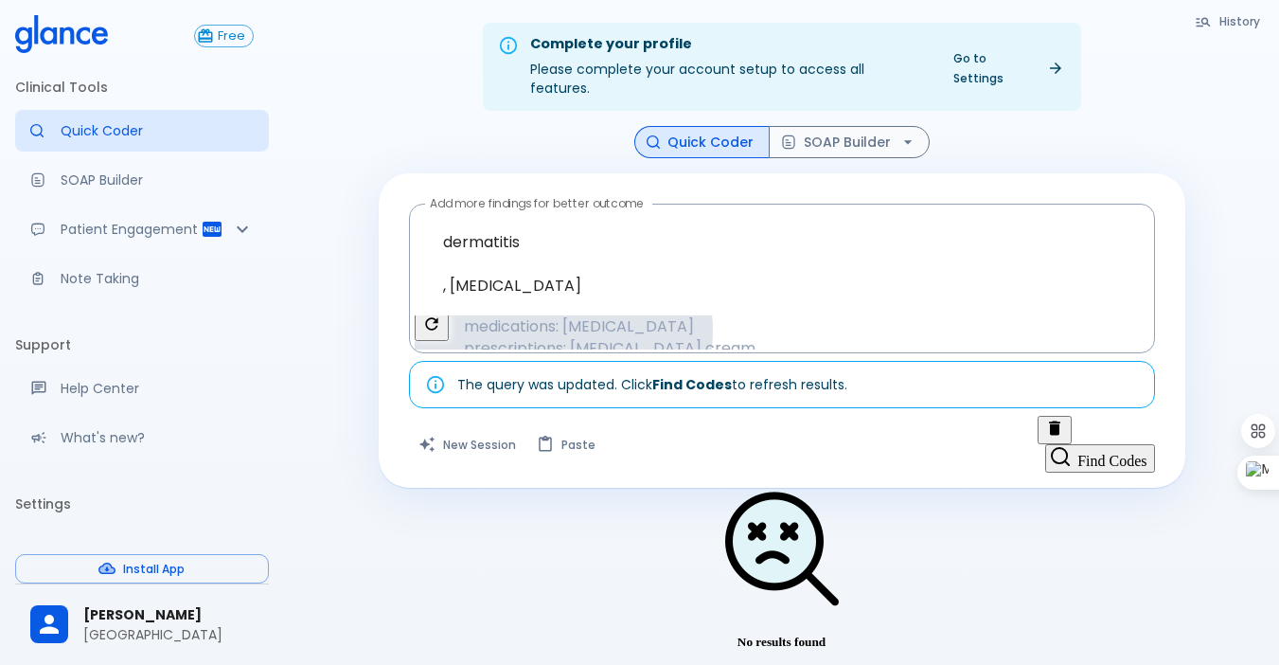
click at [702, 315] on span "medications: antihistamines" at bounding box center [578, 326] width 245 height 22
type textarea "dermatitis , contact dermatitis, medications: antihistamines"
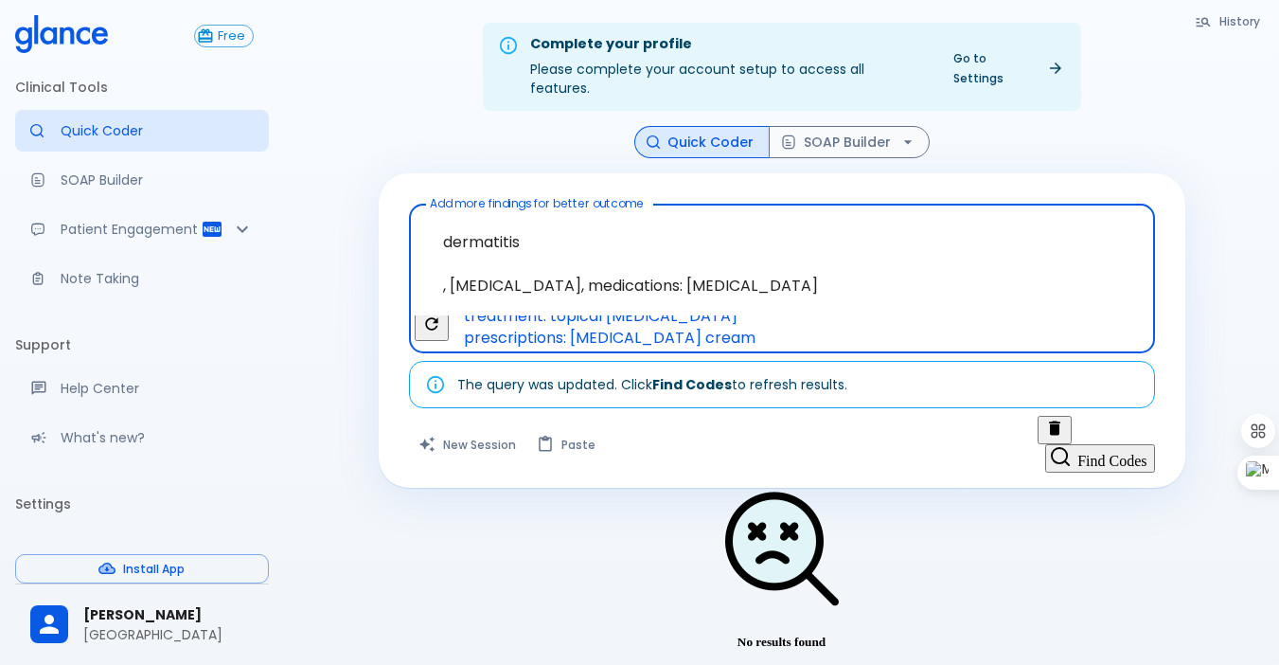
scroll to position [0, 796]
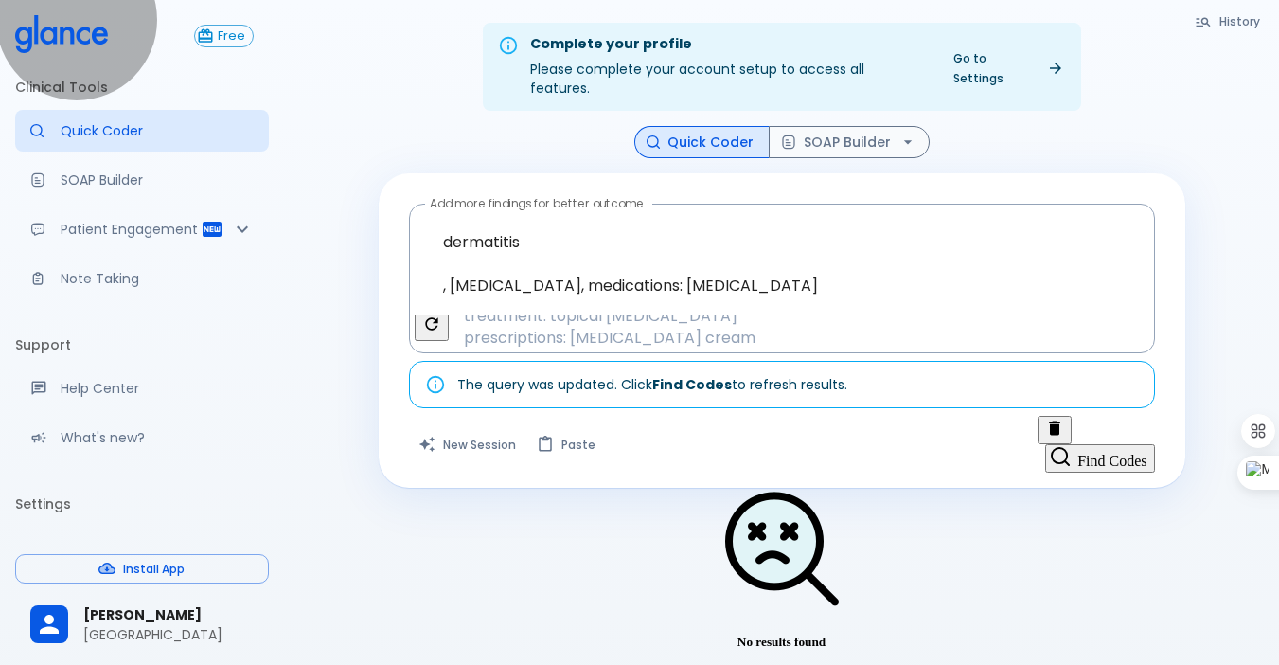
click at [1098, 444] on button "Find Codes" at bounding box center [1099, 458] width 109 height 28
